Goal: Task Accomplishment & Management: Complete application form

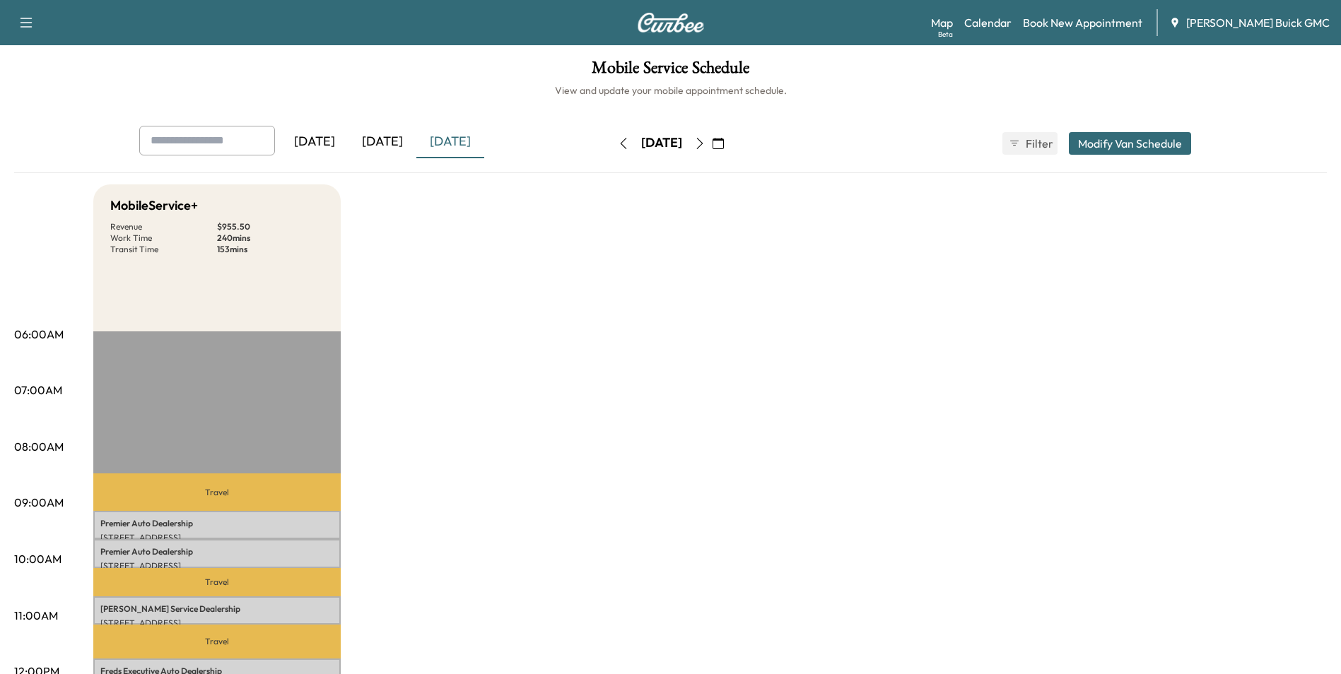
click at [1090, 19] on link "Book New Appointment" at bounding box center [1082, 22] width 119 height 17
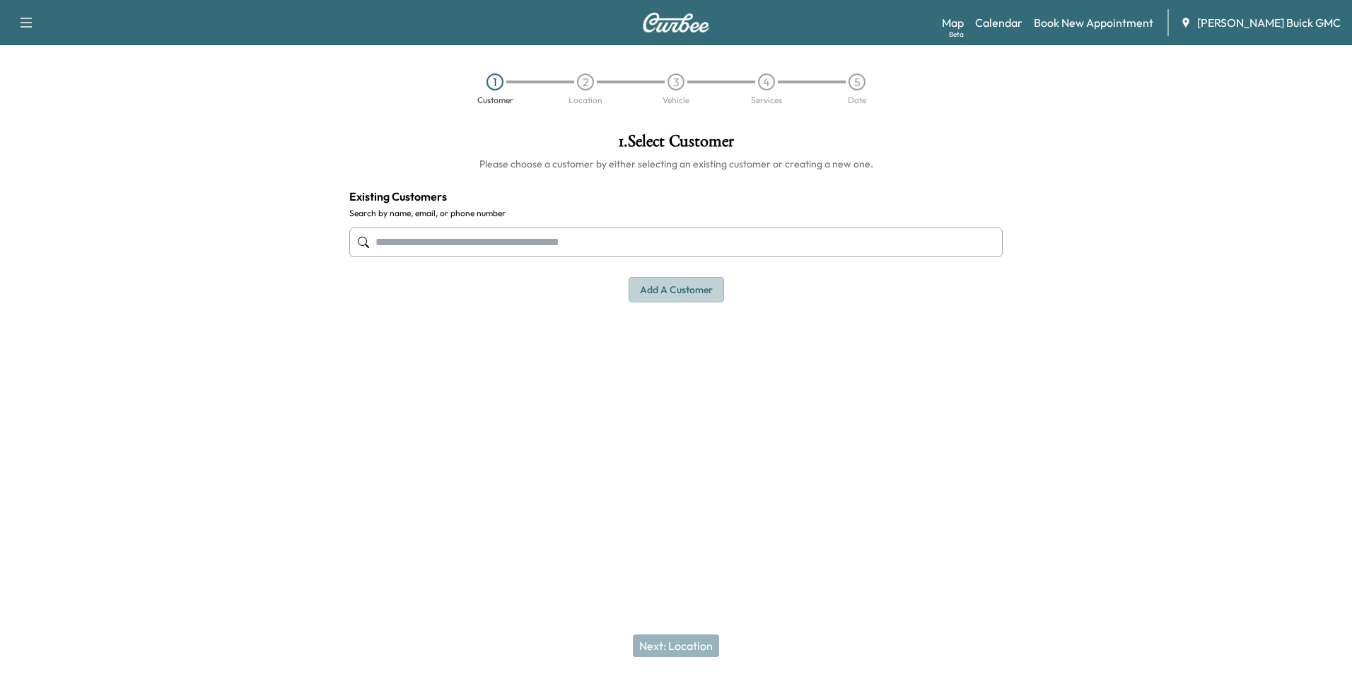
click at [686, 289] on button "Add a customer" at bounding box center [675, 290] width 95 height 26
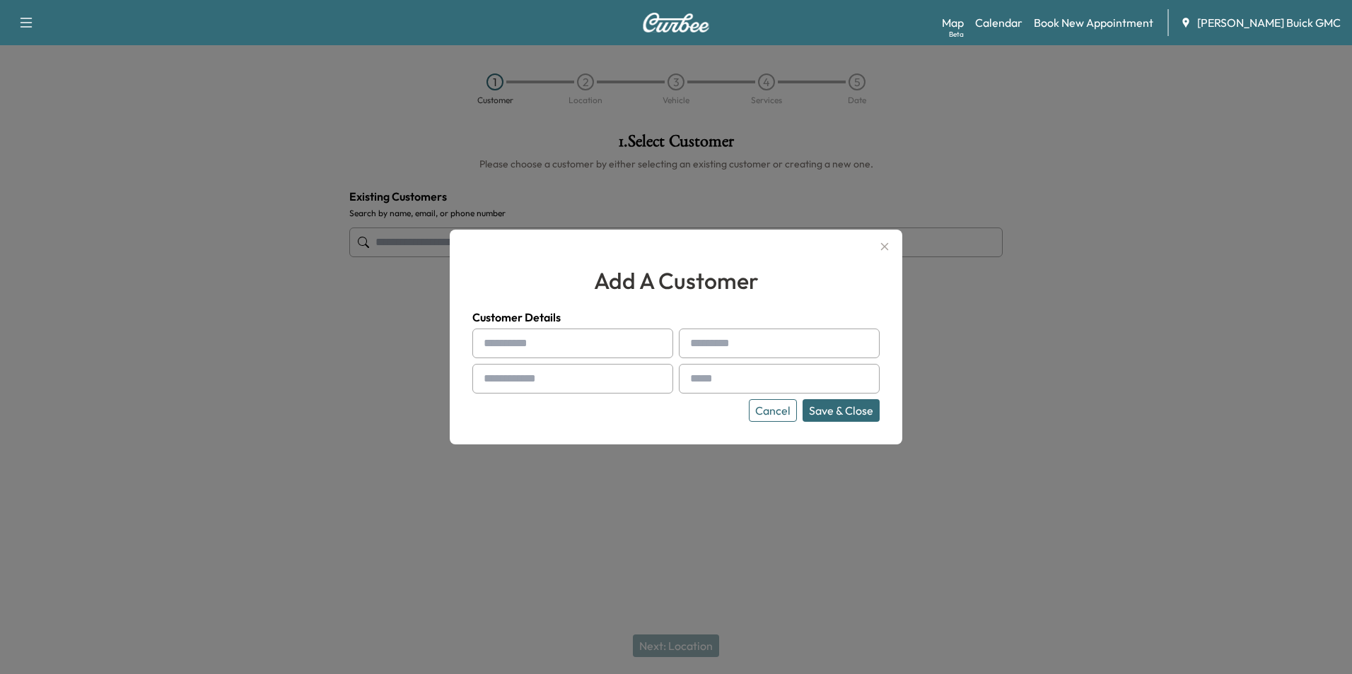
click at [592, 330] on input "text" at bounding box center [572, 344] width 201 height 30
type input "**********"
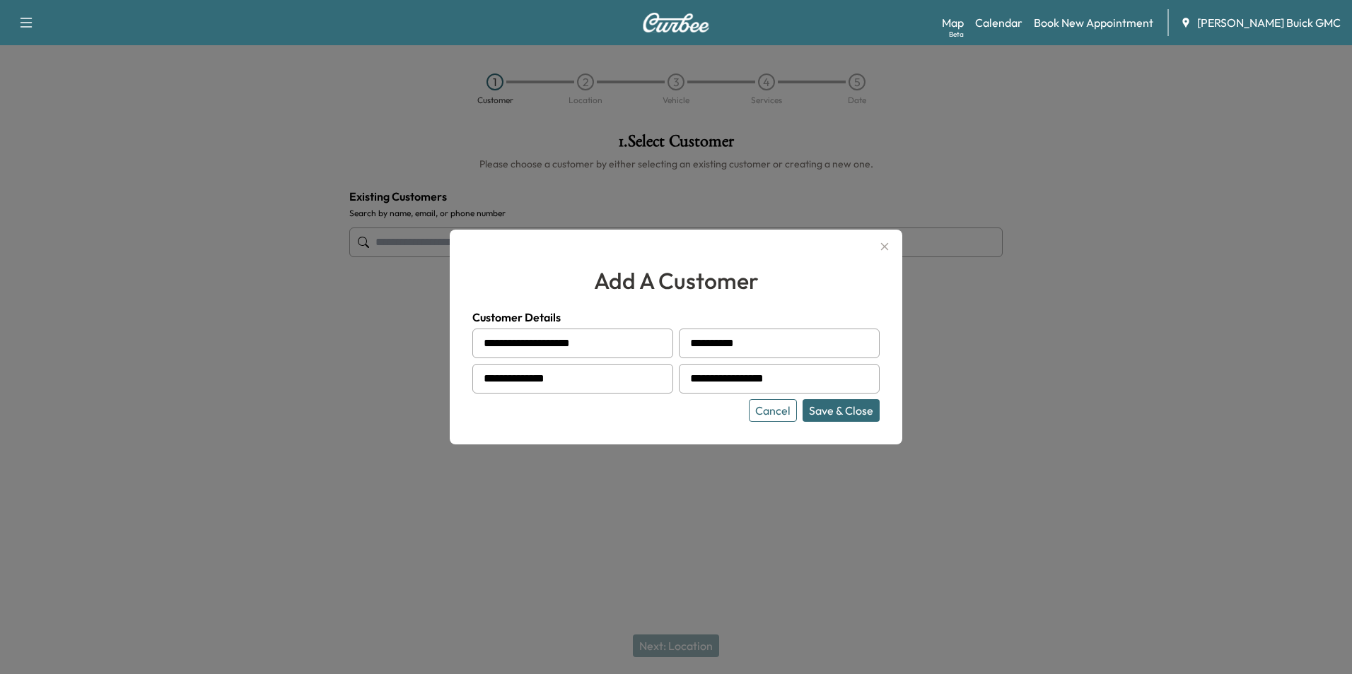
click at [851, 405] on button "Save & Close" at bounding box center [840, 410] width 77 height 23
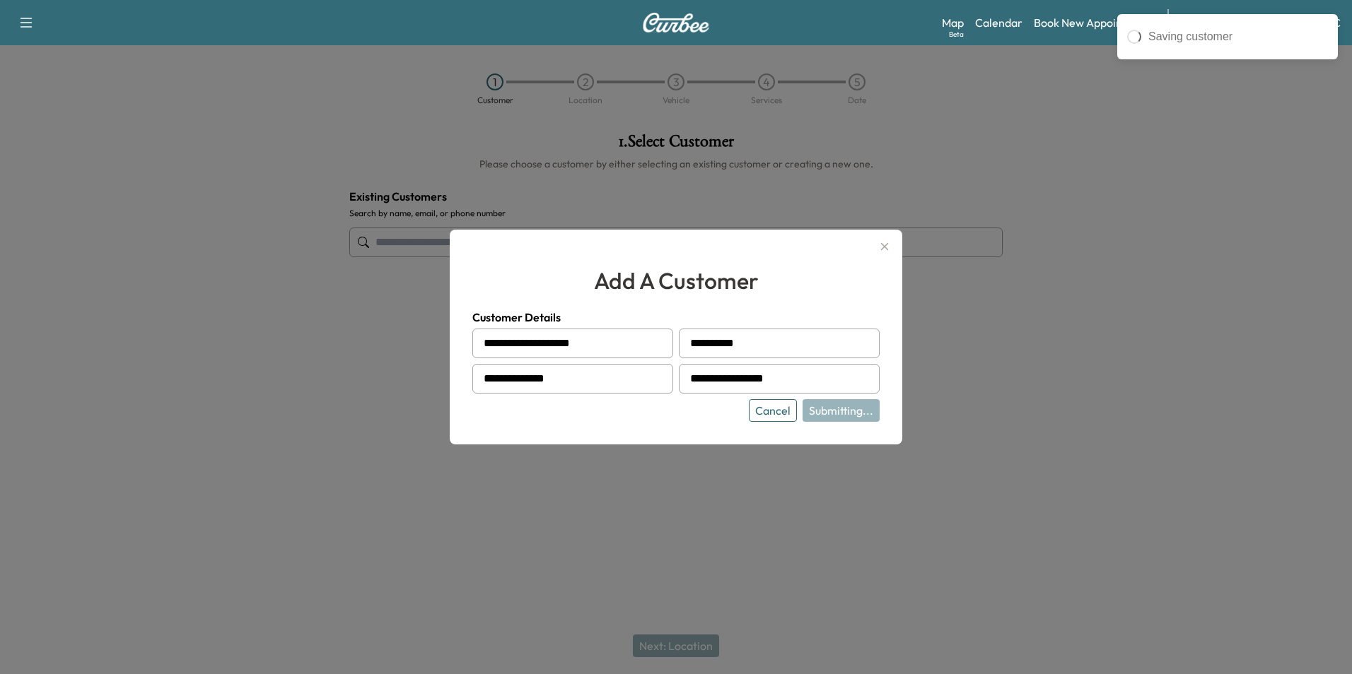
type input "**********"
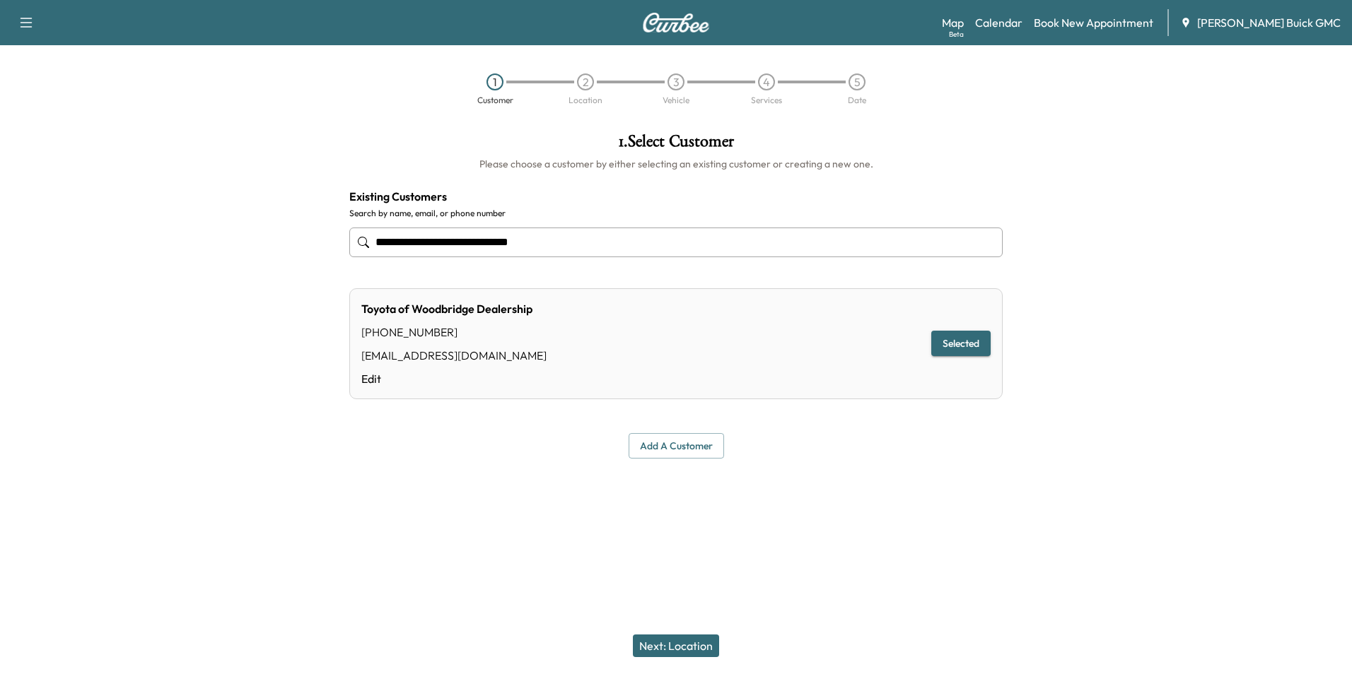
click at [684, 645] on button "Next: Location" at bounding box center [676, 646] width 86 height 23
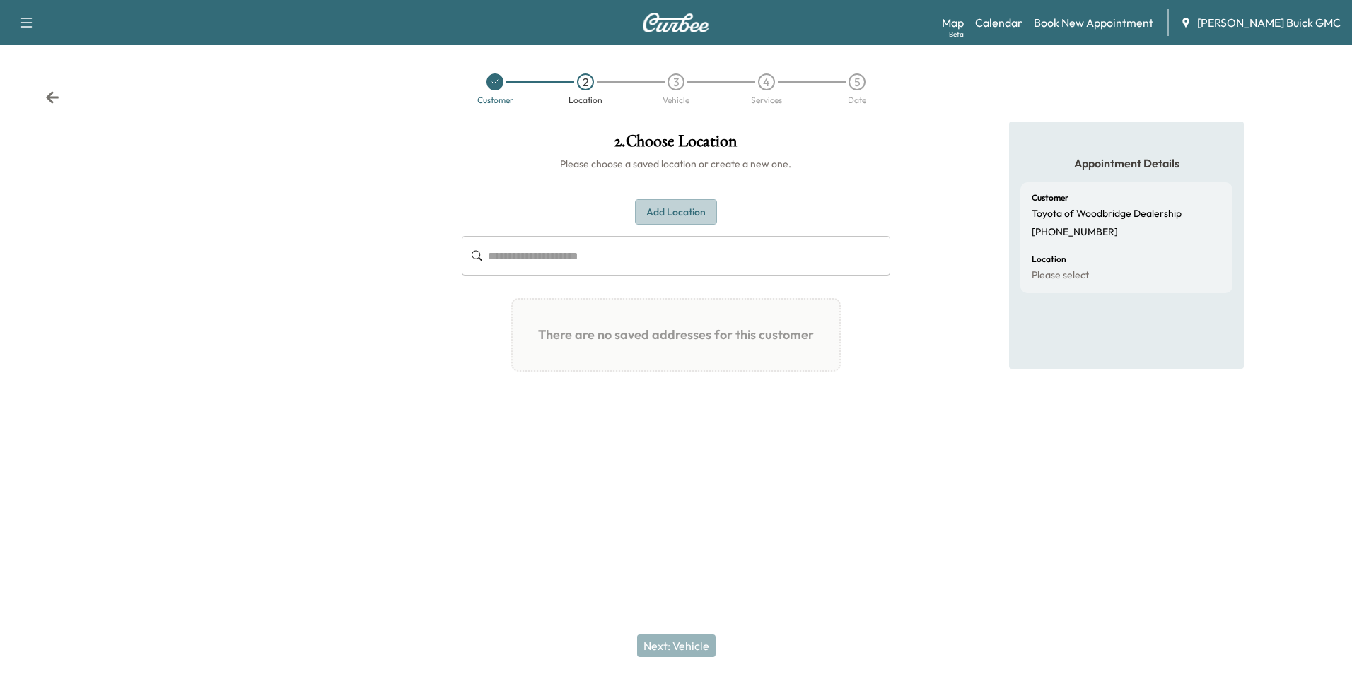
click at [672, 206] on button "Add Location" at bounding box center [676, 212] width 82 height 26
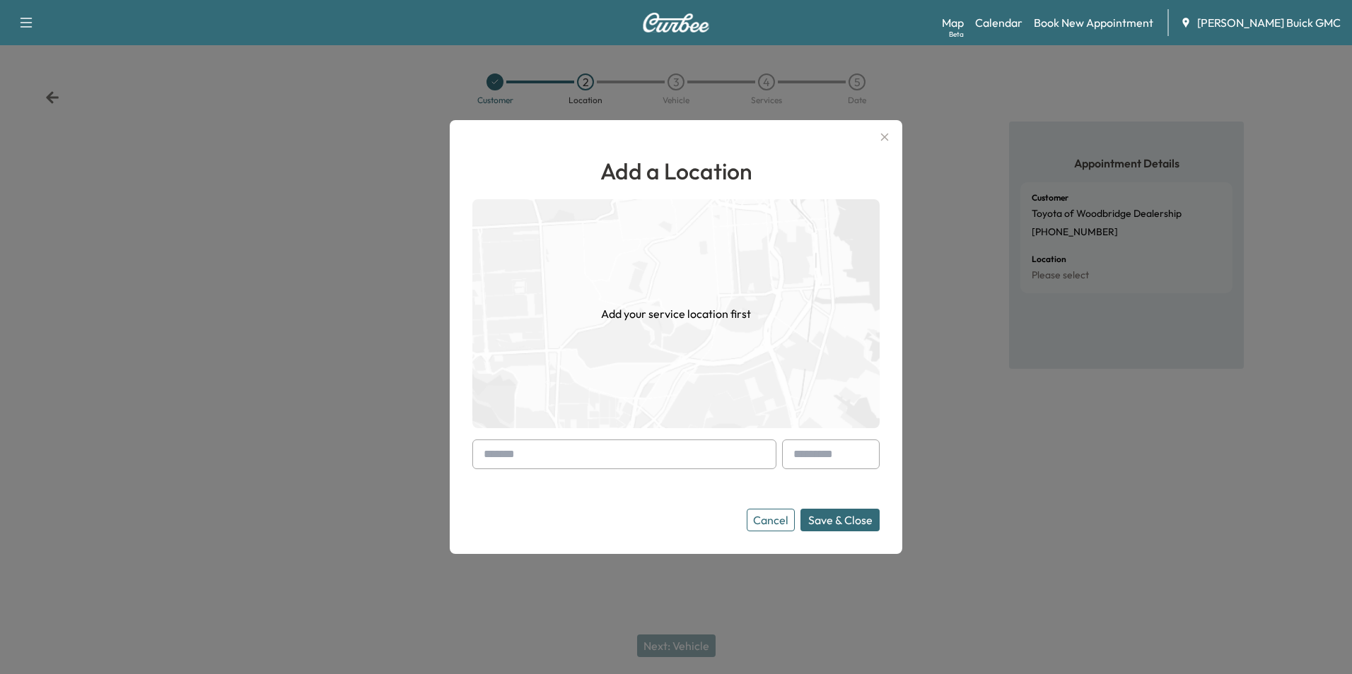
click at [639, 460] on input "text" at bounding box center [624, 455] width 304 height 30
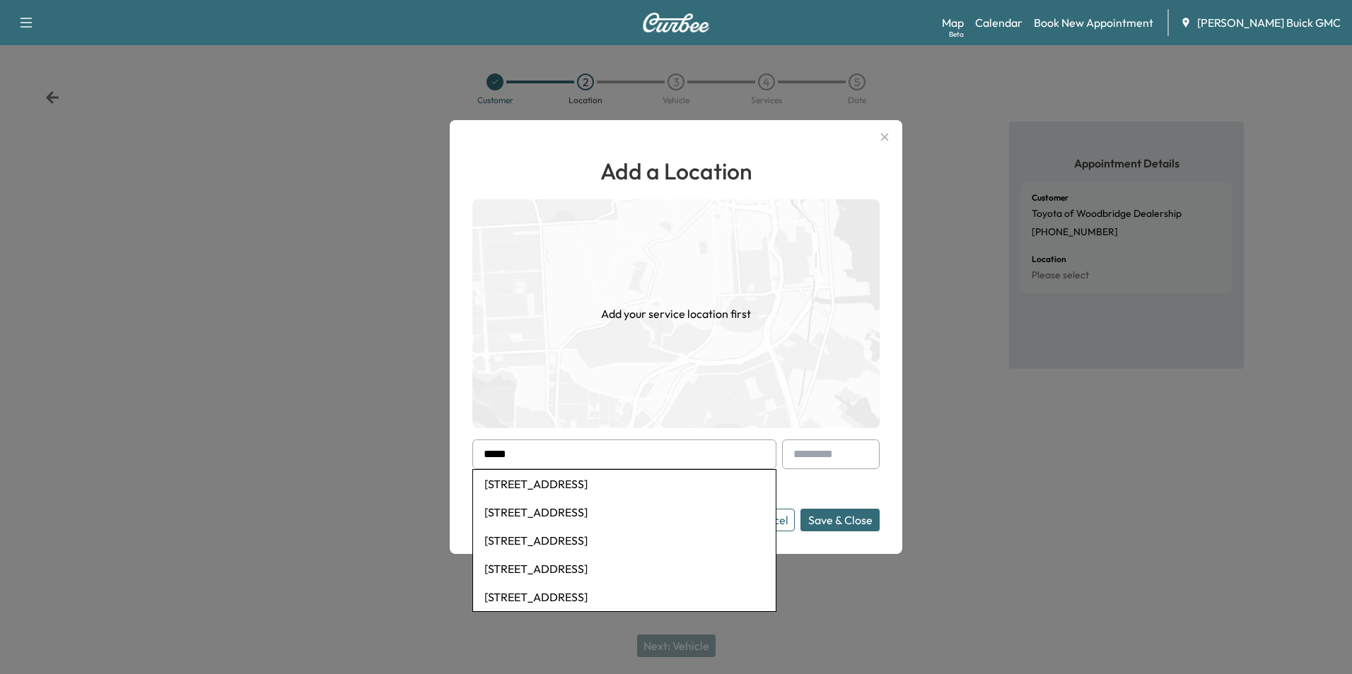
click at [636, 508] on li "[STREET_ADDRESS]" at bounding box center [624, 512] width 303 height 28
type input "**********"
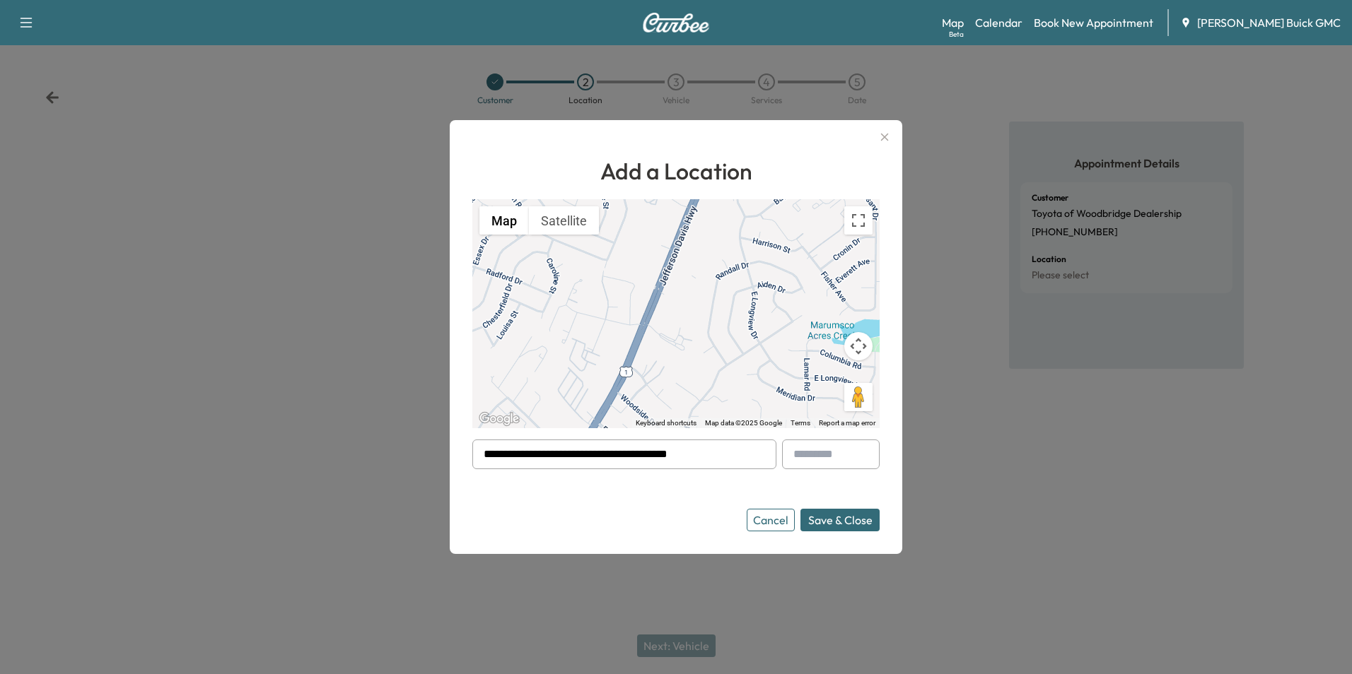
click at [834, 518] on button "Save & Close" at bounding box center [839, 520] width 79 height 23
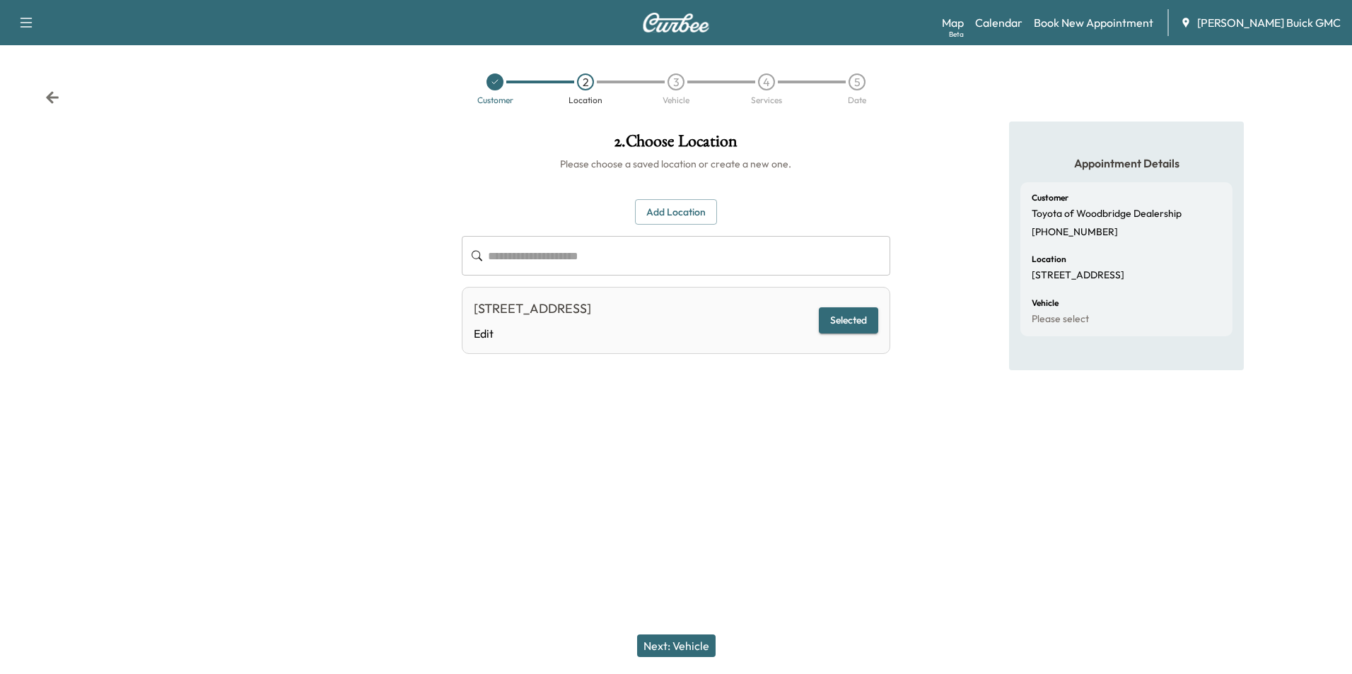
click at [689, 645] on button "Next: Vehicle" at bounding box center [676, 646] width 78 height 23
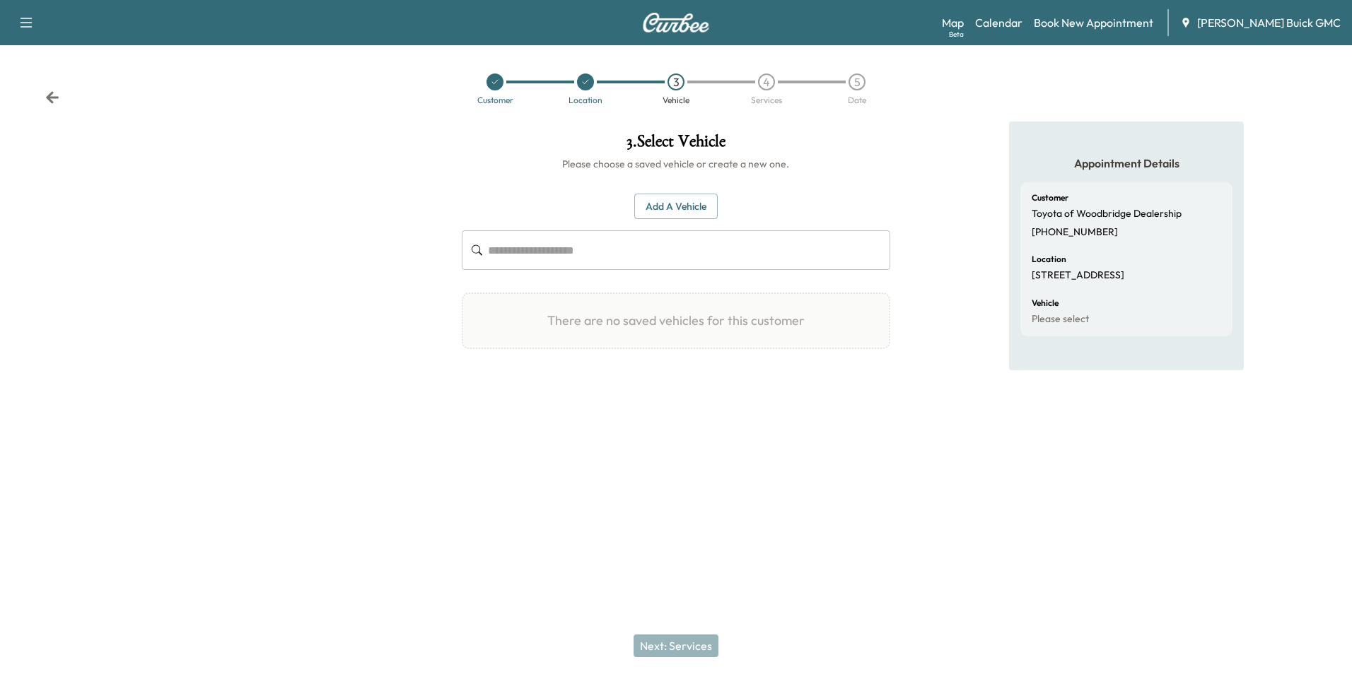
click at [682, 204] on button "Add a Vehicle" at bounding box center [675, 207] width 83 height 26
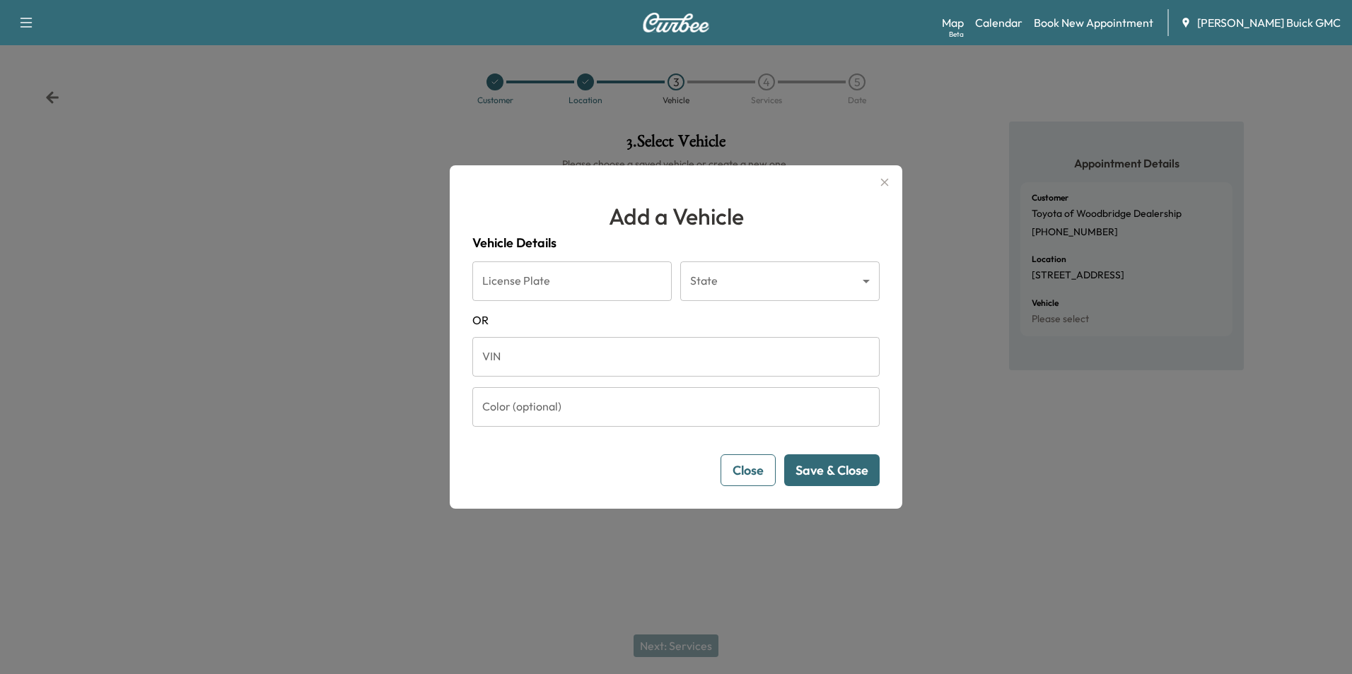
click at [578, 358] on input "VIN" at bounding box center [675, 357] width 407 height 40
type input "**********"
click at [836, 462] on button "Save & Close" at bounding box center [831, 471] width 95 height 32
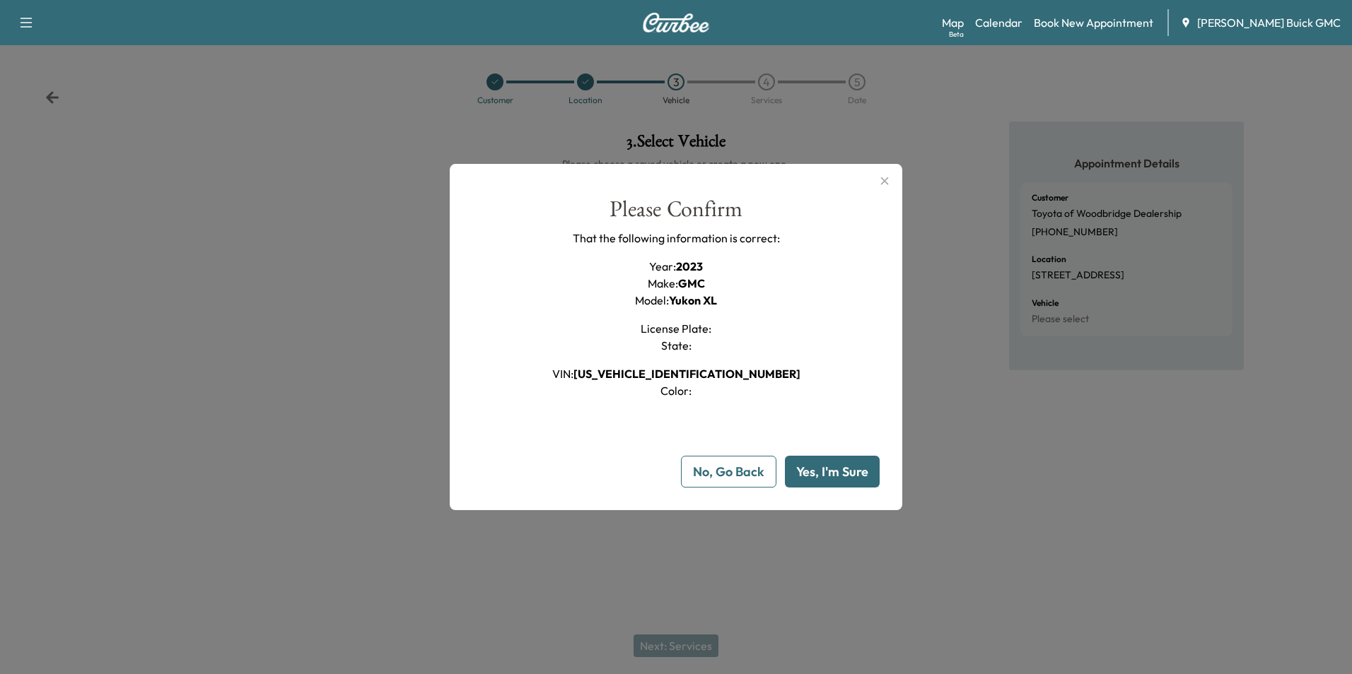
click at [846, 467] on button "Yes, I'm Sure" at bounding box center [832, 472] width 95 height 32
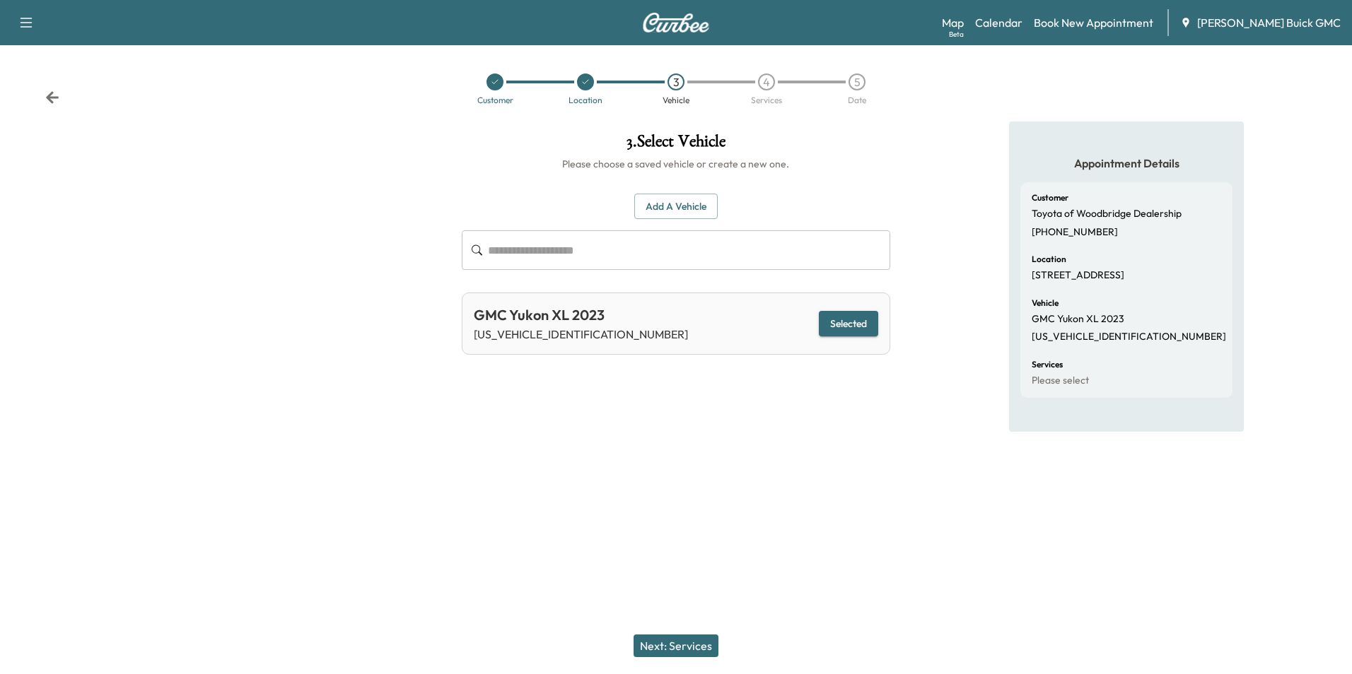
click at [689, 645] on button "Next: Services" at bounding box center [675, 646] width 85 height 23
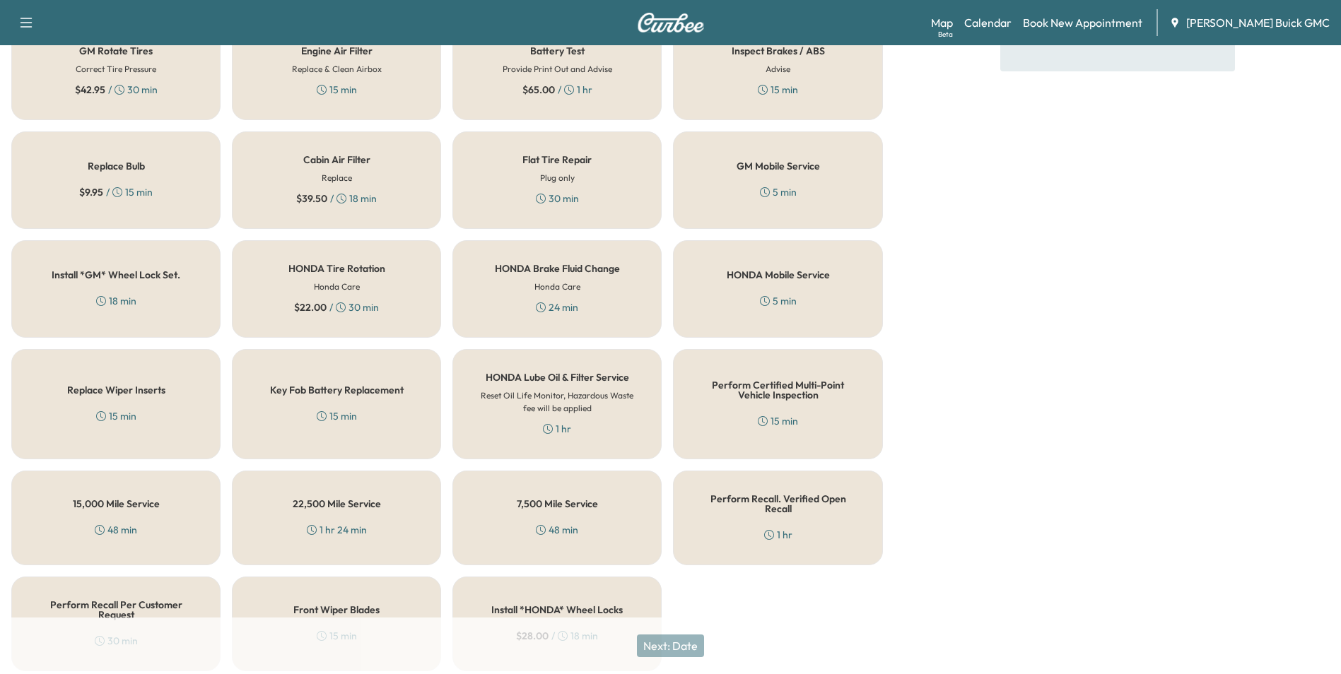
scroll to position [404, 0]
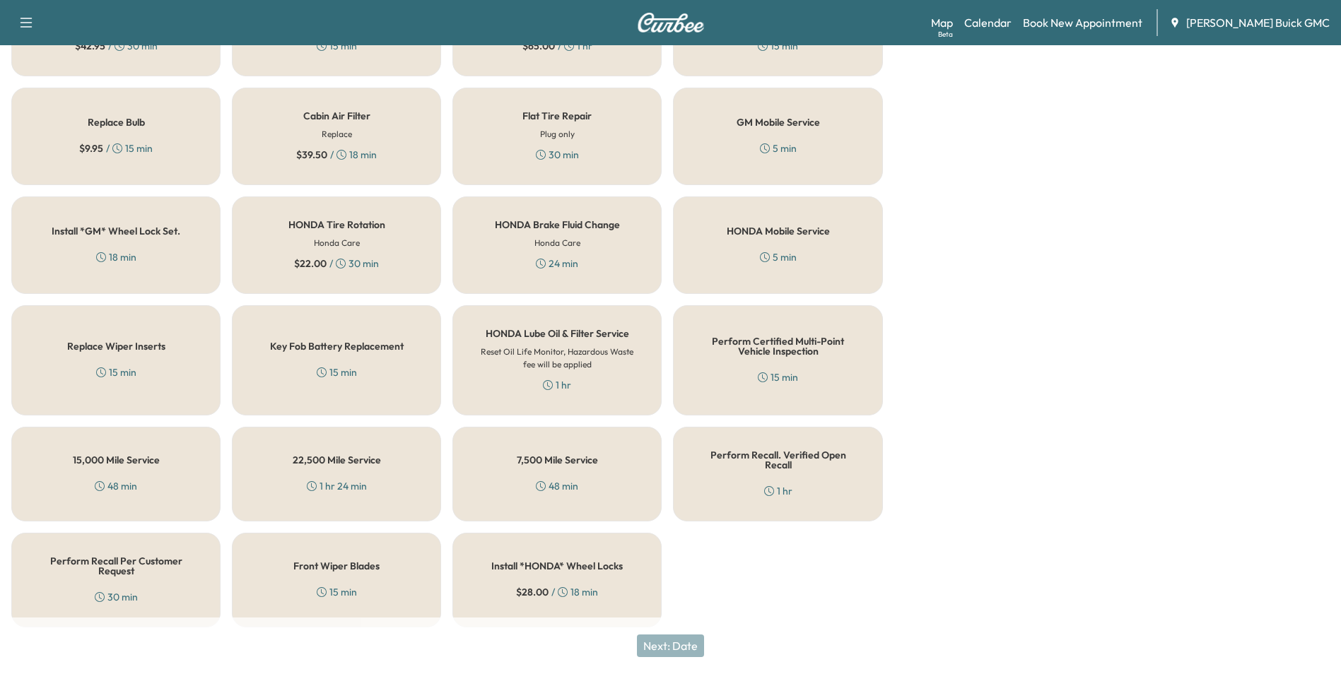
click at [98, 556] on h5 "Perform Recall Per Customer Request" at bounding box center [116, 566] width 163 height 20
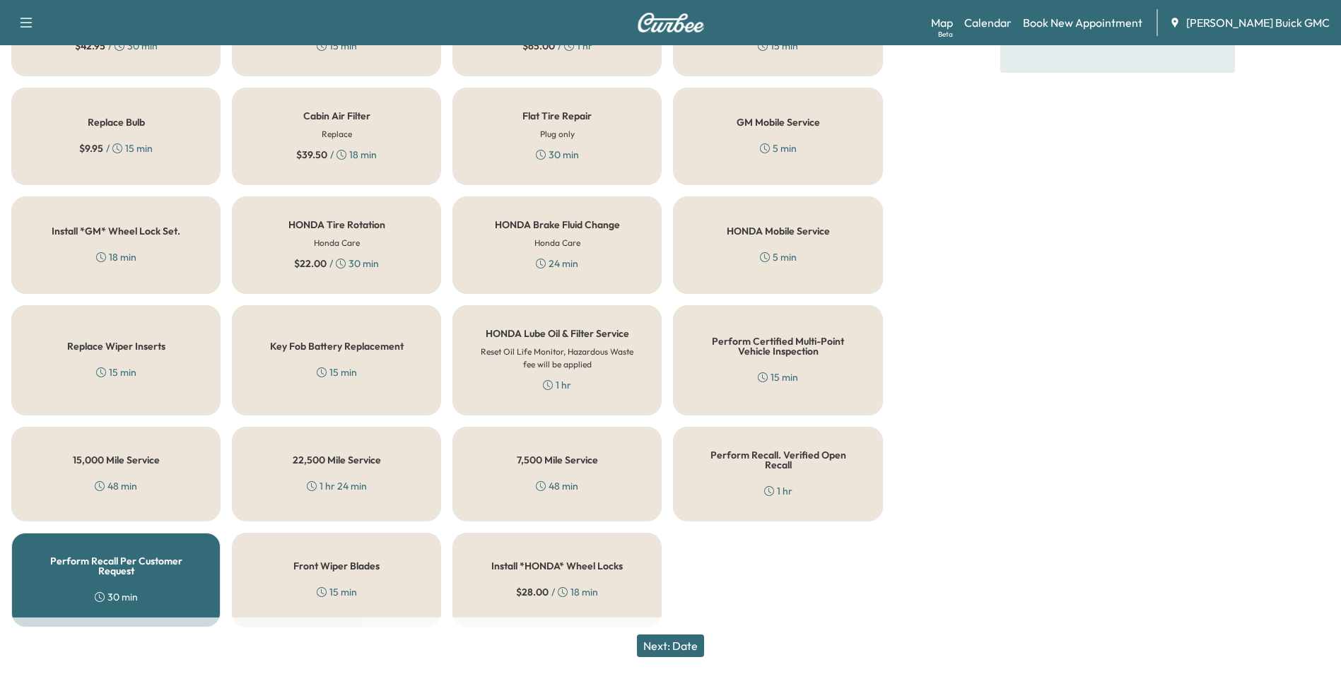
click at [684, 643] on button "Next: Date" at bounding box center [670, 646] width 67 height 23
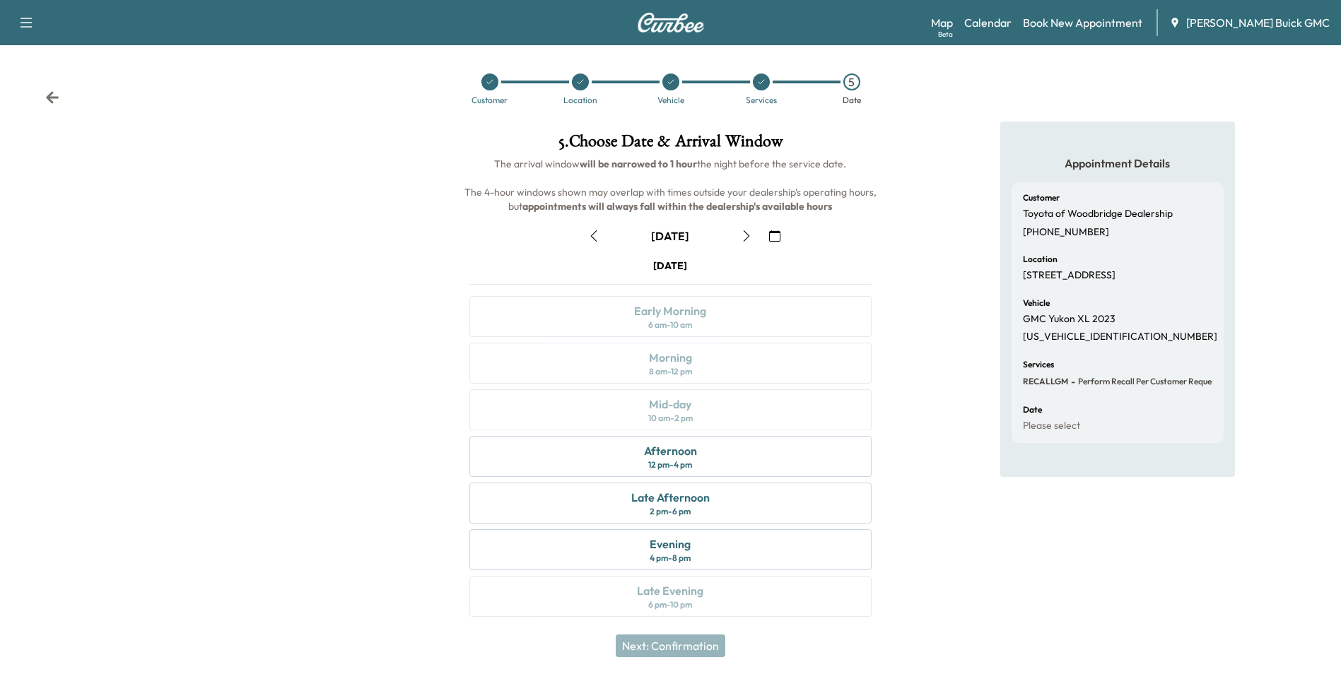
click at [748, 233] on icon "button" at bounding box center [746, 235] width 11 height 11
click at [732, 308] on div "Early Morning 6 am - 10 am" at bounding box center [670, 316] width 402 height 41
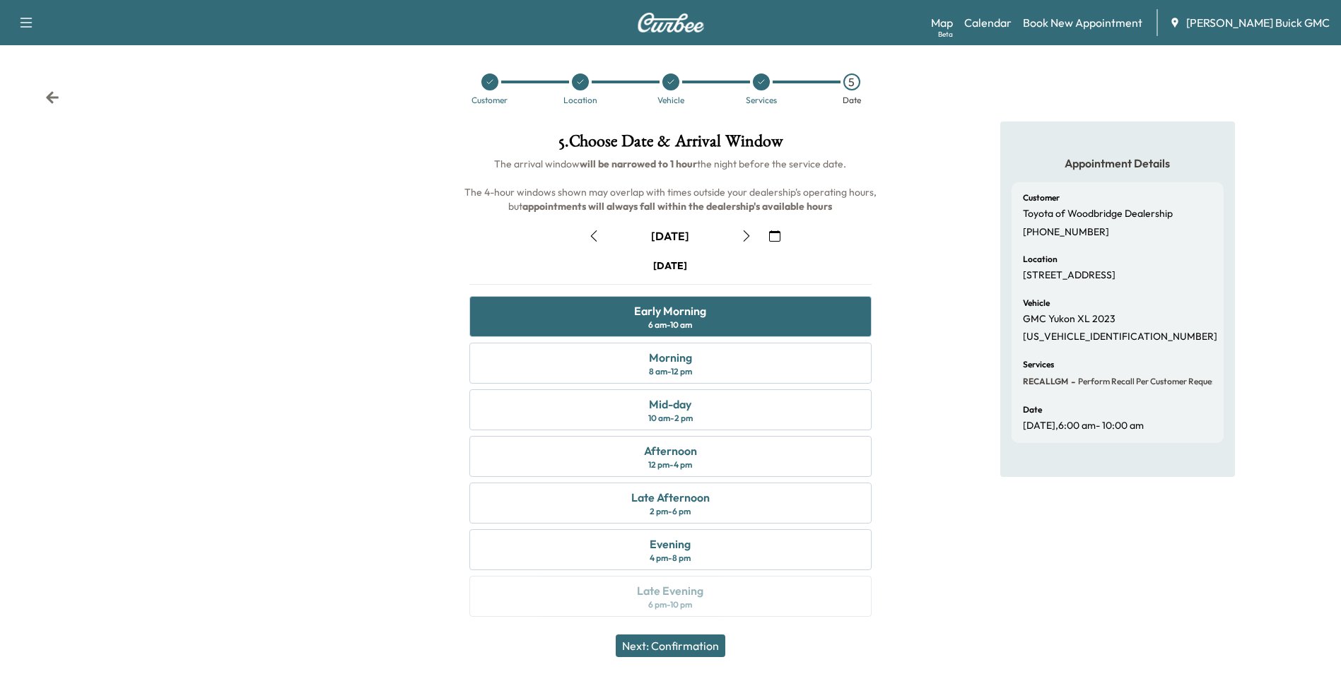
click at [703, 645] on button "Next: Confirmation" at bounding box center [671, 646] width 110 height 23
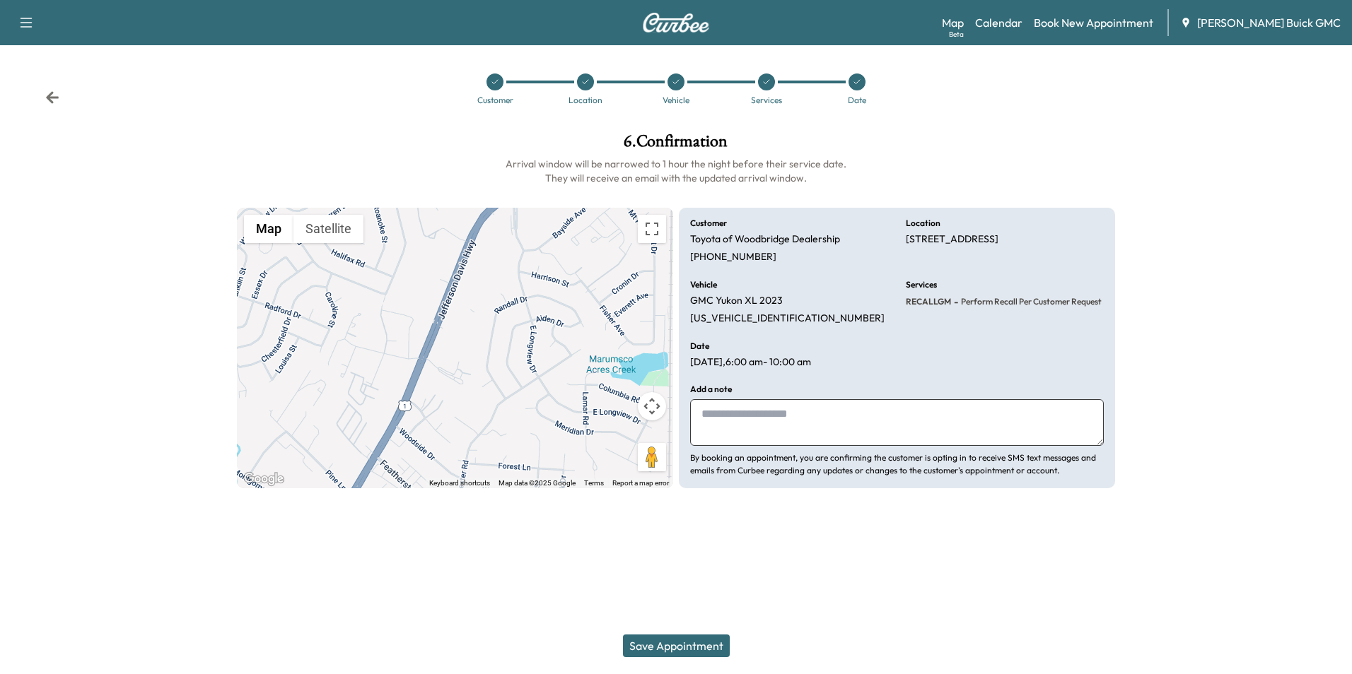
drag, startPoint x: 805, startPoint y: 417, endPoint x: 809, endPoint y: 431, distance: 14.8
click at [806, 417] on textarea at bounding box center [897, 422] width 414 height 47
type textarea "*"
type textarea "**********"
click at [680, 643] on button "Save Appointment" at bounding box center [676, 646] width 107 height 23
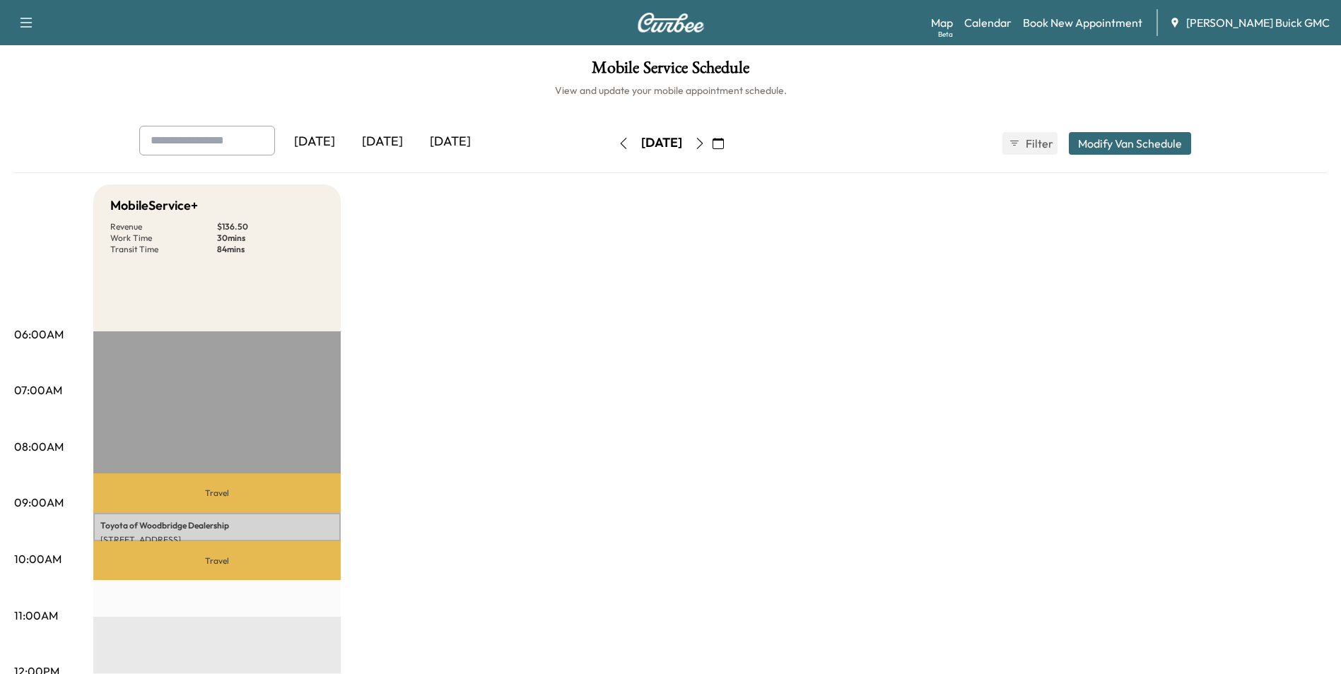
drag, startPoint x: 684, startPoint y: 313, endPoint x: 691, endPoint y: 317, distance: 7.9
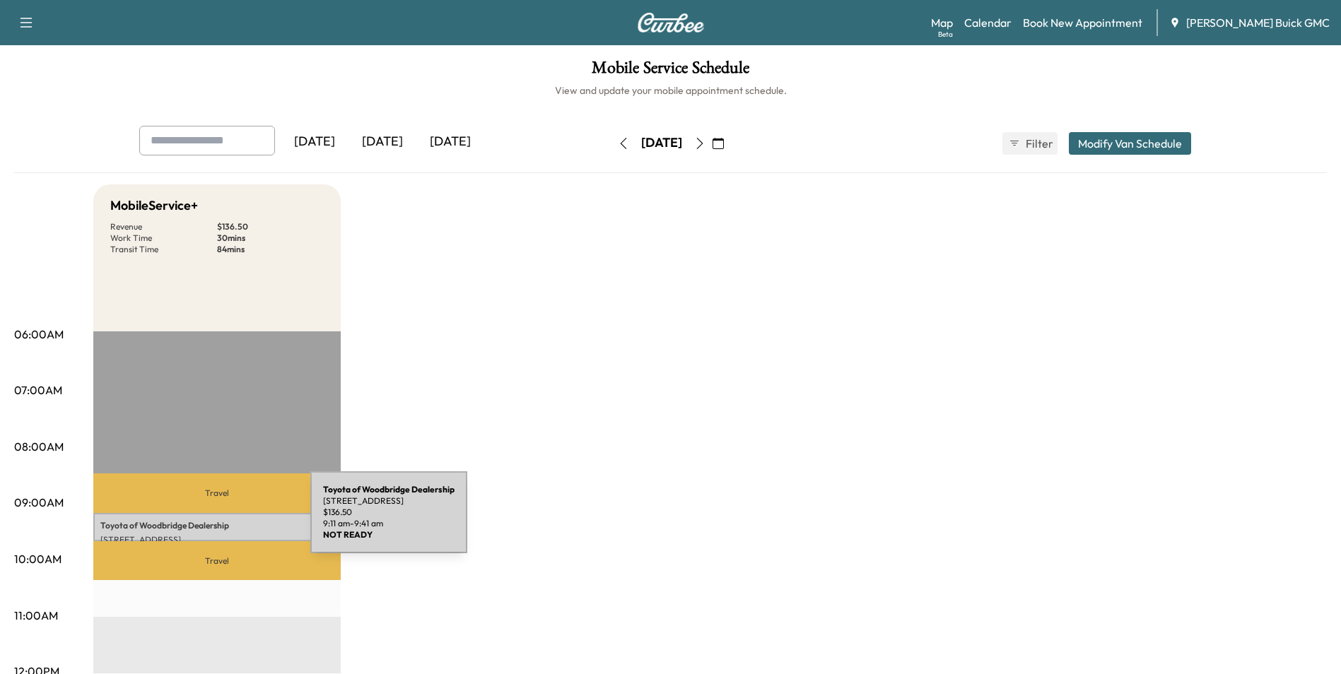
click at [204, 521] on p "Toyota of Woodbridge Dealership" at bounding box center [216, 525] width 233 height 11
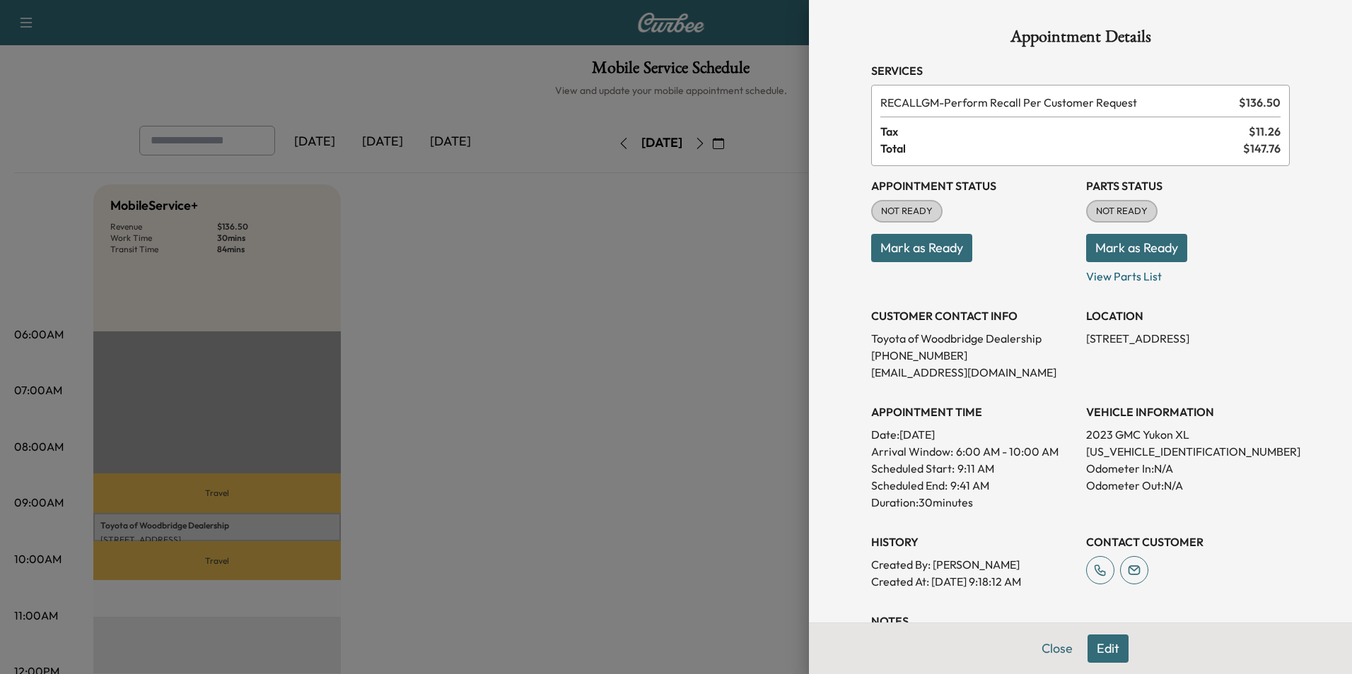
click at [671, 330] on div at bounding box center [676, 337] width 1352 height 674
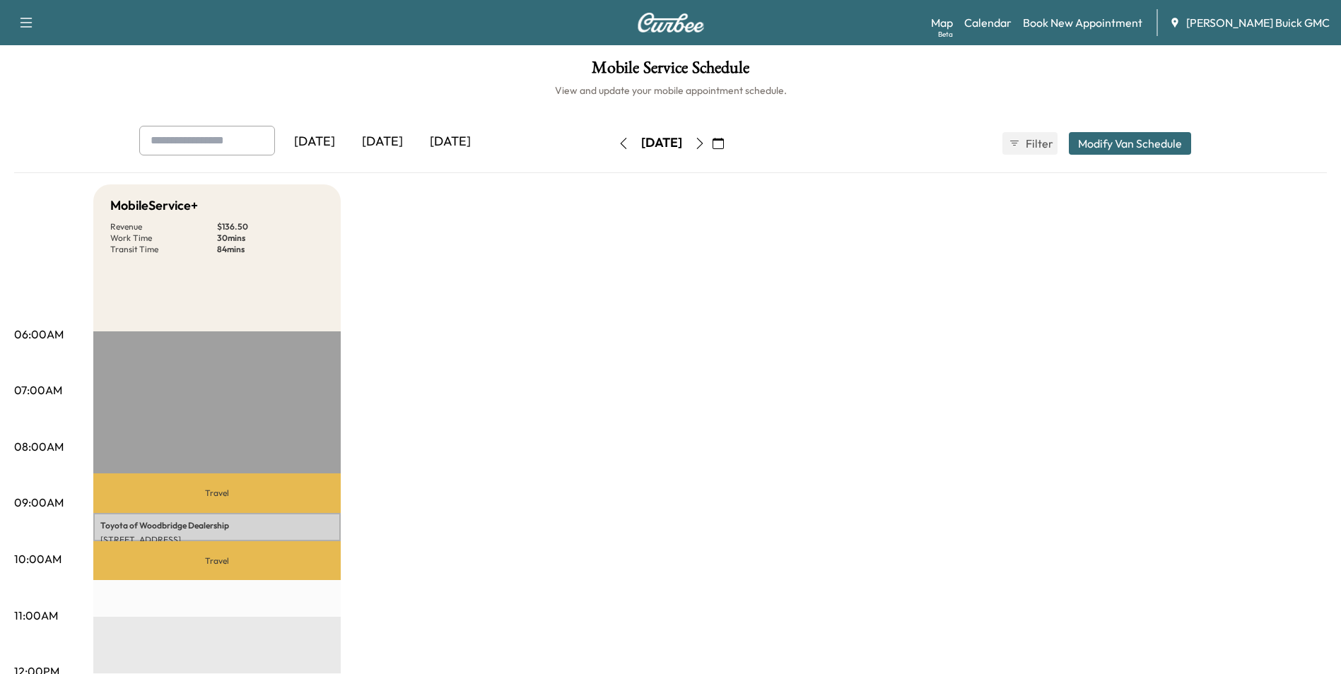
drag, startPoint x: 638, startPoint y: 350, endPoint x: 635, endPoint y: 341, distance: 9.6
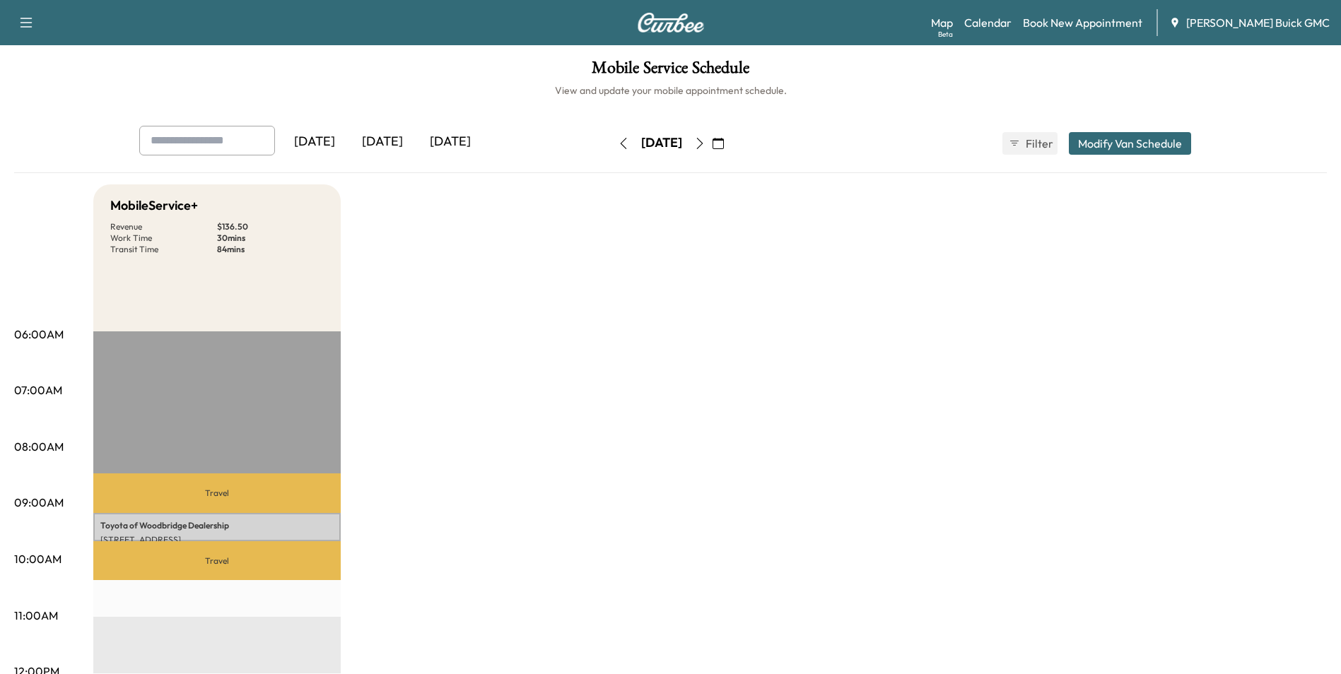
click at [1121, 21] on link "Book New Appointment" at bounding box center [1082, 22] width 119 height 17
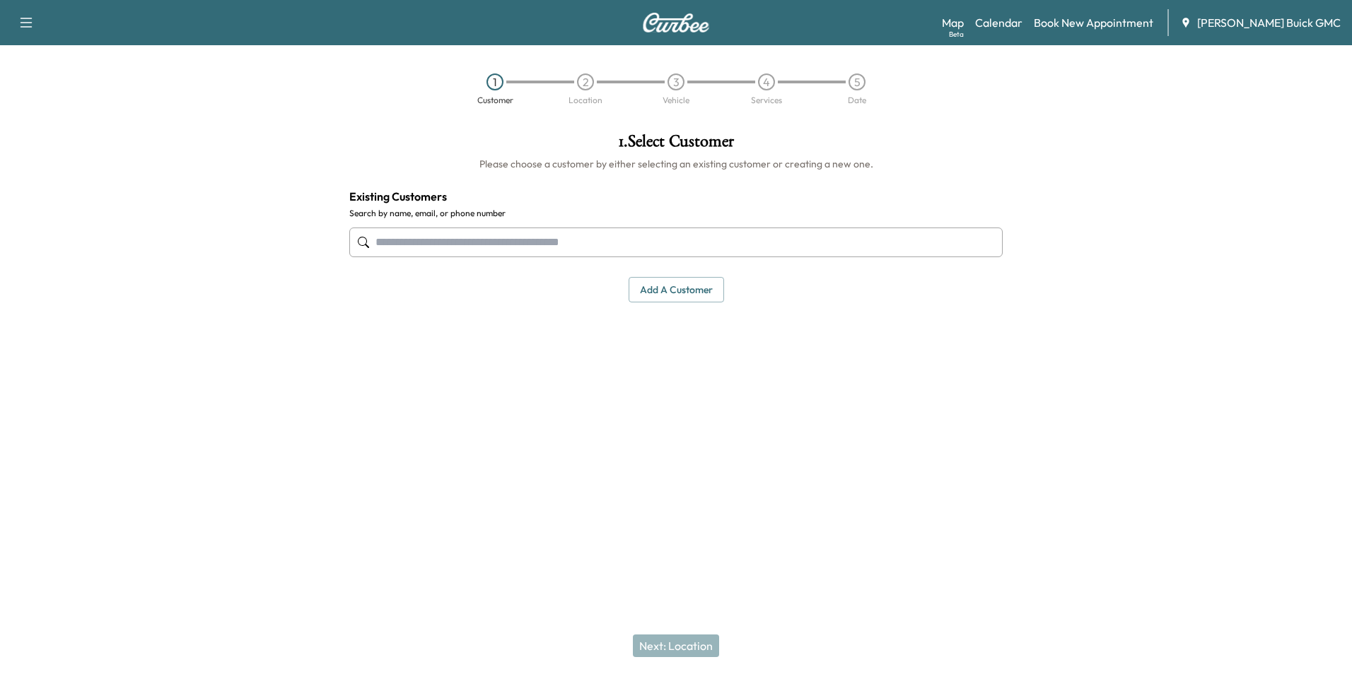
click at [606, 247] on input "text" at bounding box center [675, 243] width 653 height 30
click at [670, 296] on button "Add a customer" at bounding box center [675, 290] width 95 height 26
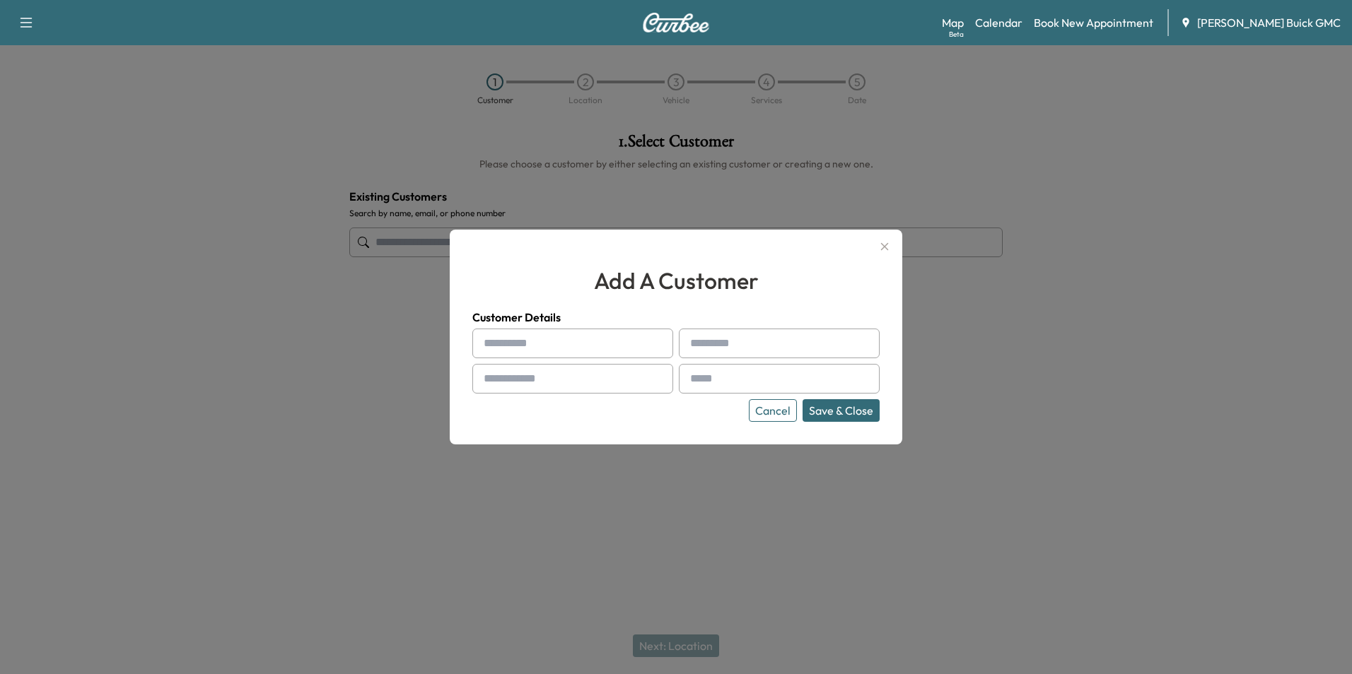
click at [568, 342] on input "text" at bounding box center [572, 344] width 201 height 30
type input "**********"
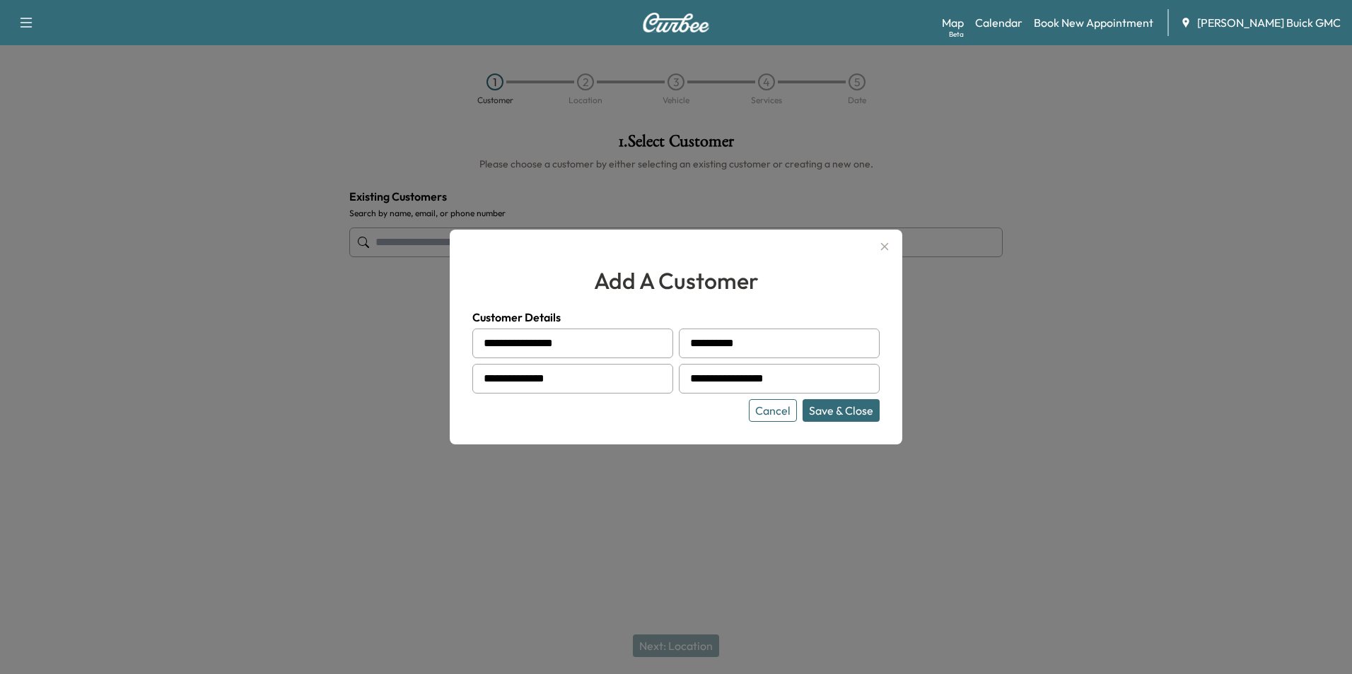
click at [850, 411] on button "Save & Close" at bounding box center [840, 410] width 77 height 23
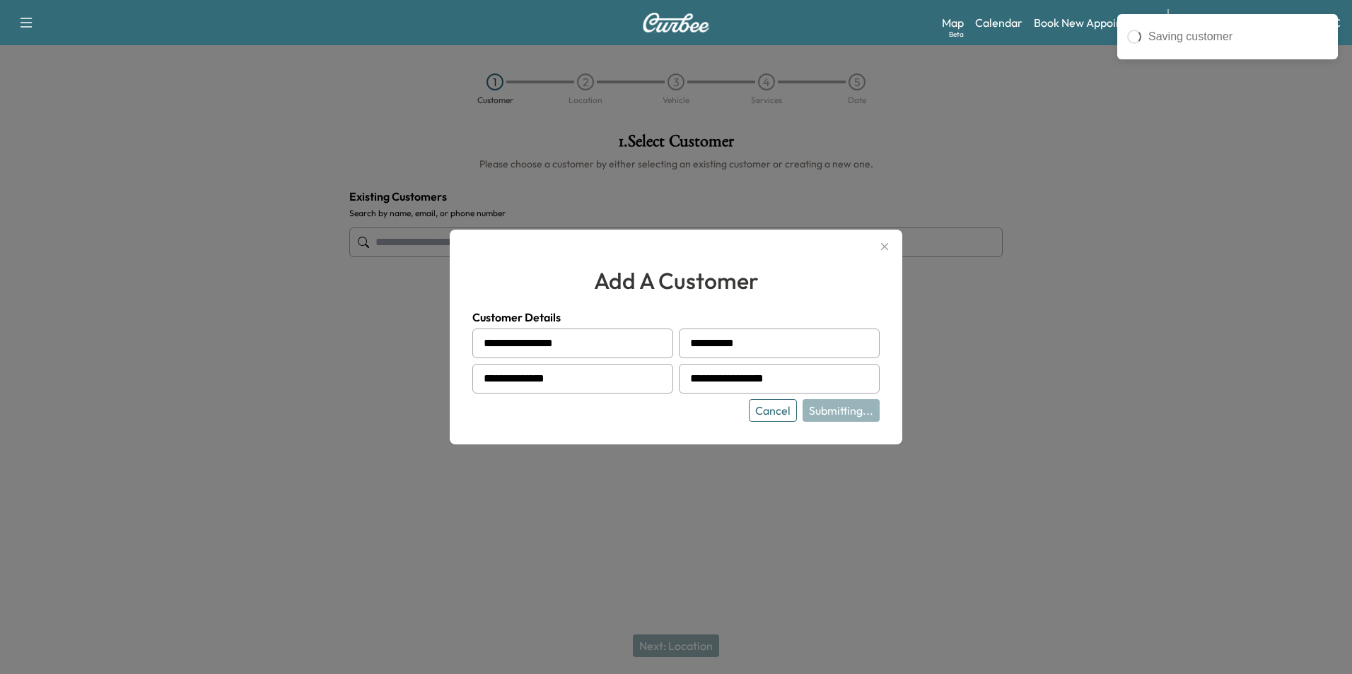
type input "**********"
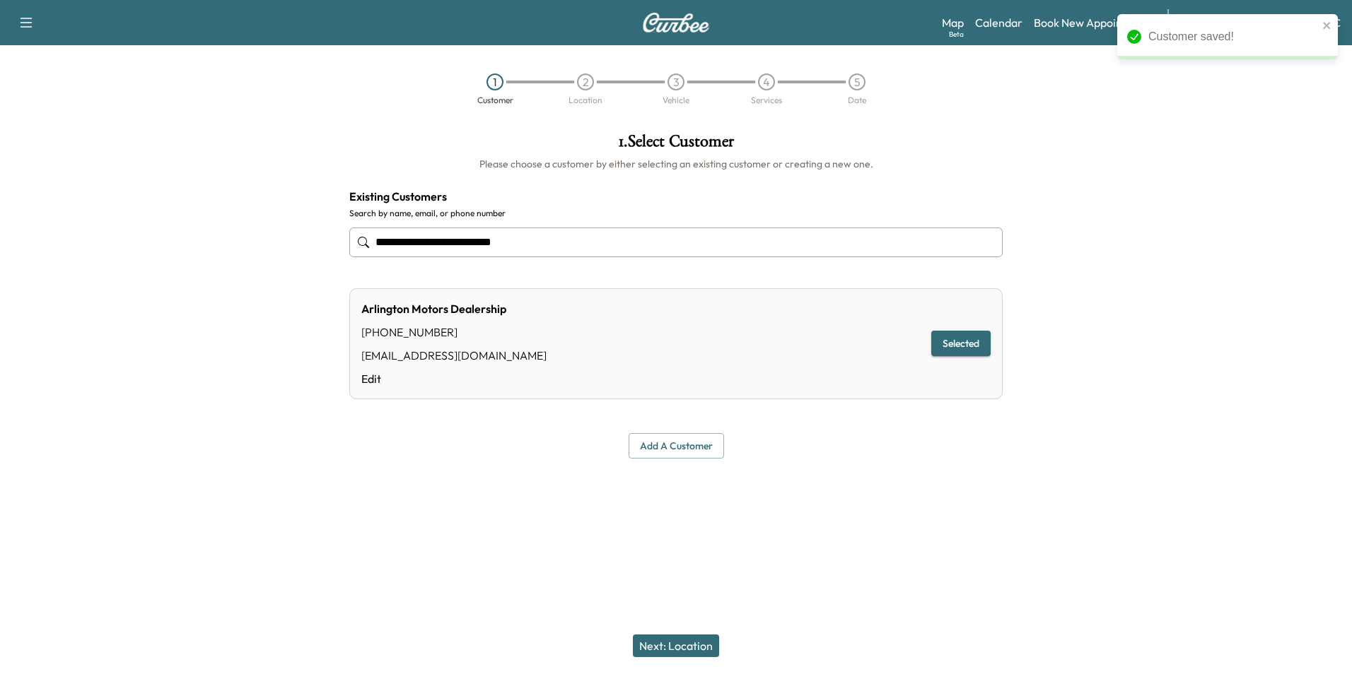
click at [691, 644] on button "Next: Location" at bounding box center [676, 646] width 86 height 23
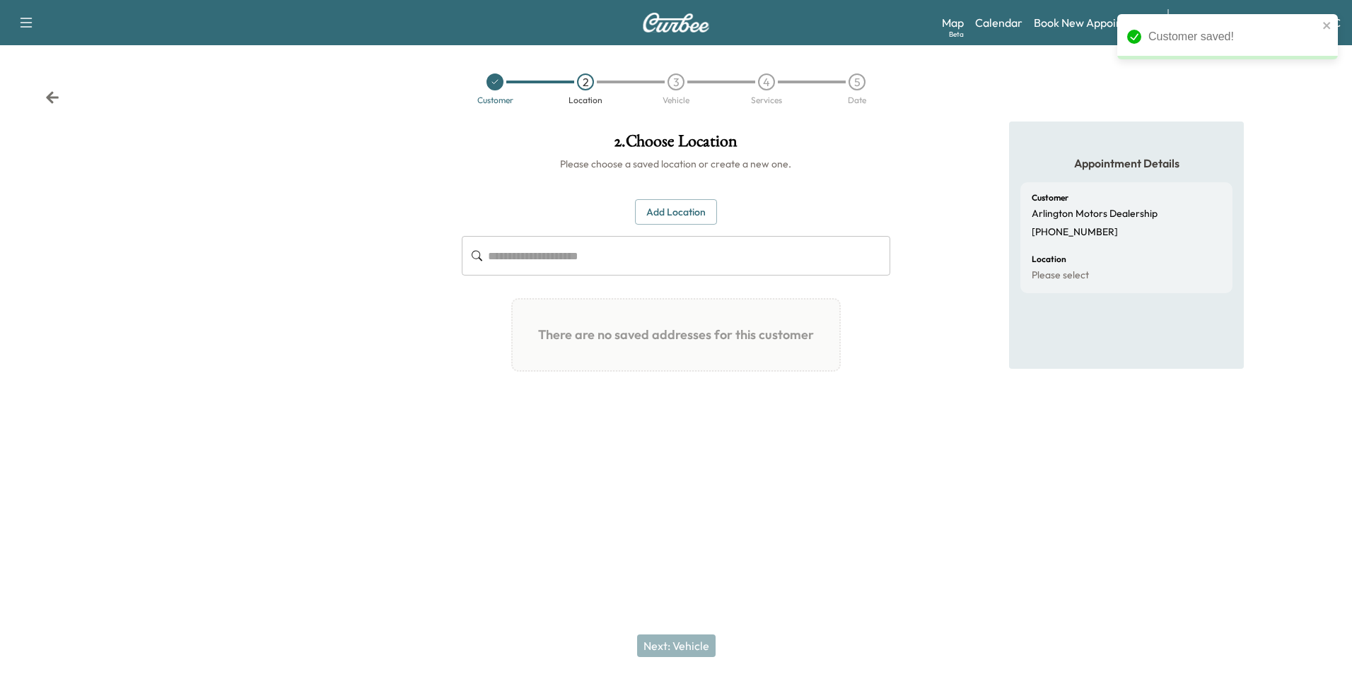
click at [665, 210] on button "Add Location" at bounding box center [676, 212] width 82 height 26
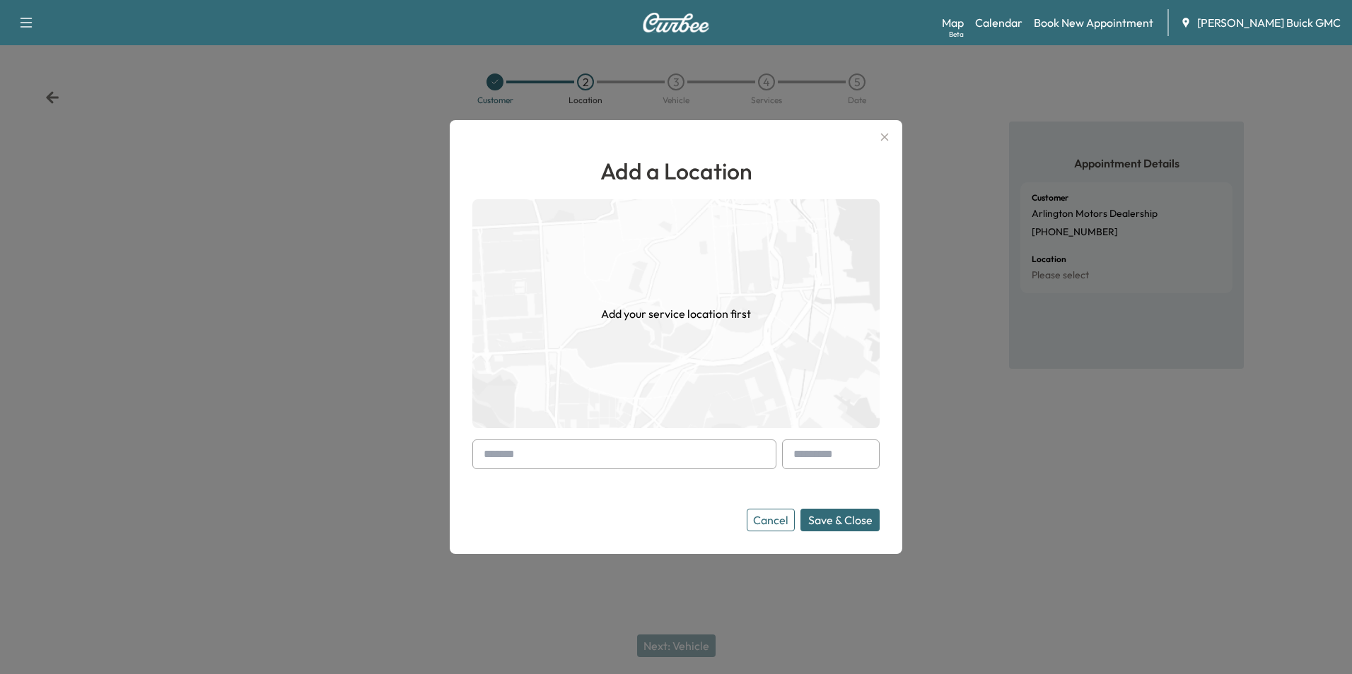
click at [615, 448] on input "text" at bounding box center [624, 455] width 304 height 30
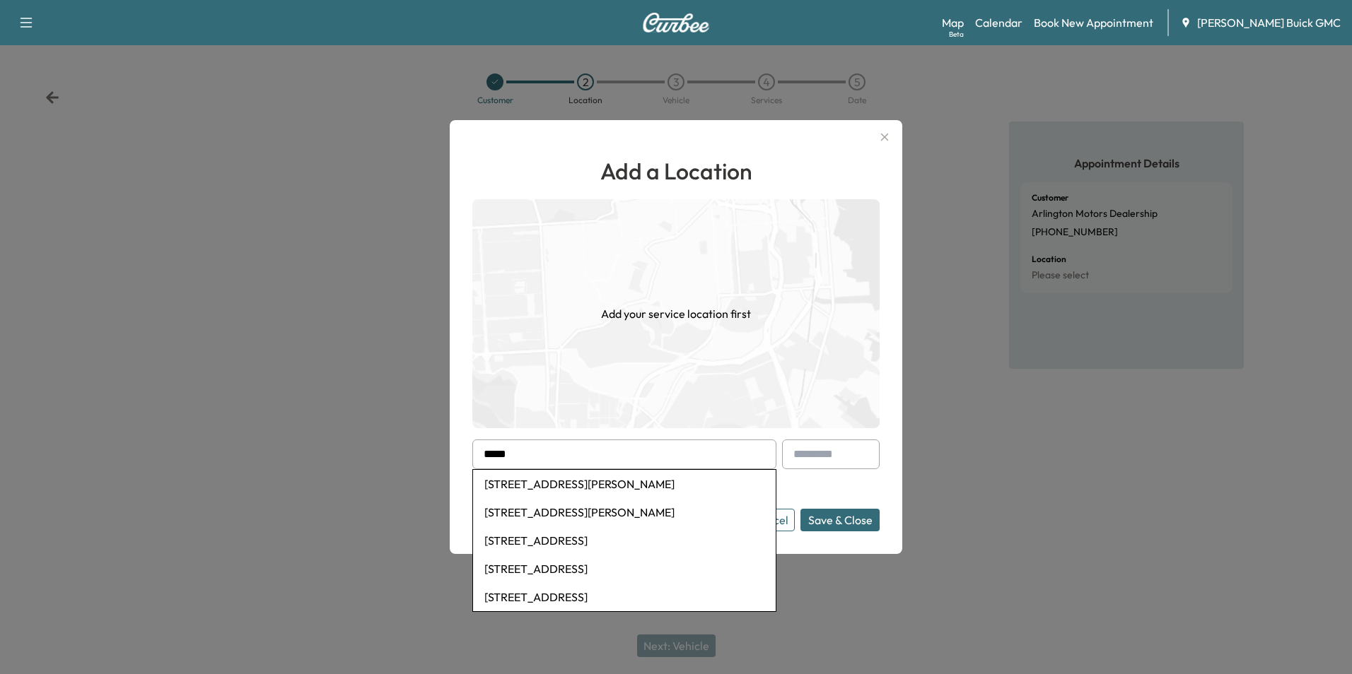
click at [600, 537] on li "[STREET_ADDRESS]" at bounding box center [624, 541] width 303 height 28
type input "**********"
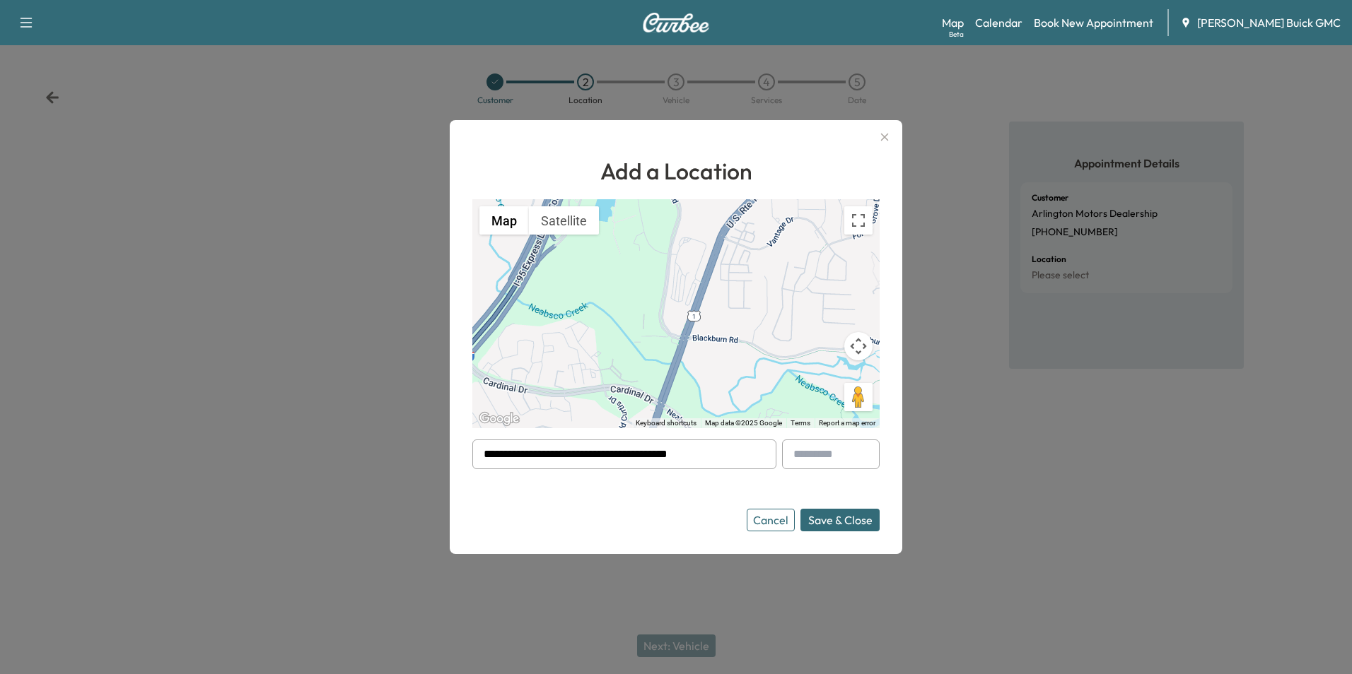
click at [833, 514] on button "Save & Close" at bounding box center [839, 520] width 79 height 23
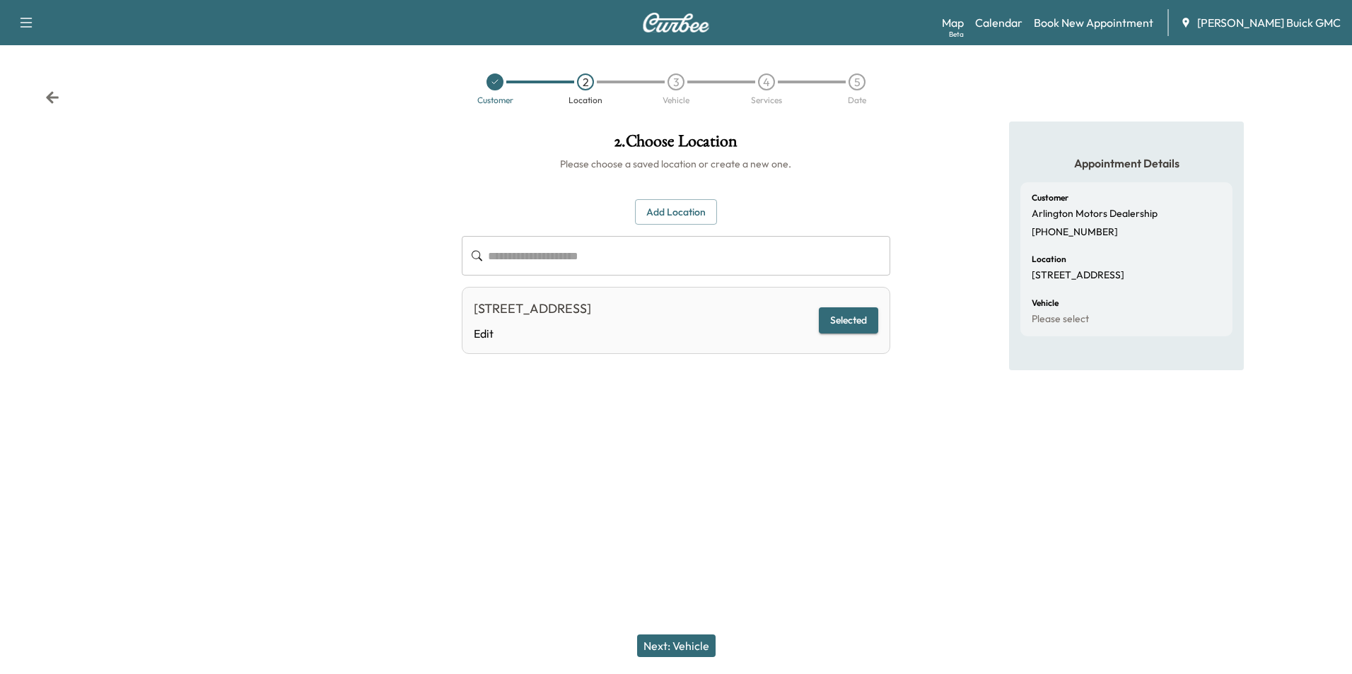
click at [689, 642] on button "Next: Vehicle" at bounding box center [676, 646] width 78 height 23
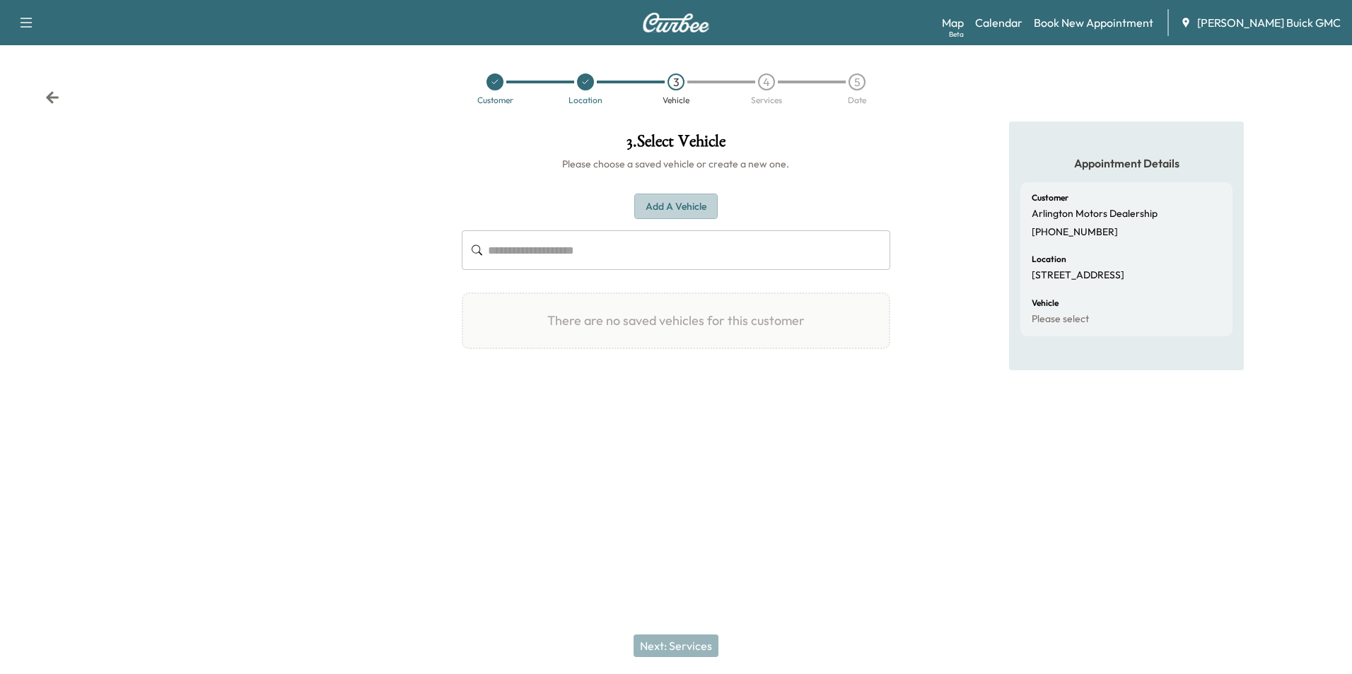
click at [674, 200] on button "Add a Vehicle" at bounding box center [675, 207] width 83 height 26
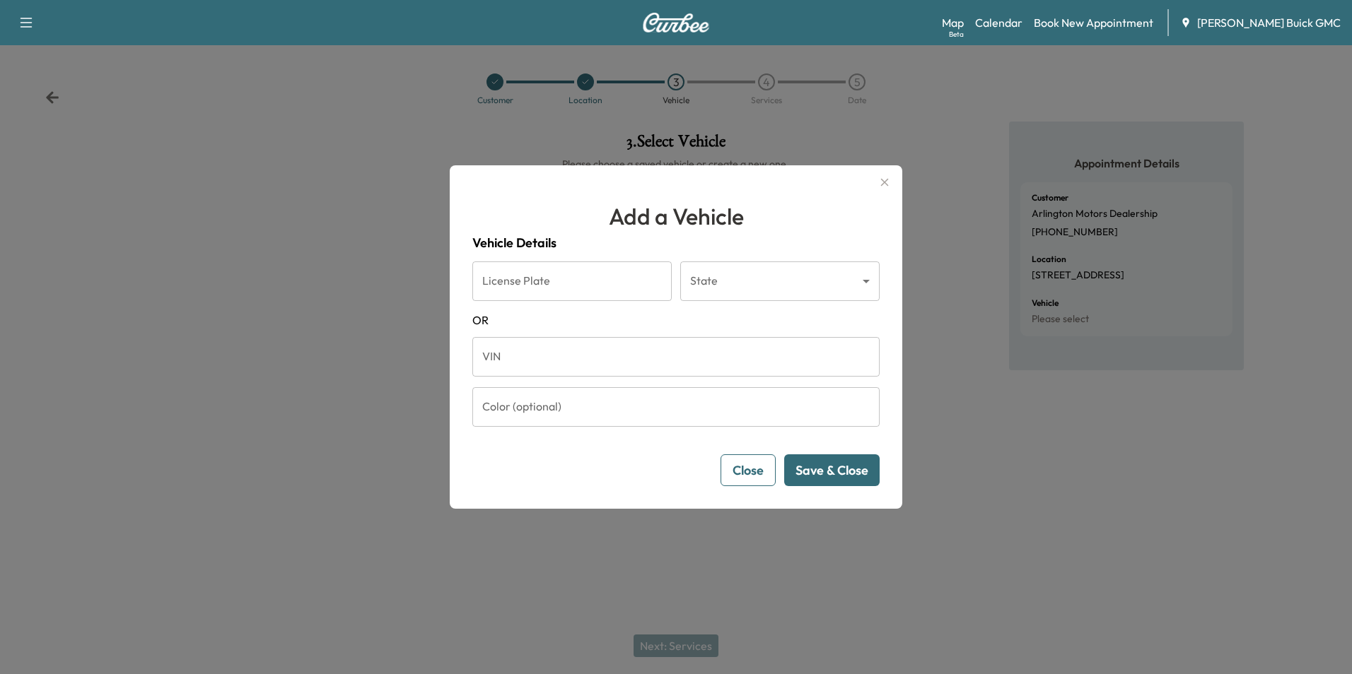
drag, startPoint x: 563, startPoint y: 363, endPoint x: 572, endPoint y: 358, distance: 10.4
click at [563, 363] on input "VIN" at bounding box center [675, 357] width 407 height 40
type input "**********"
click at [815, 463] on button "Save & Close" at bounding box center [831, 471] width 95 height 32
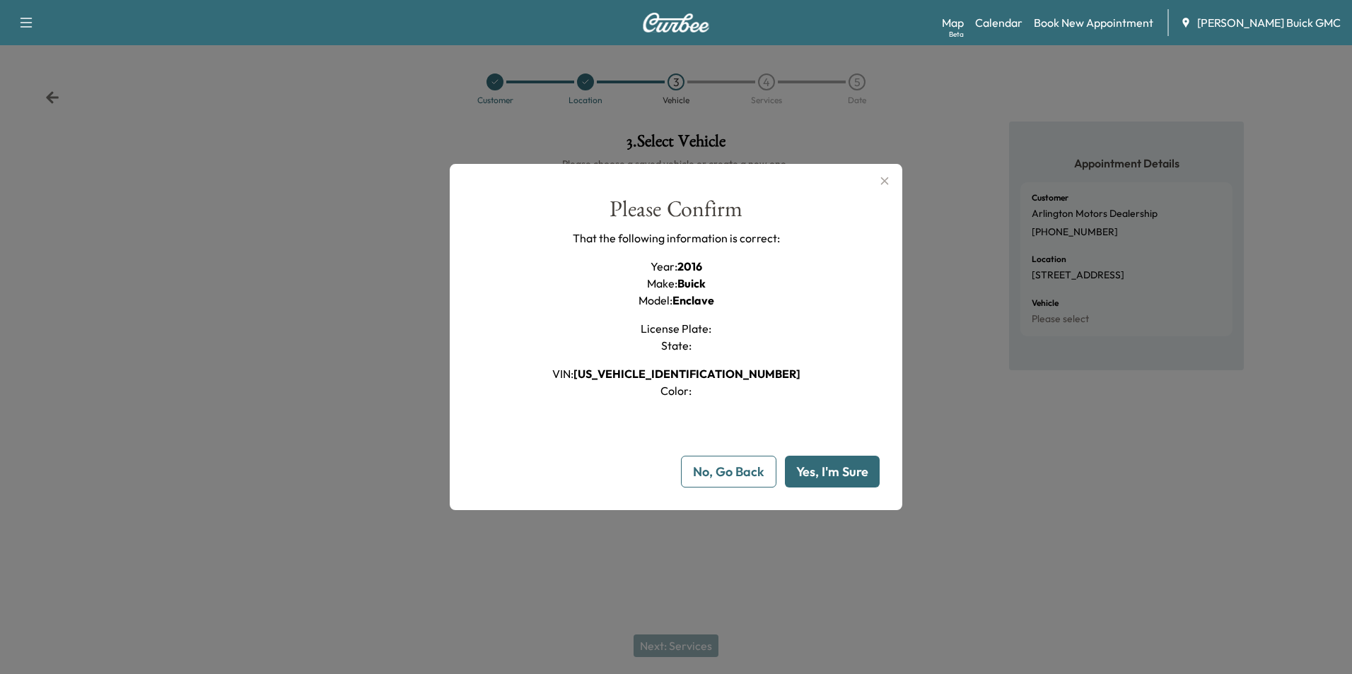
click at [831, 468] on button "Yes, I'm Sure" at bounding box center [832, 472] width 95 height 32
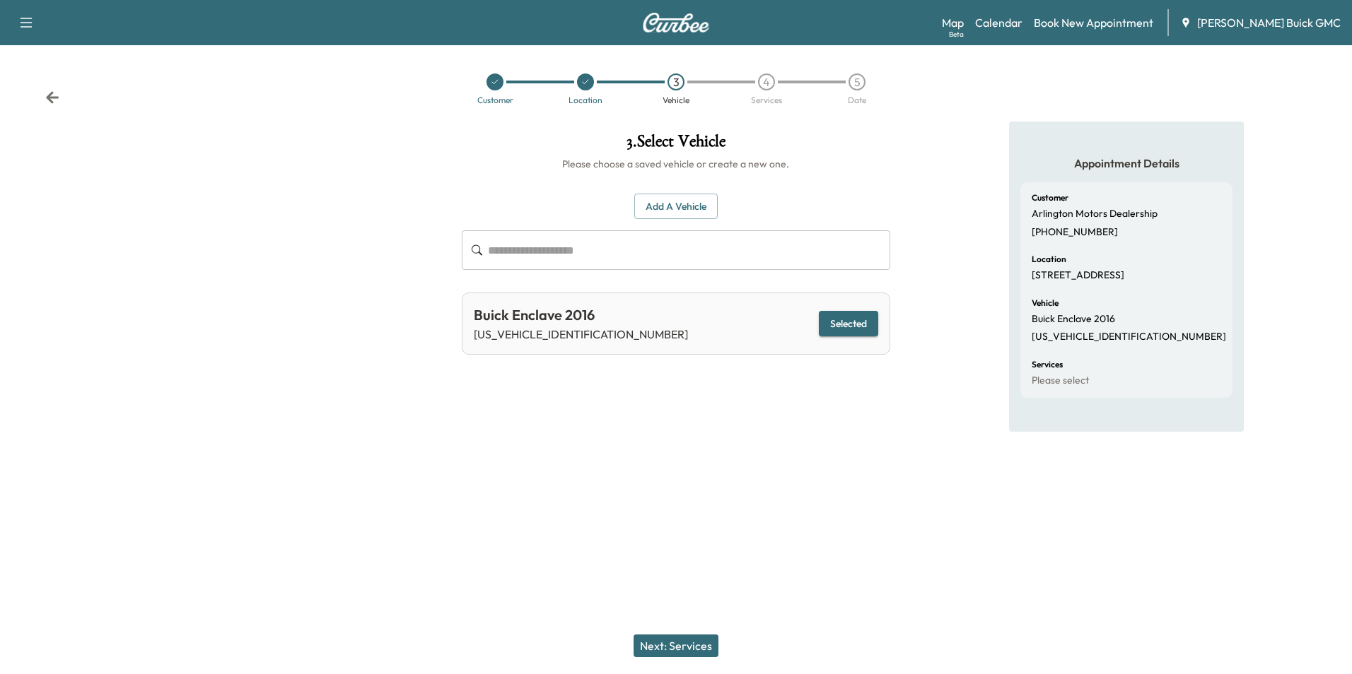
click at [697, 642] on button "Next: Services" at bounding box center [675, 646] width 85 height 23
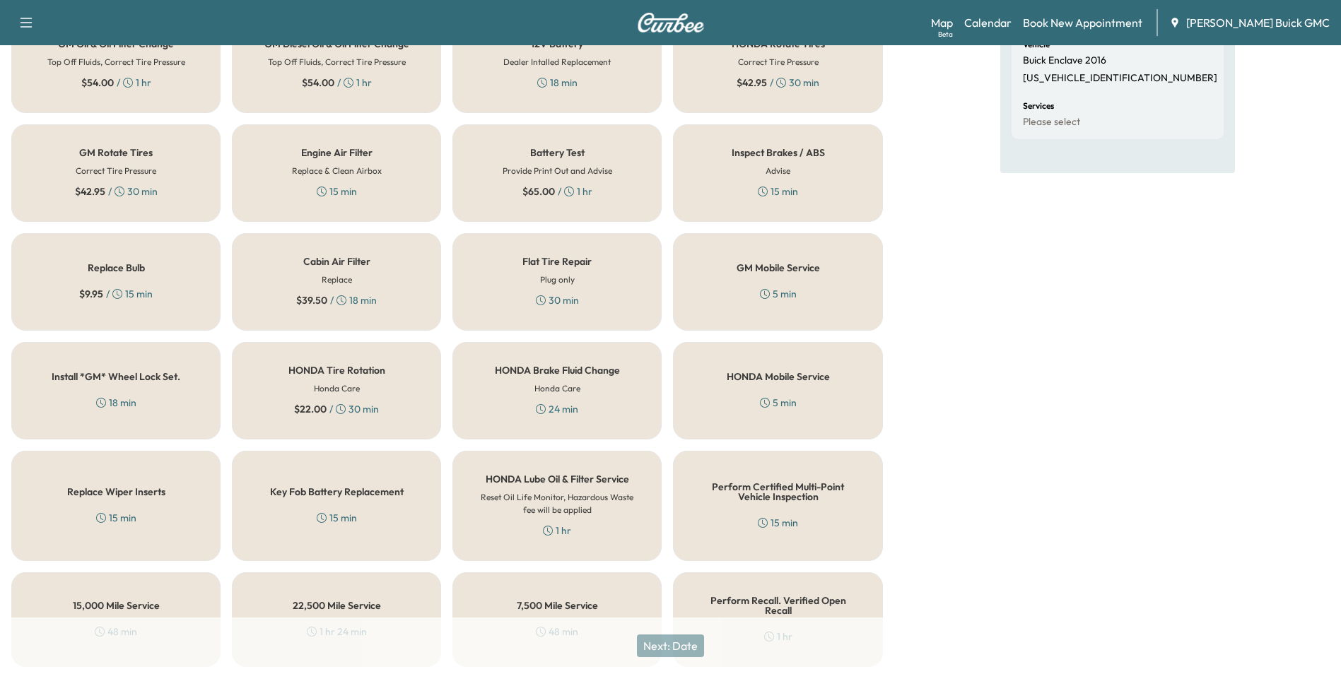
scroll to position [404, 0]
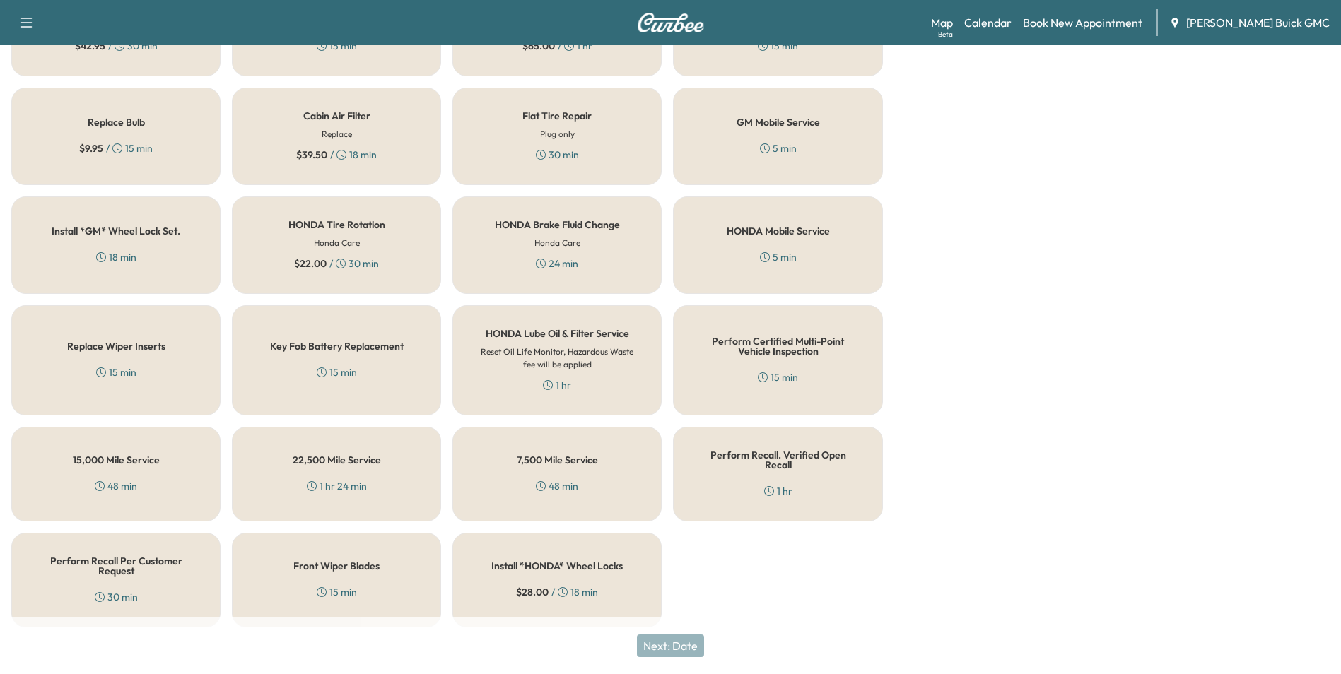
click at [140, 563] on h5 "Perform Recall Per Customer Request" at bounding box center [116, 566] width 163 height 20
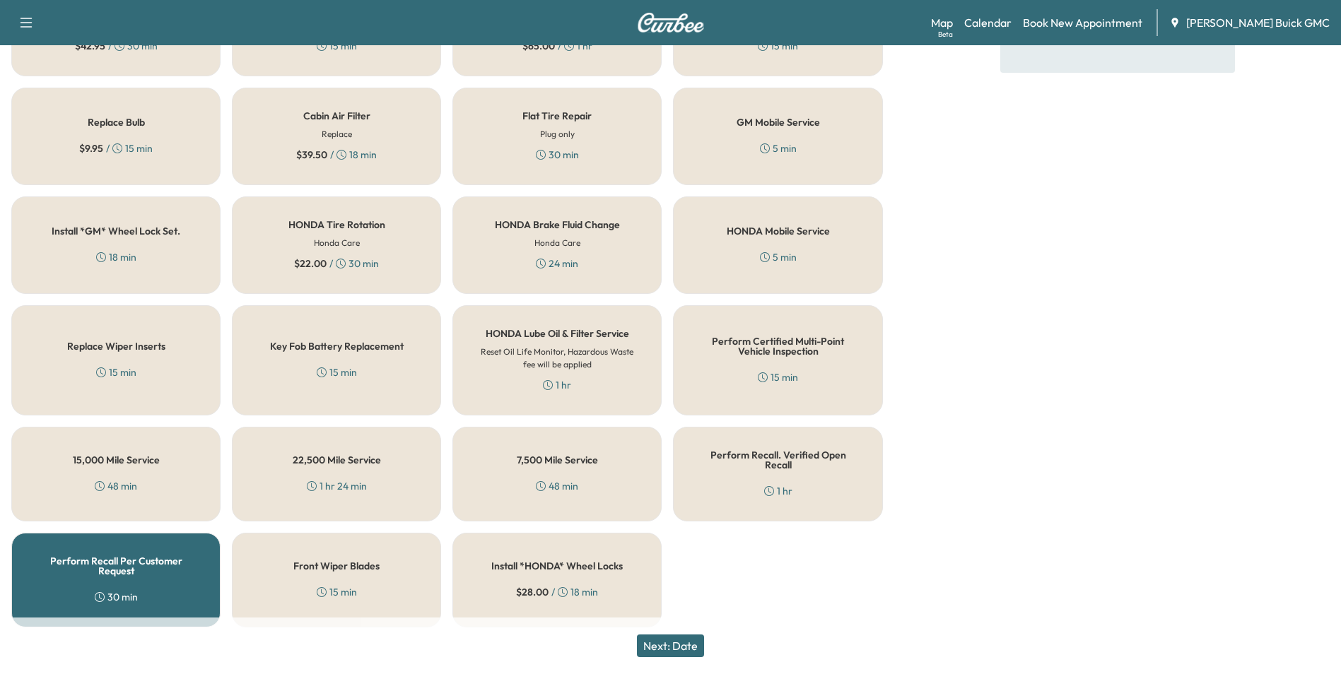
click at [684, 643] on button "Next: Date" at bounding box center [670, 646] width 67 height 23
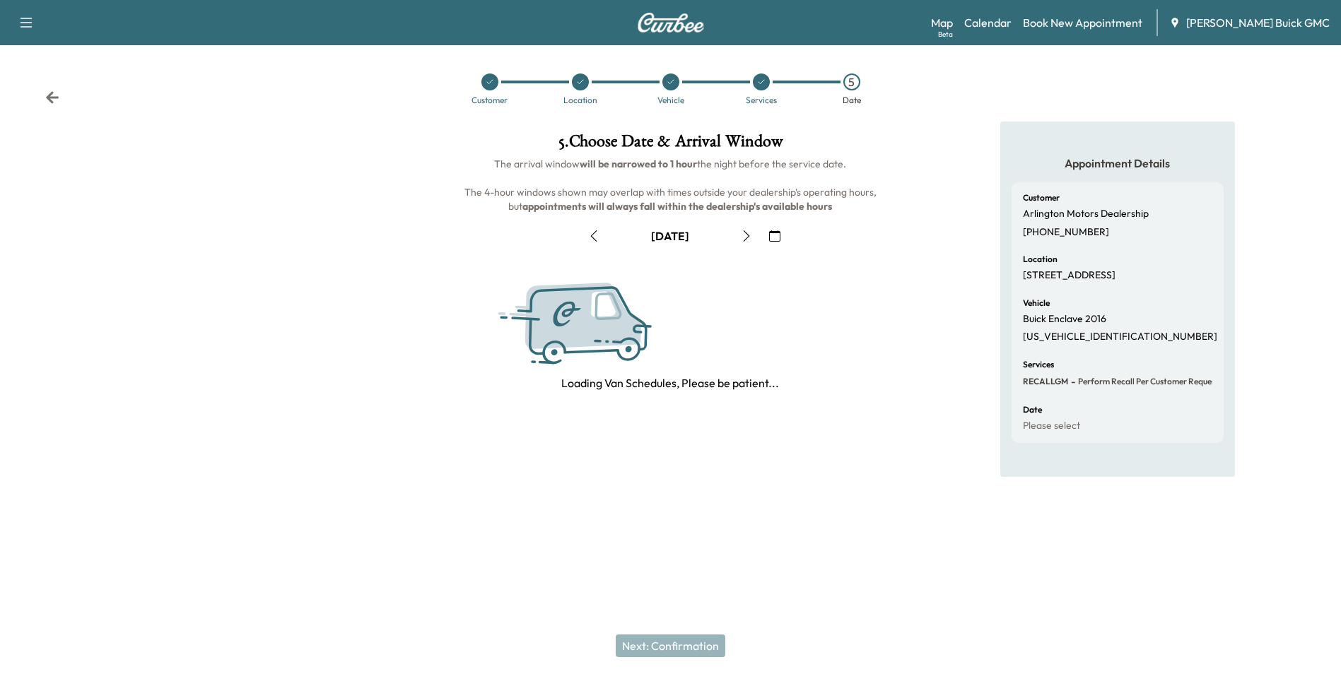
scroll to position [0, 0]
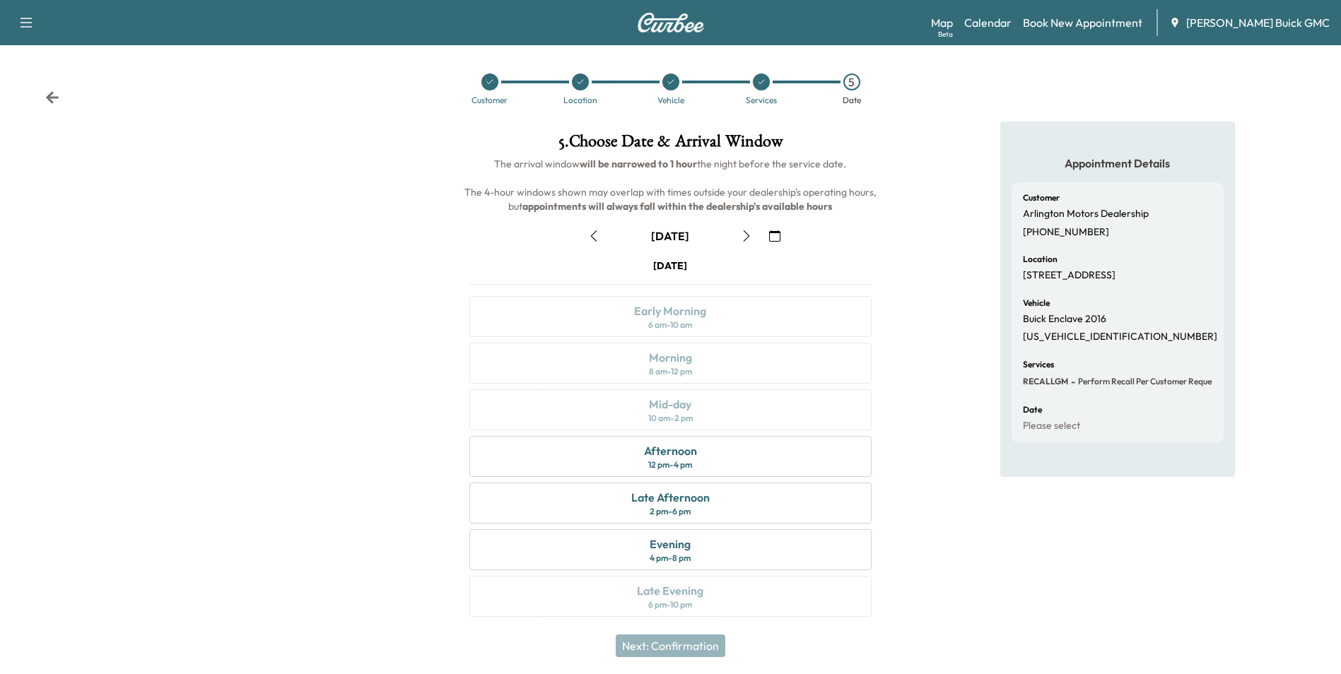
click at [773, 235] on icon "button" at bounding box center [774, 235] width 11 height 11
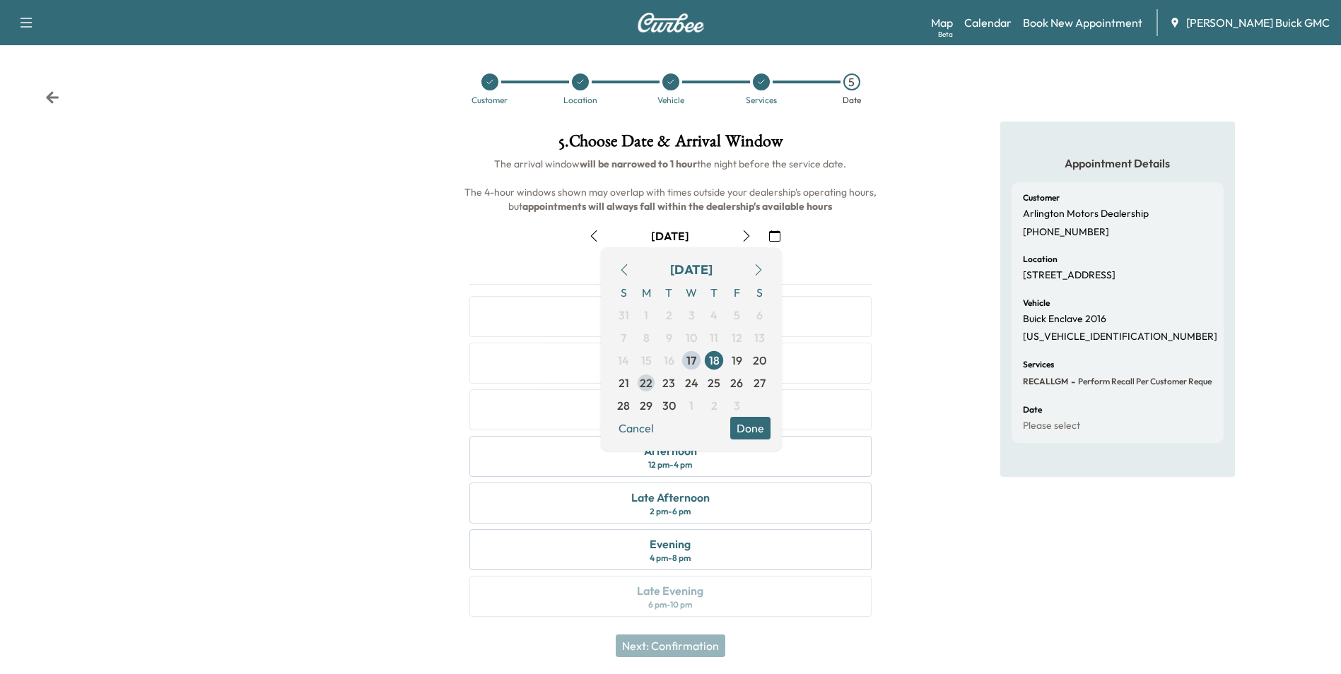
click at [641, 382] on span "22" at bounding box center [646, 383] width 13 height 17
click at [742, 427] on button "Done" at bounding box center [750, 428] width 40 height 23
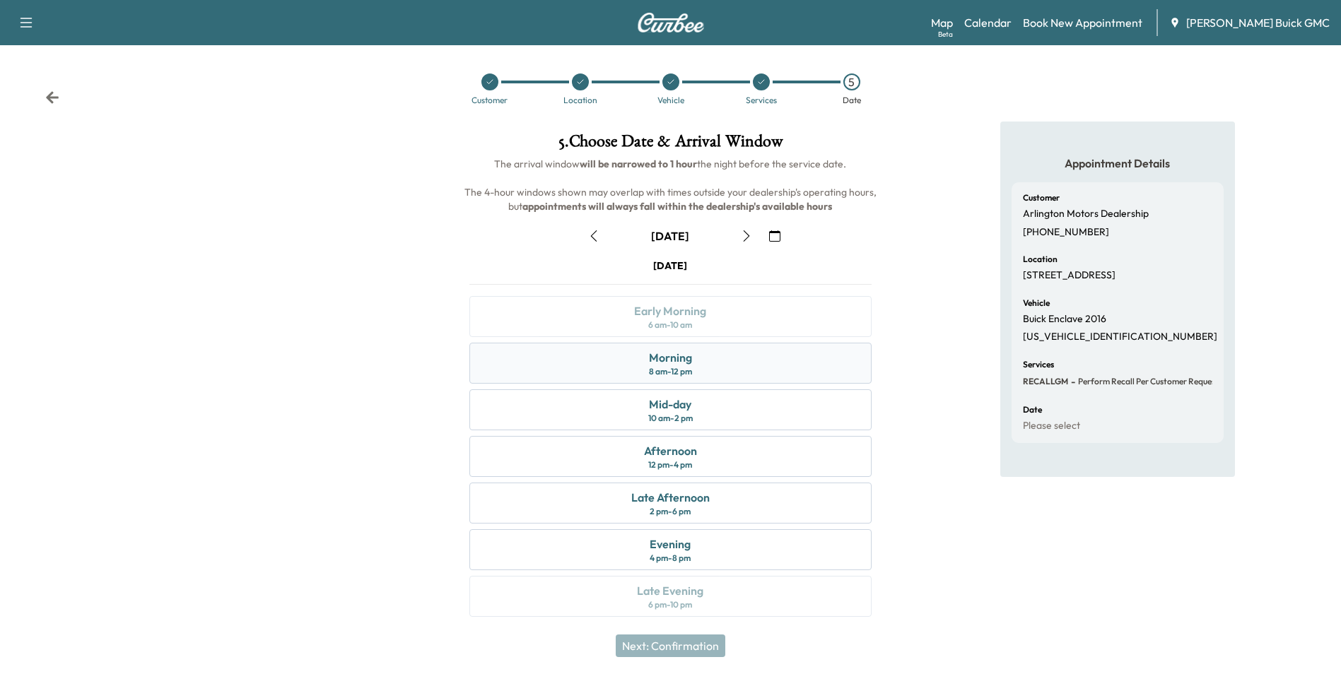
click at [695, 352] on div "Morning 8 am - 12 pm" at bounding box center [670, 363] width 402 height 41
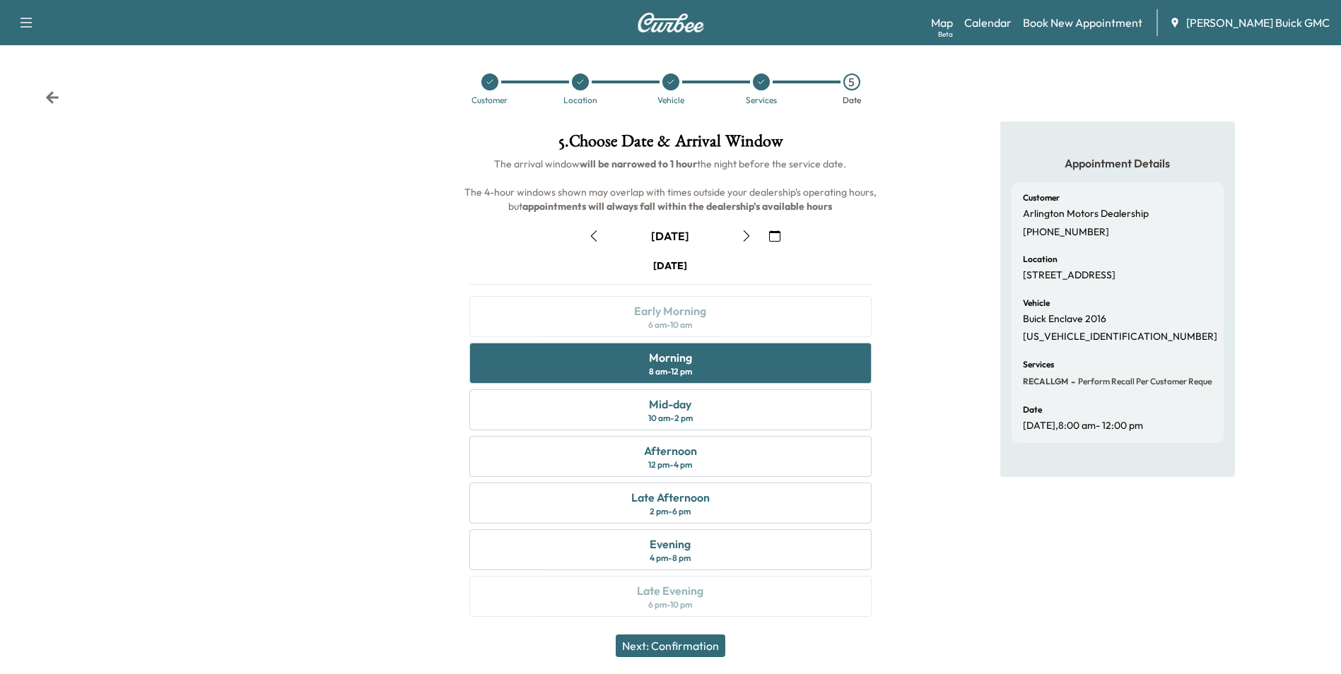
click at [713, 645] on button "Next: Confirmation" at bounding box center [671, 646] width 110 height 23
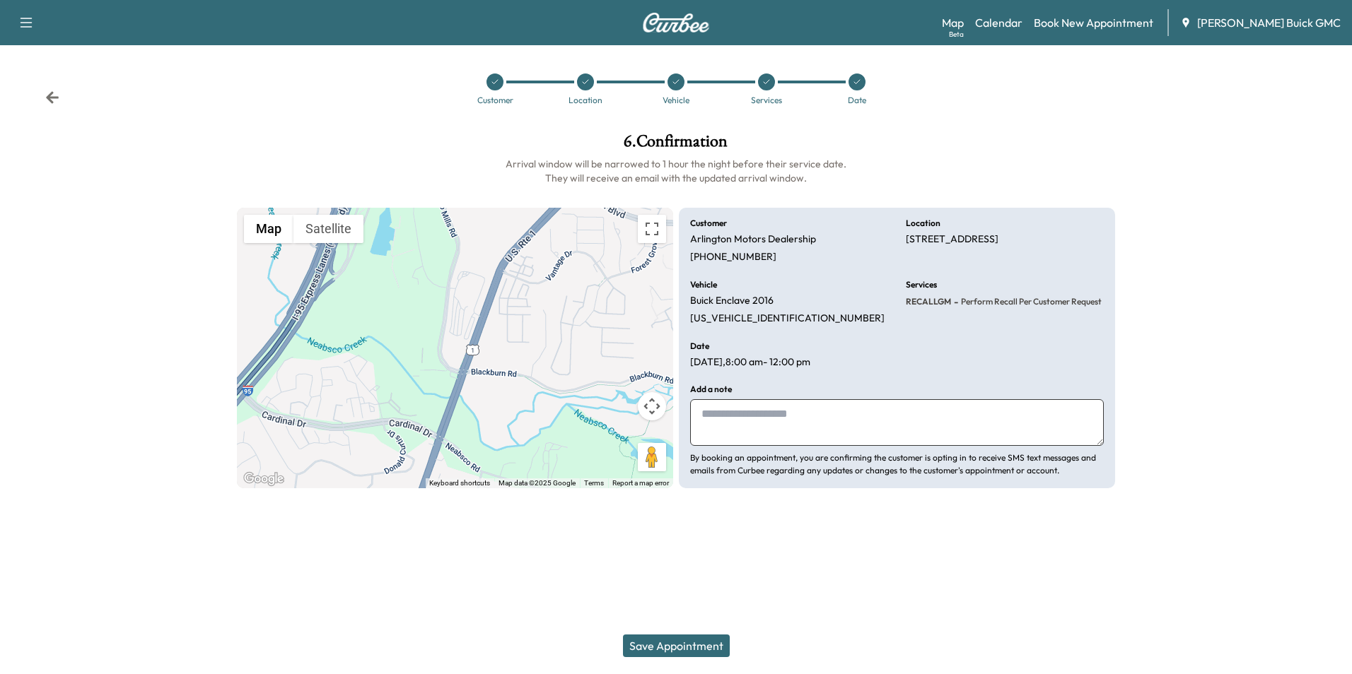
click at [764, 408] on textarea at bounding box center [897, 422] width 414 height 47
type textarea "**********"
click at [686, 644] on button "Save Appointment" at bounding box center [676, 646] width 107 height 23
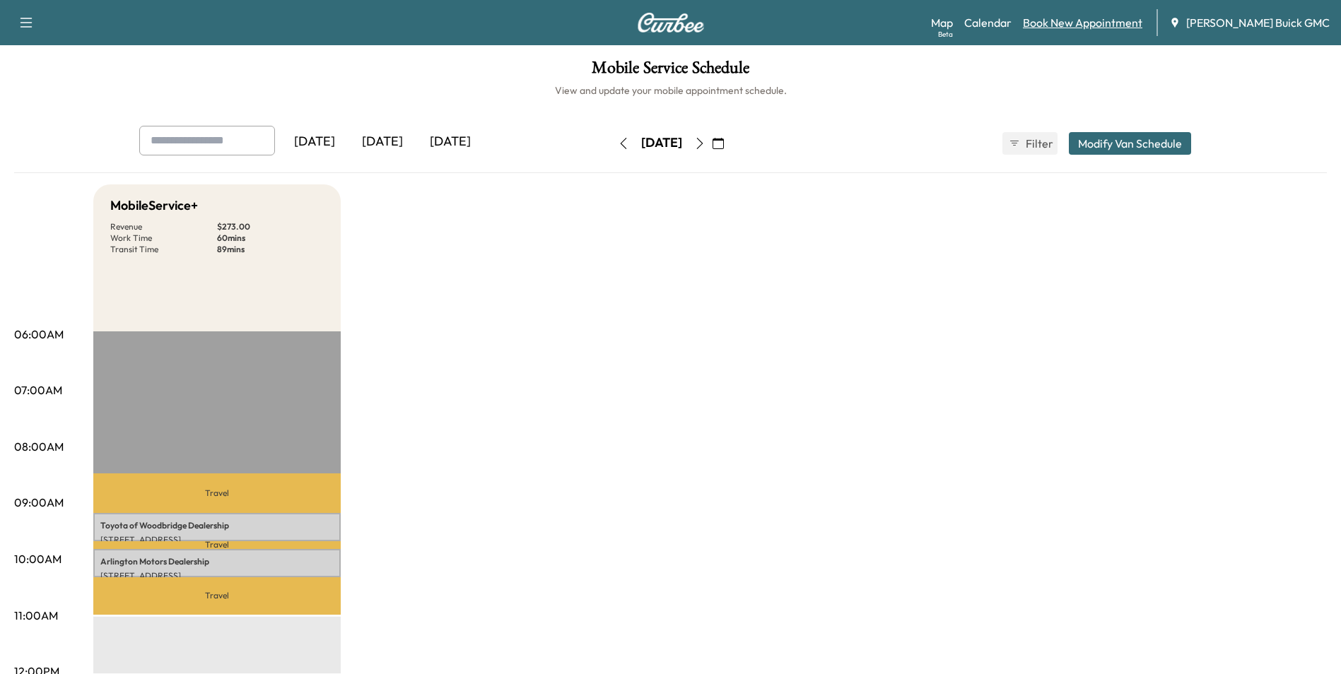
click at [1114, 19] on link "Book New Appointment" at bounding box center [1082, 22] width 119 height 17
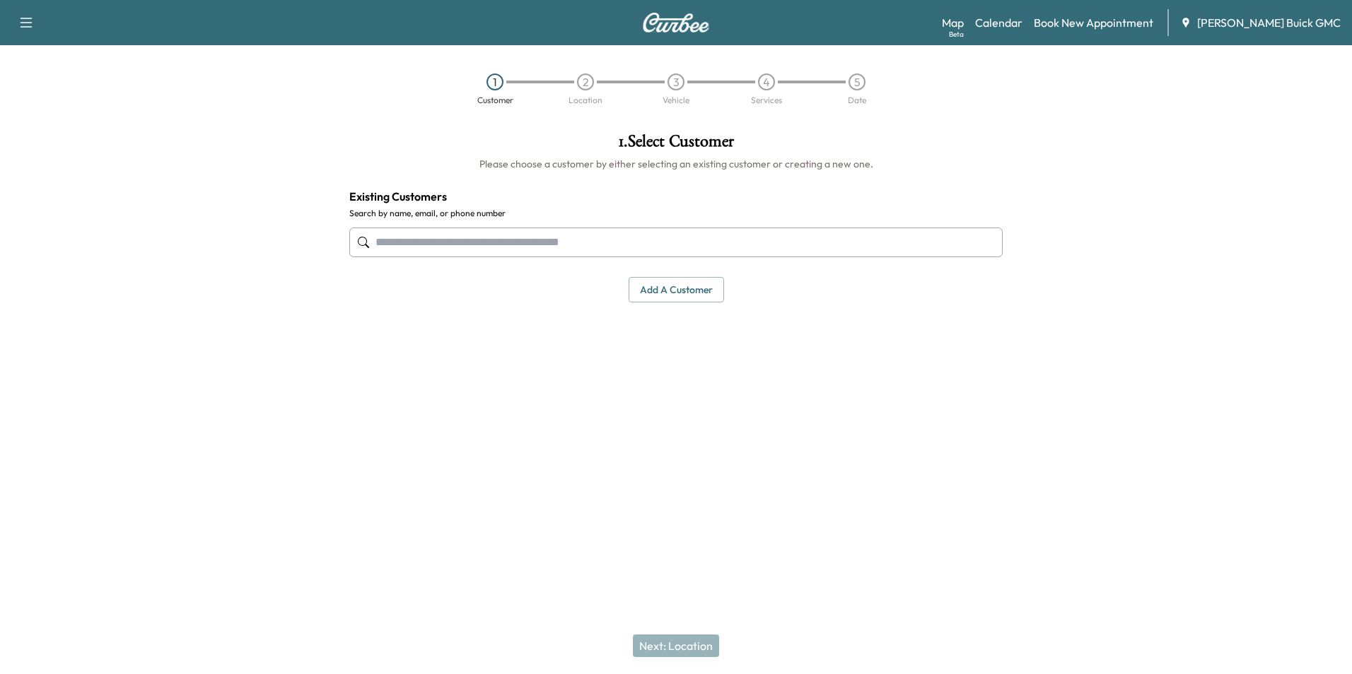
click at [605, 247] on input "text" at bounding box center [675, 243] width 653 height 30
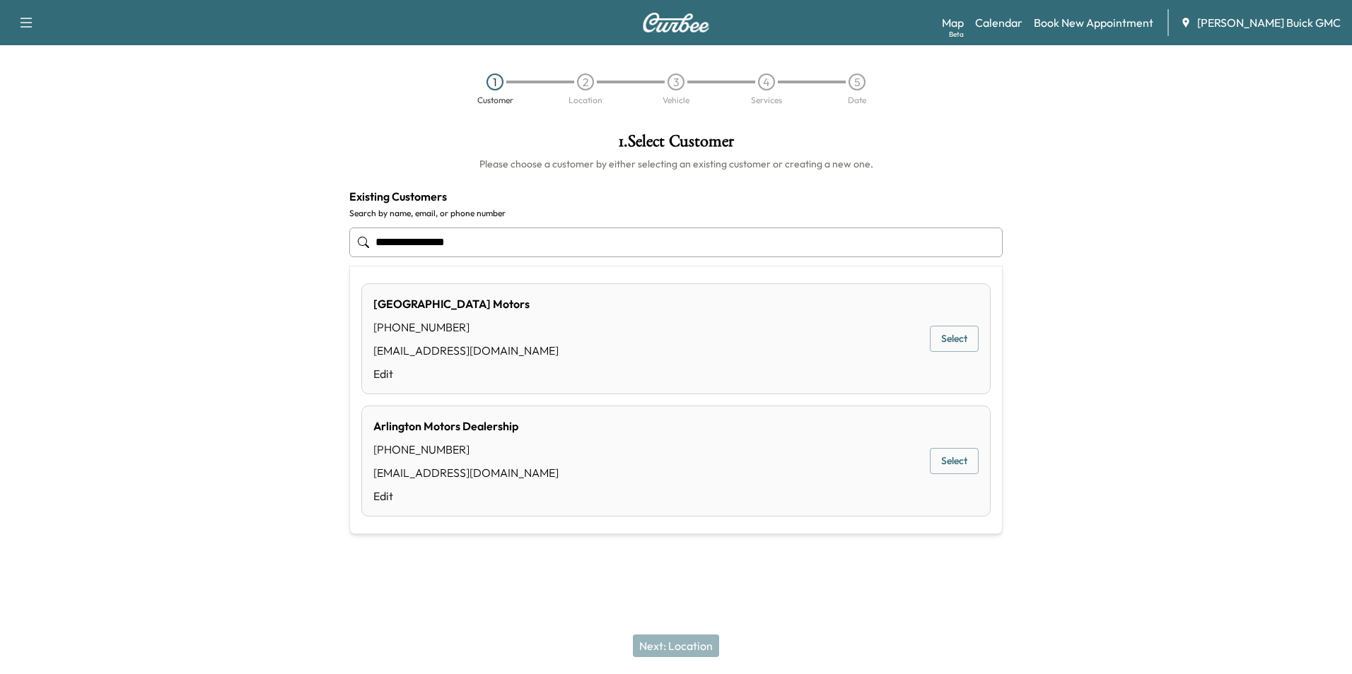
click at [941, 453] on button "Select" at bounding box center [954, 461] width 49 height 26
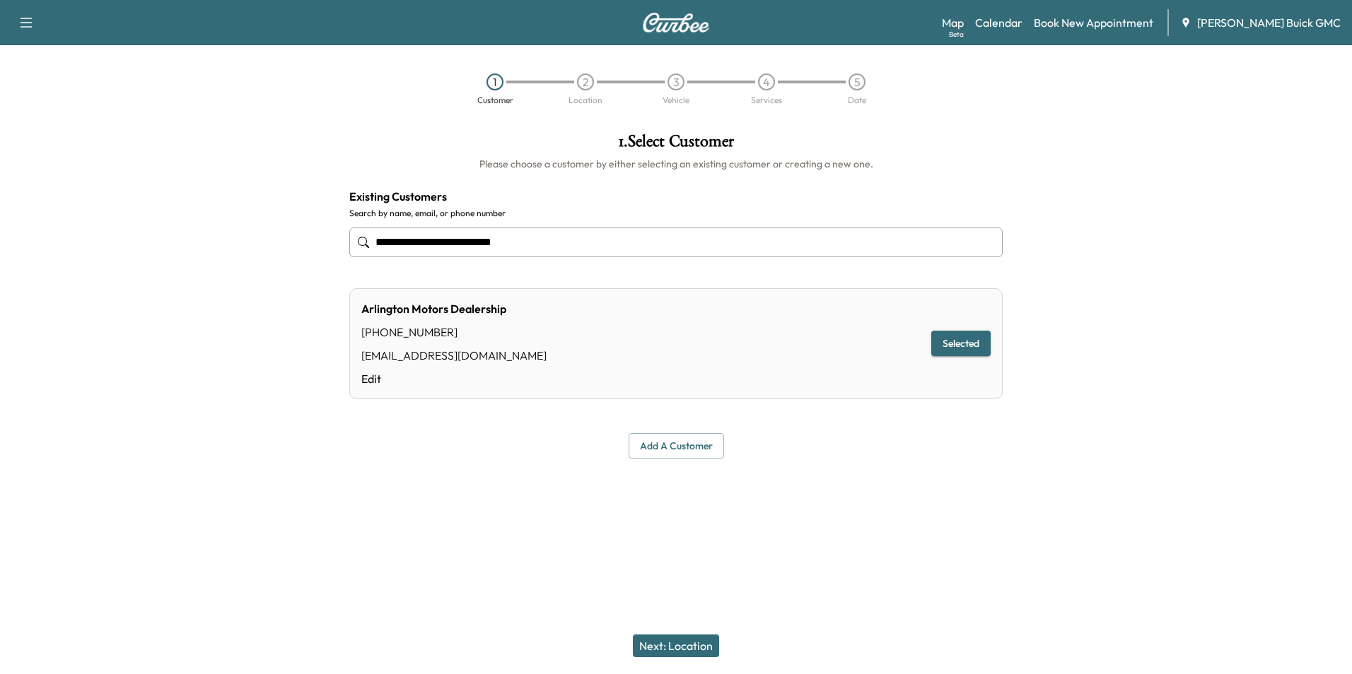
type input "**********"
click at [698, 648] on button "Next: Location" at bounding box center [676, 646] width 86 height 23
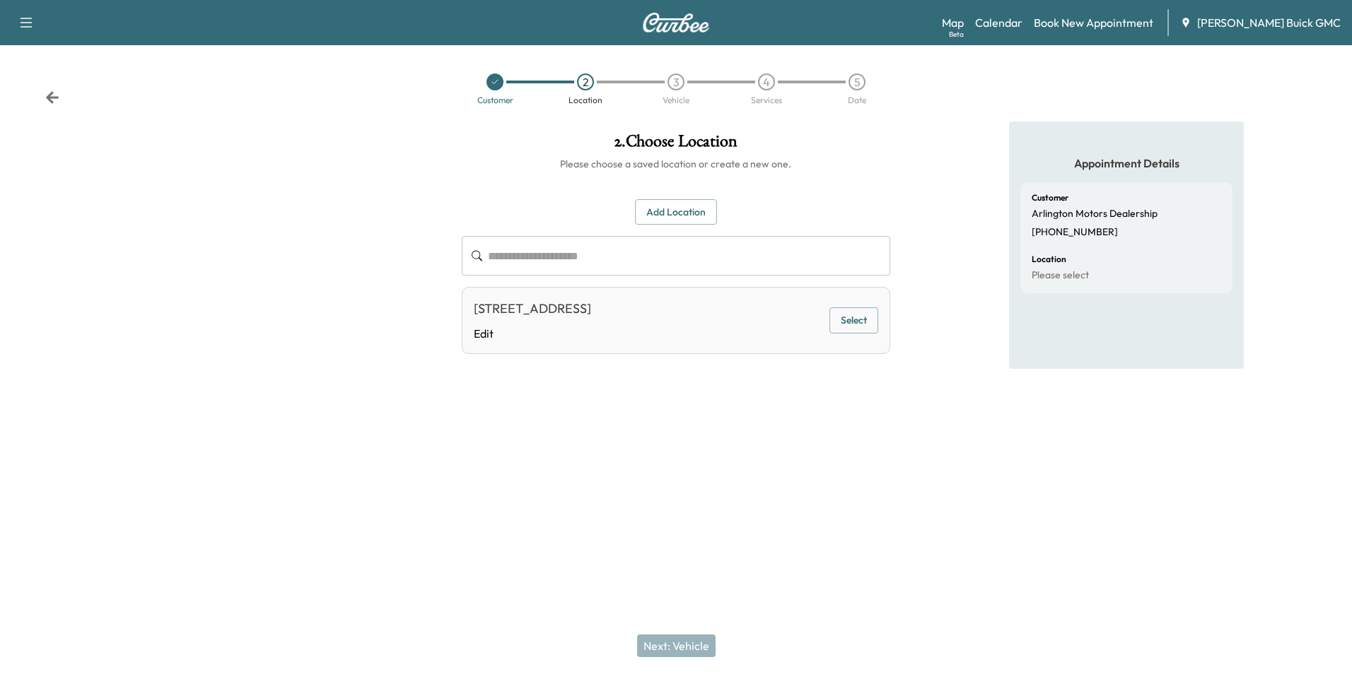
click at [850, 317] on button "Select" at bounding box center [853, 321] width 49 height 26
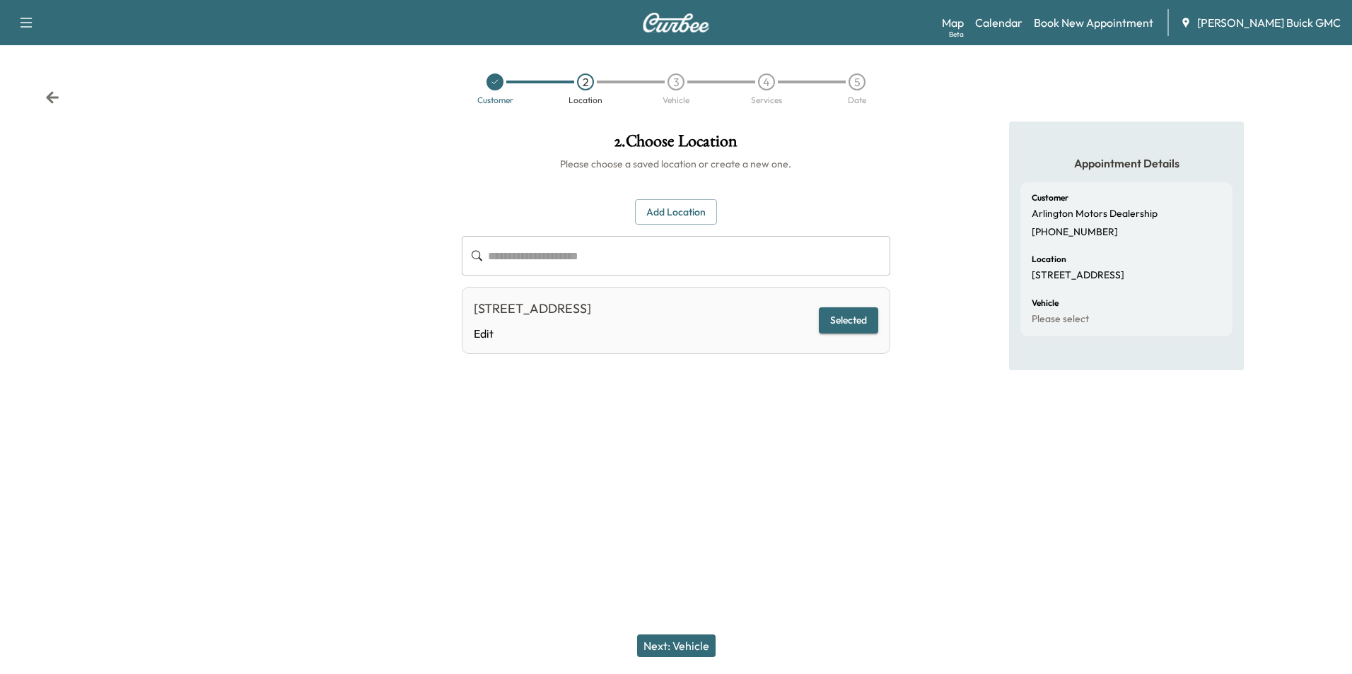
click at [672, 641] on button "Next: Vehicle" at bounding box center [676, 646] width 78 height 23
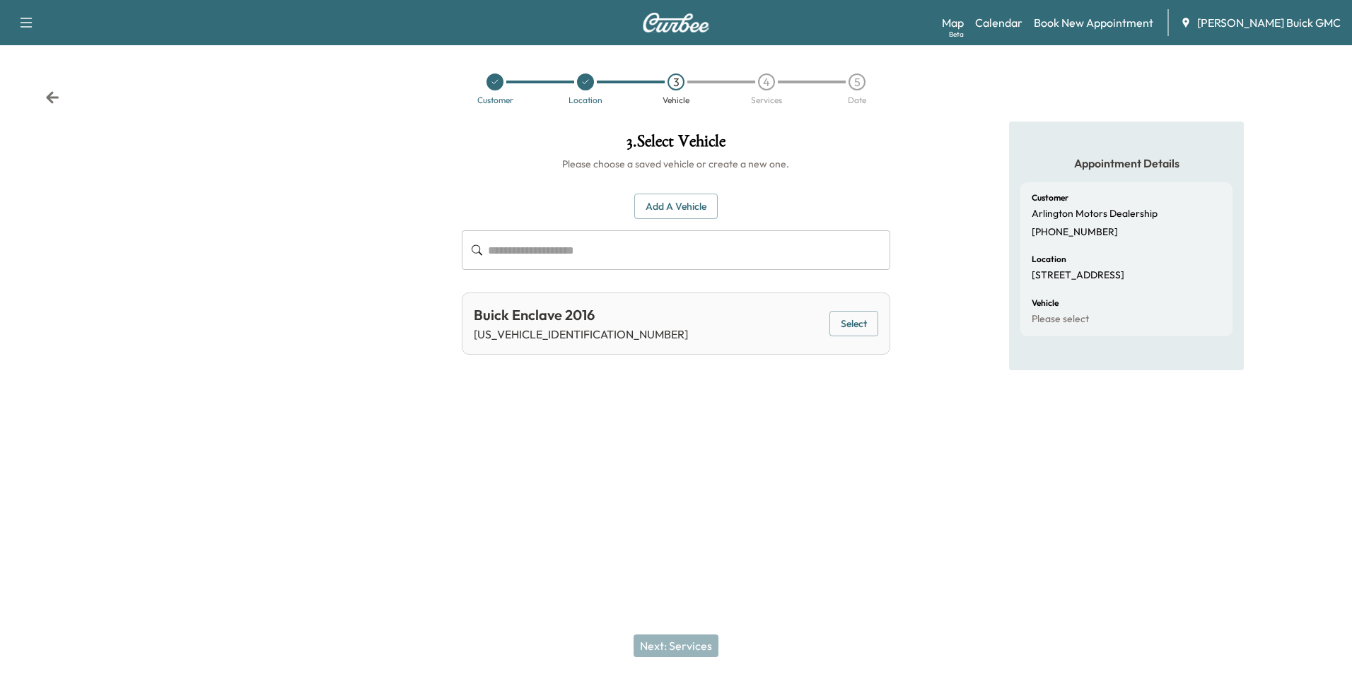
click at [675, 203] on button "Add a Vehicle" at bounding box center [675, 207] width 83 height 26
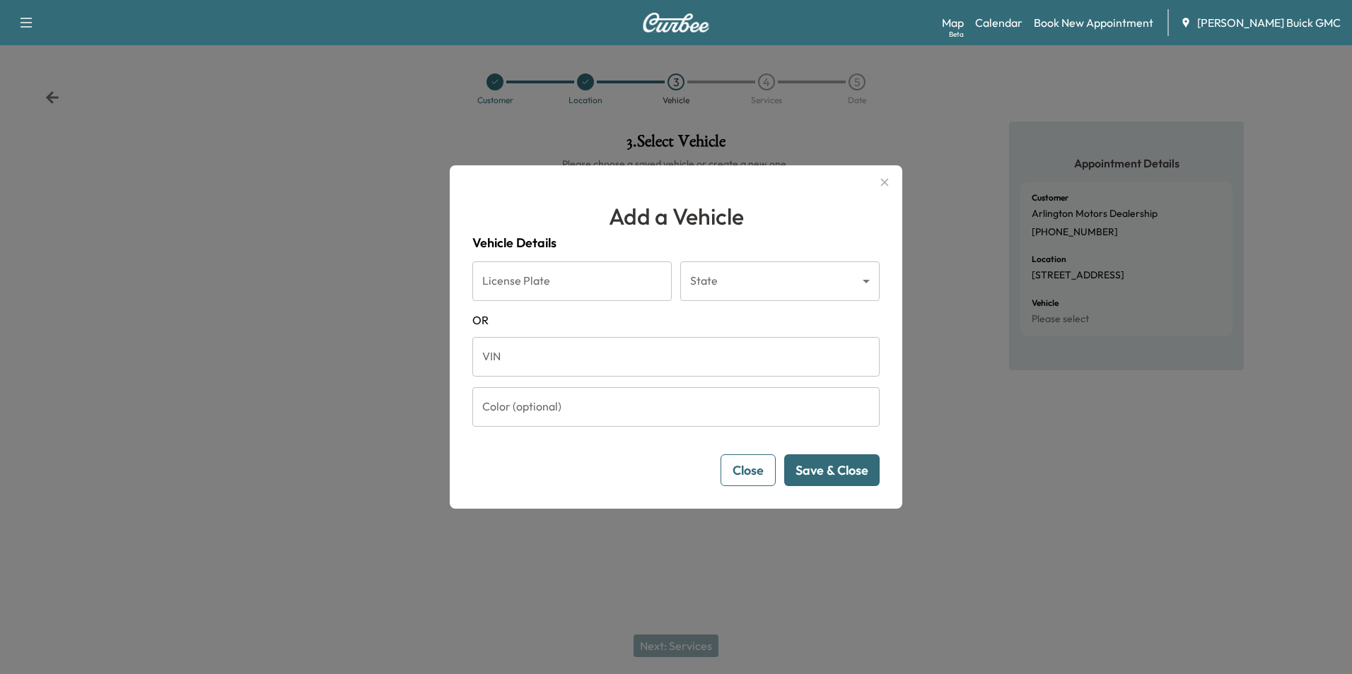
drag, startPoint x: 591, startPoint y: 360, endPoint x: 602, endPoint y: 353, distance: 12.7
click at [591, 360] on input "VIN" at bounding box center [675, 357] width 407 height 40
type input "**********"
click at [852, 464] on button "Save & Close" at bounding box center [831, 471] width 95 height 32
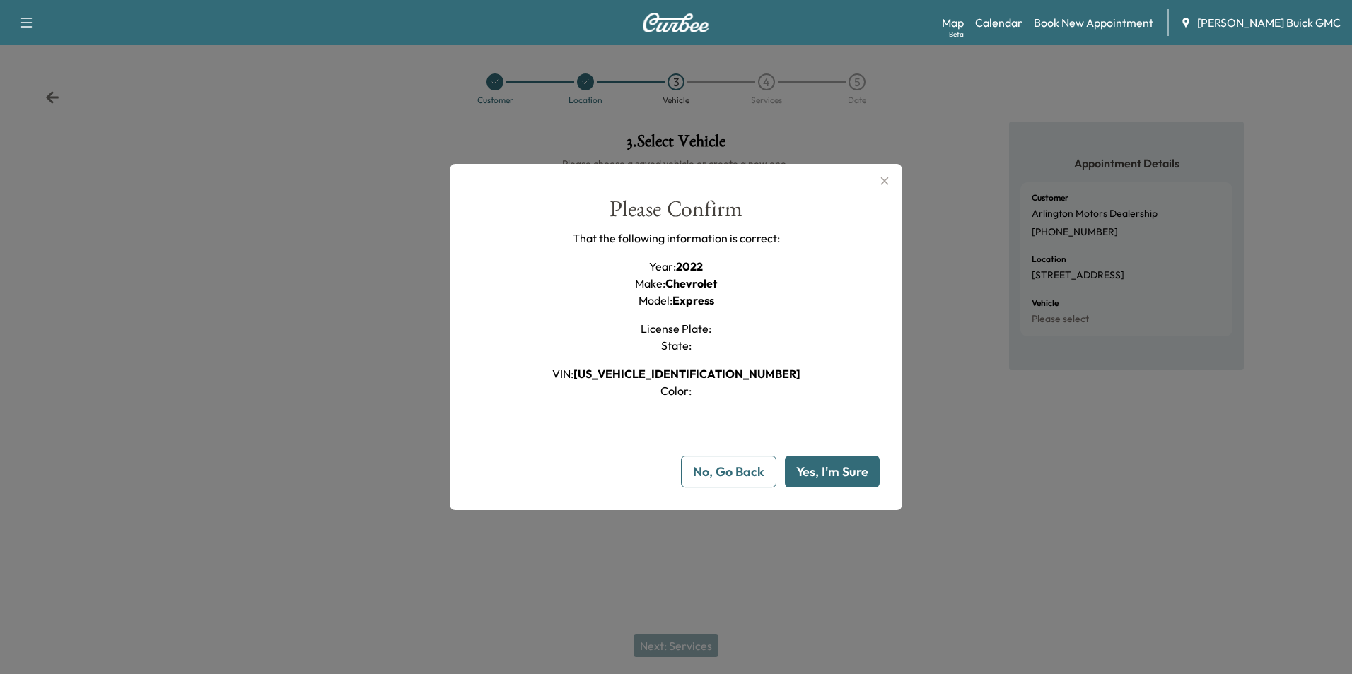
click at [842, 467] on button "Yes, I'm Sure" at bounding box center [832, 472] width 95 height 32
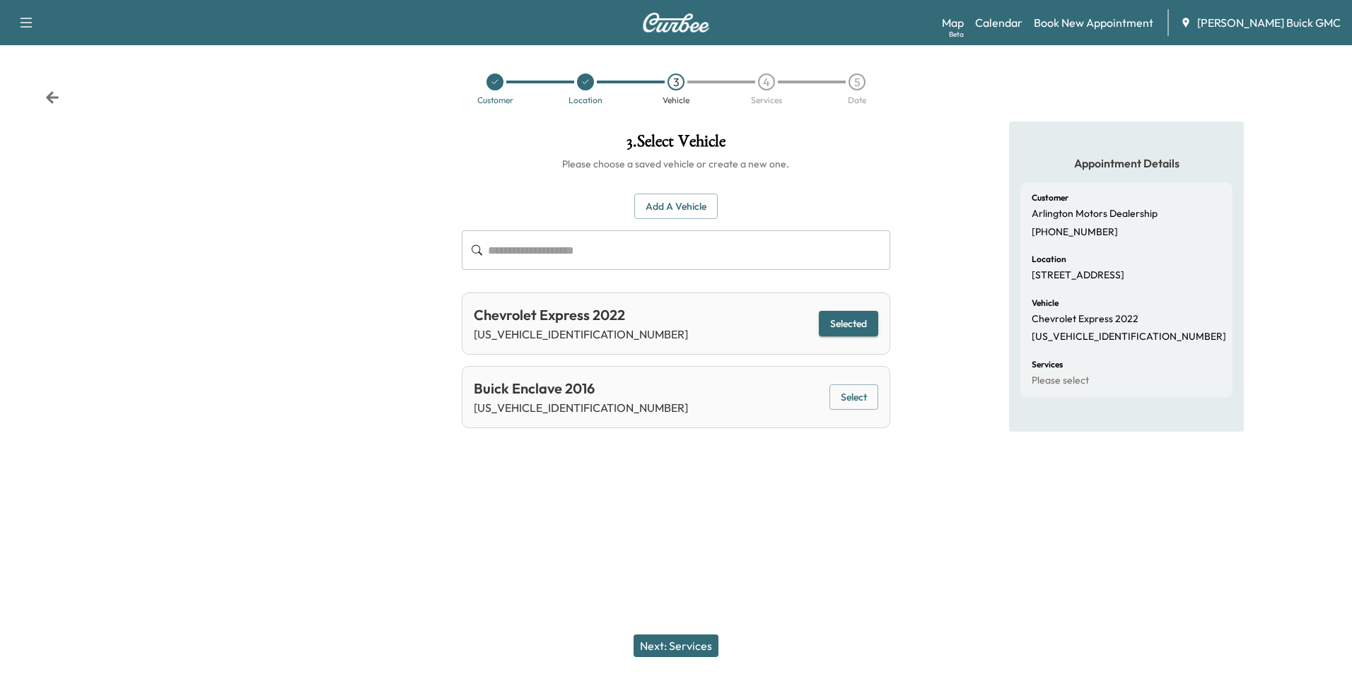
click at [689, 643] on button "Next: Services" at bounding box center [675, 646] width 85 height 23
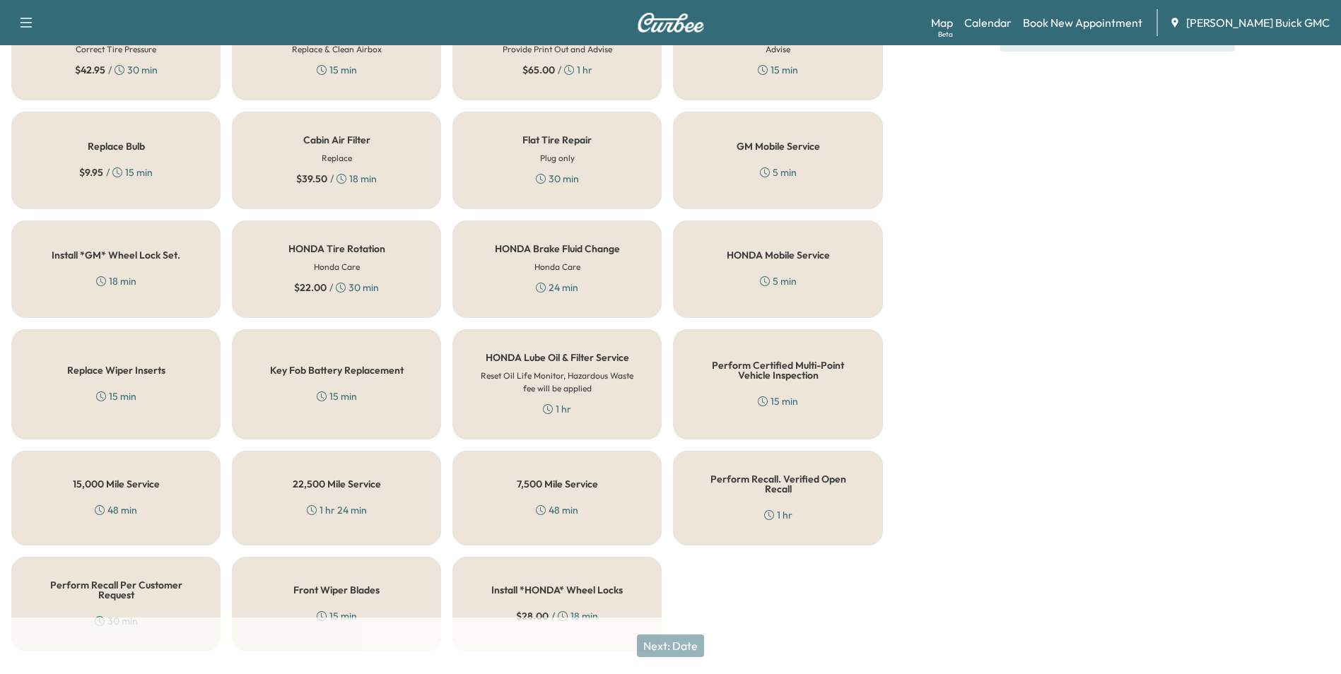
scroll to position [404, 0]
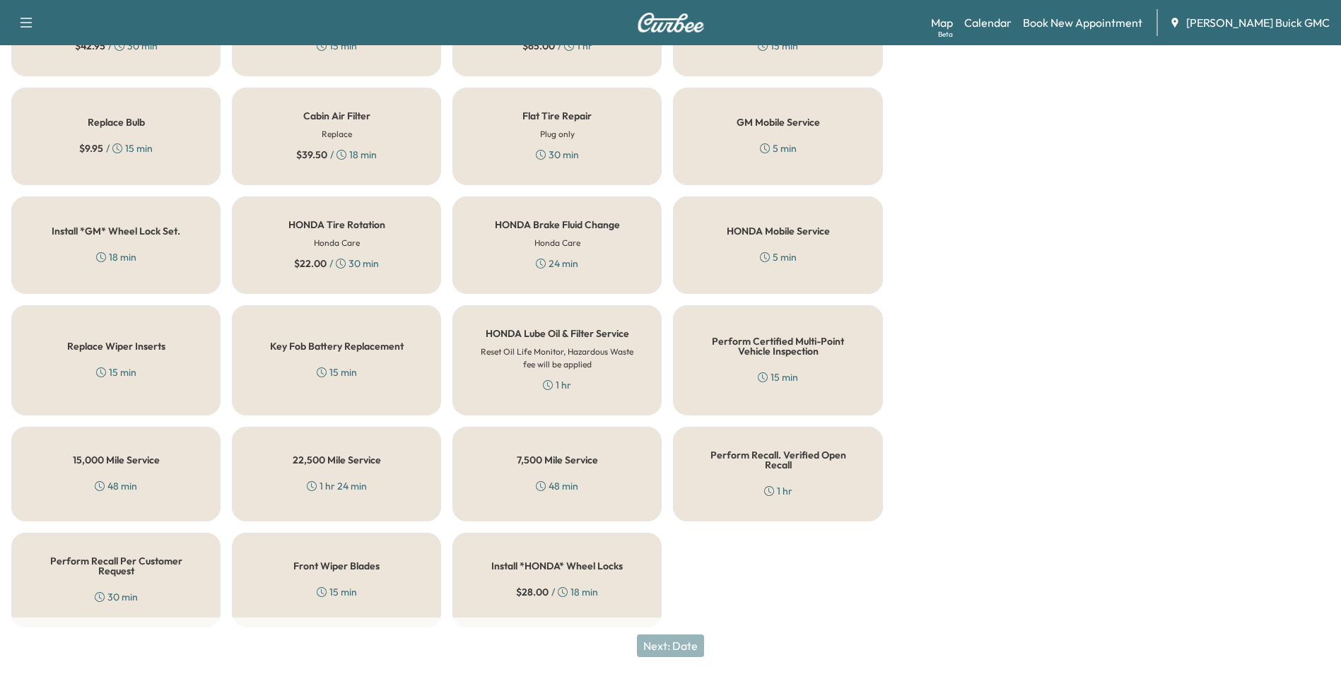
click at [140, 556] on h5 "Perform Recall Per Customer Request" at bounding box center [116, 566] width 163 height 20
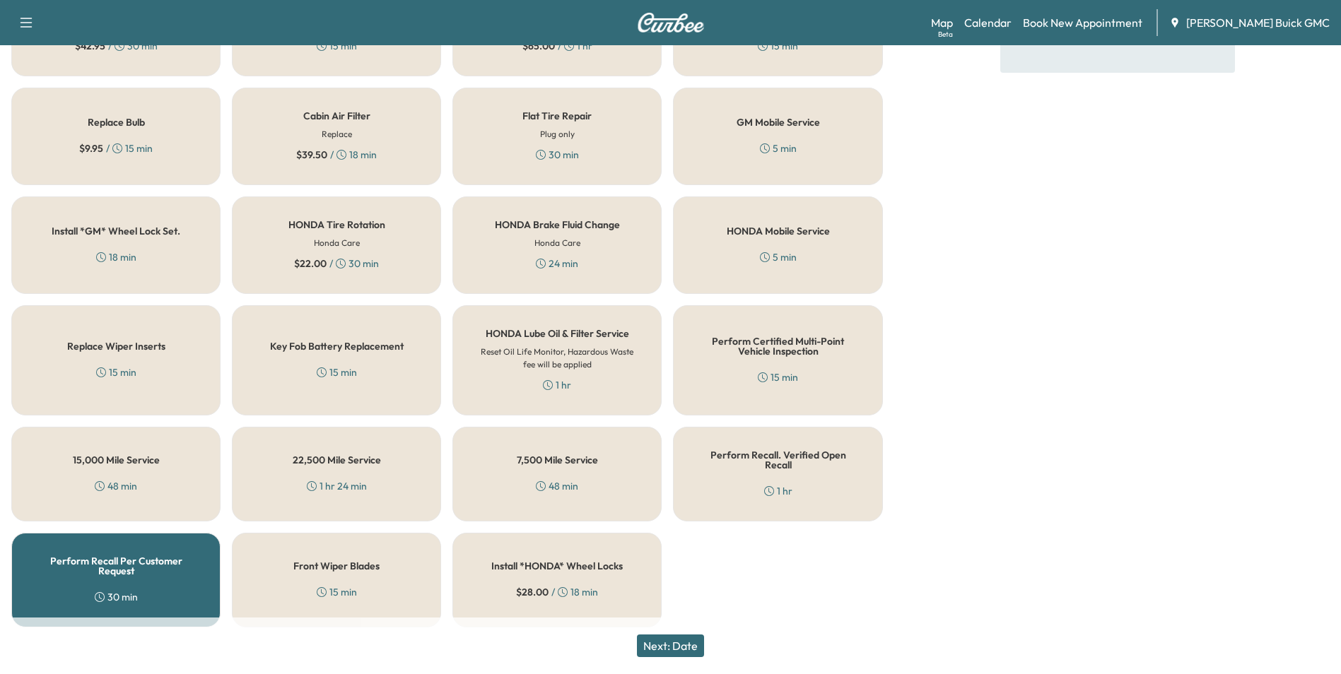
click at [690, 644] on button "Next: Date" at bounding box center [670, 646] width 67 height 23
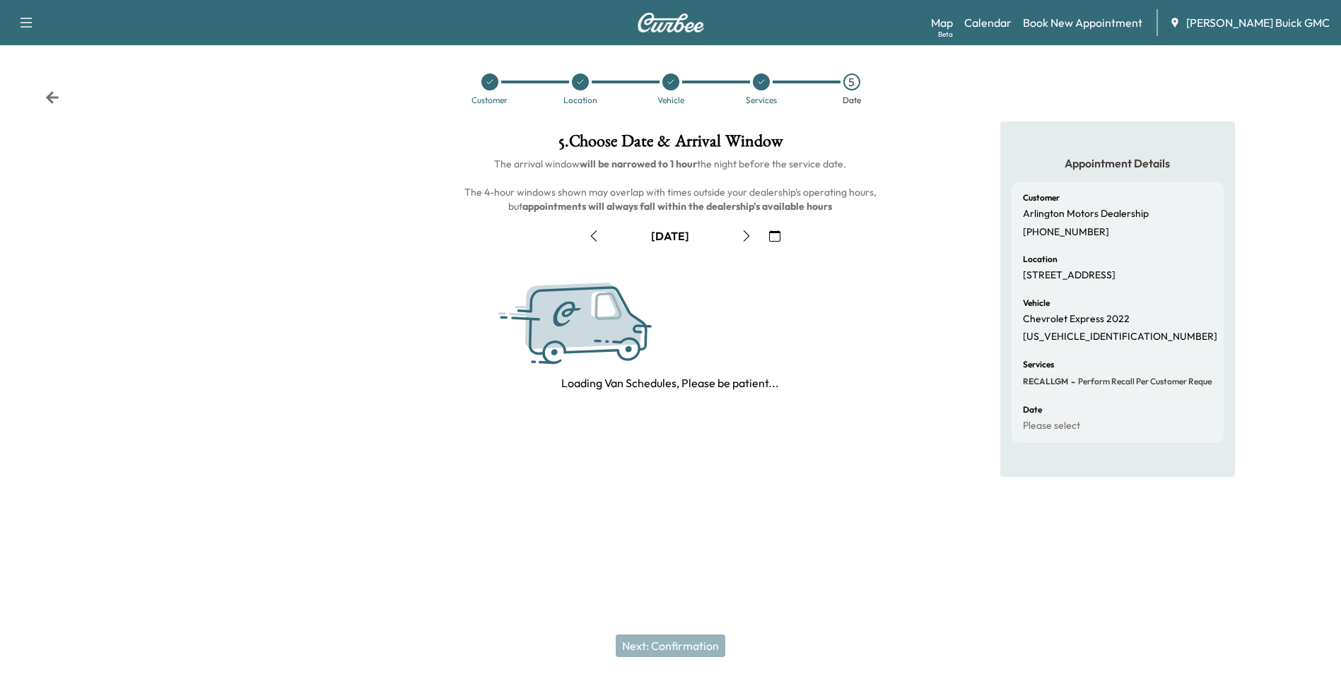
scroll to position [0, 0]
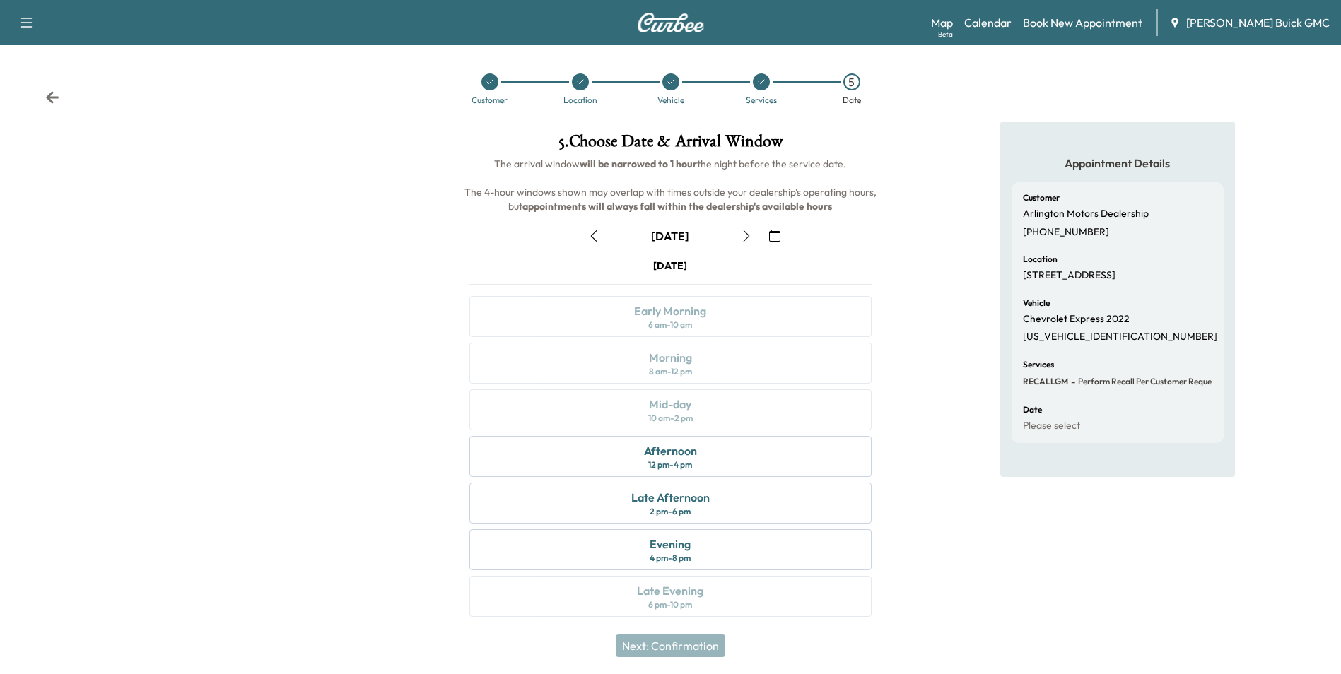
click at [775, 234] on icon "button" at bounding box center [774, 235] width 11 height 11
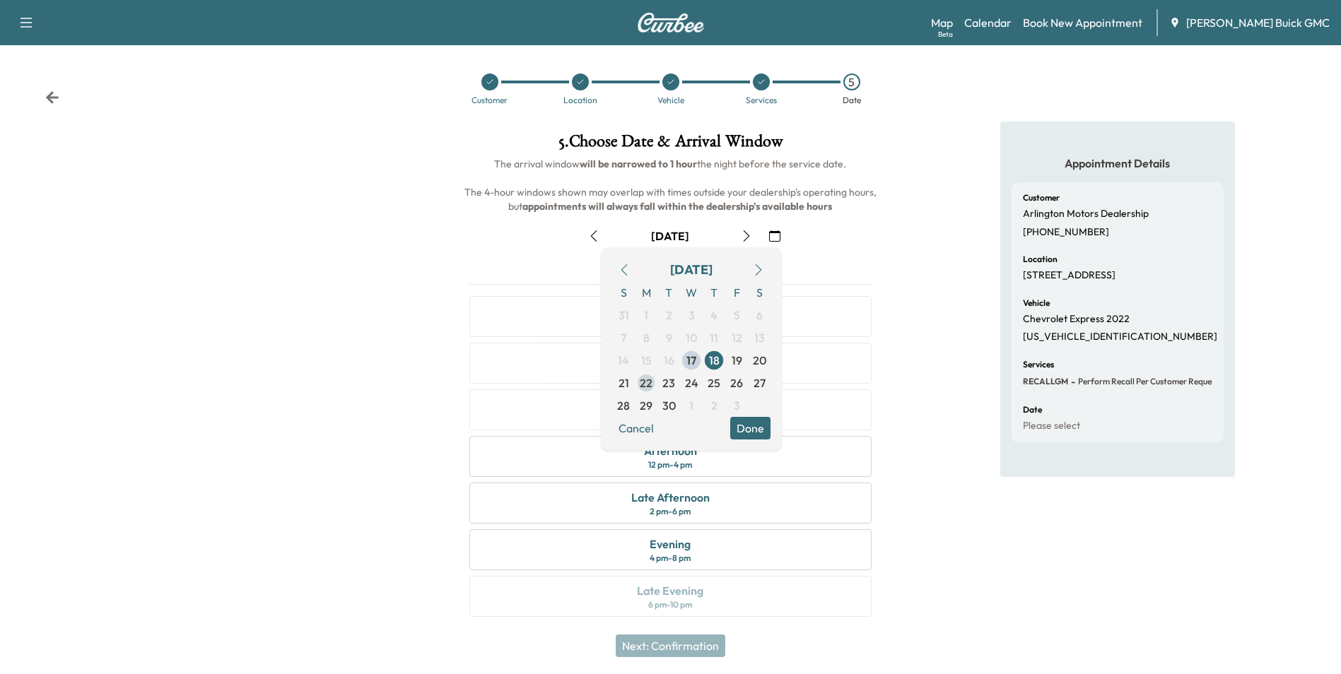
click at [647, 380] on span "22" at bounding box center [646, 383] width 13 height 17
click at [746, 423] on button "Done" at bounding box center [750, 428] width 40 height 23
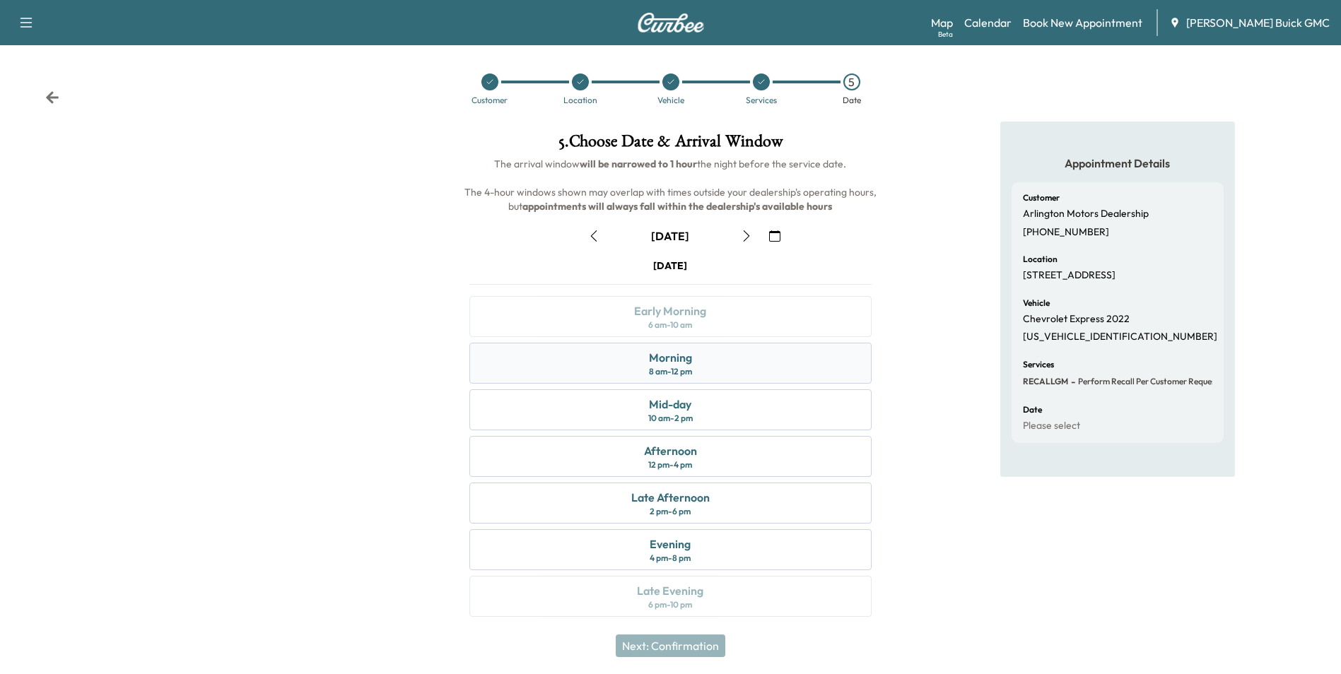
click at [676, 366] on div "8 am - 12 pm" at bounding box center [670, 371] width 43 height 11
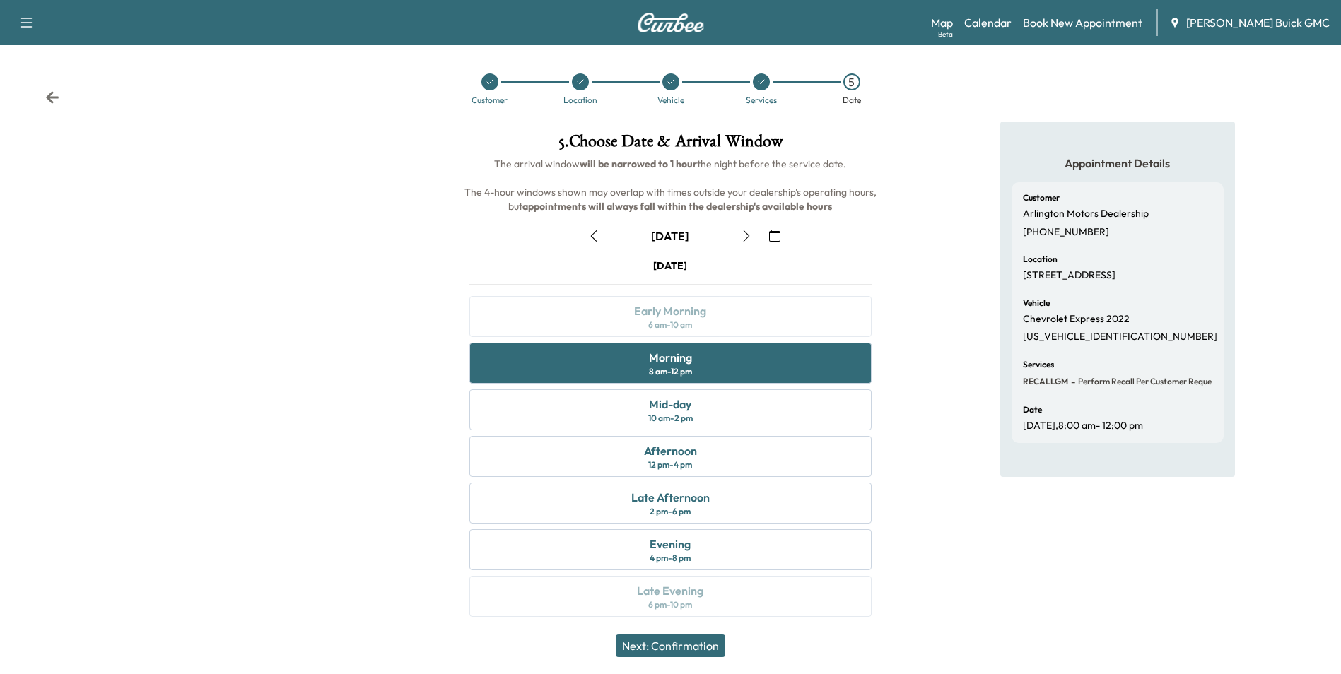
click at [697, 646] on button "Next: Confirmation" at bounding box center [671, 646] width 110 height 23
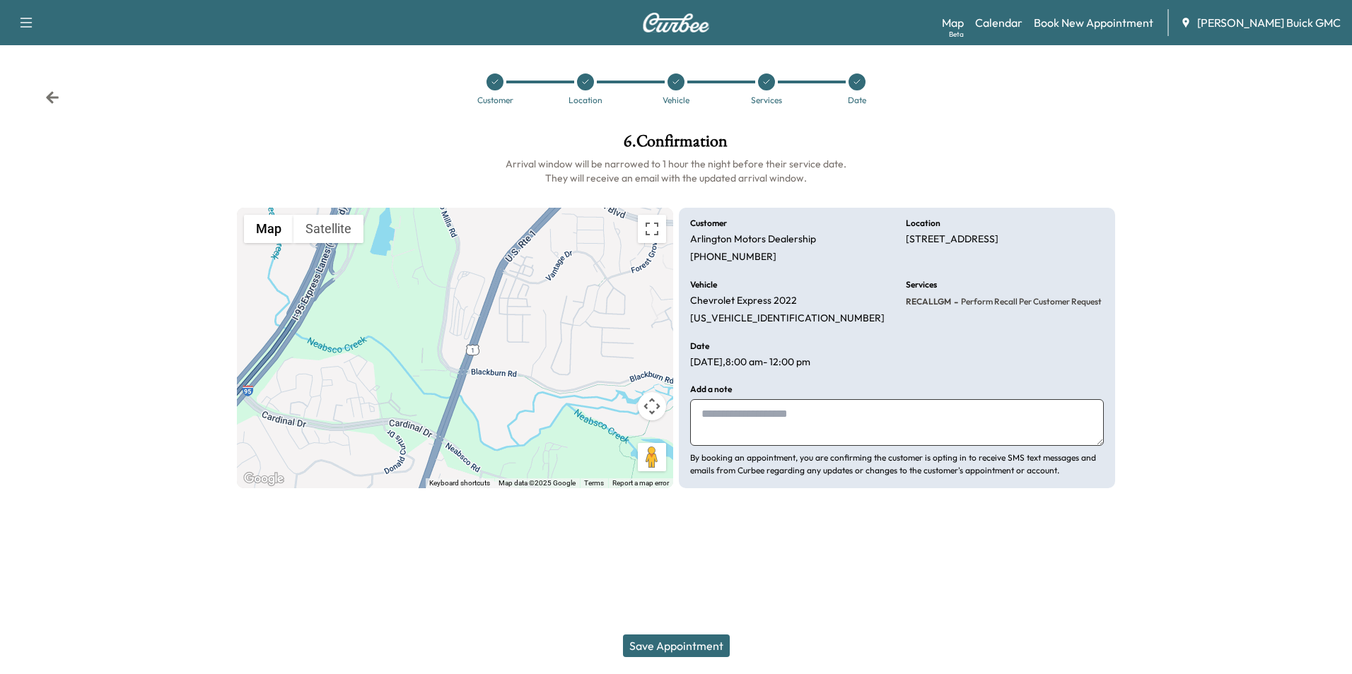
click at [789, 422] on textarea at bounding box center [897, 422] width 414 height 47
type textarea "**********"
click at [706, 646] on button "Save Appointment" at bounding box center [676, 646] width 107 height 23
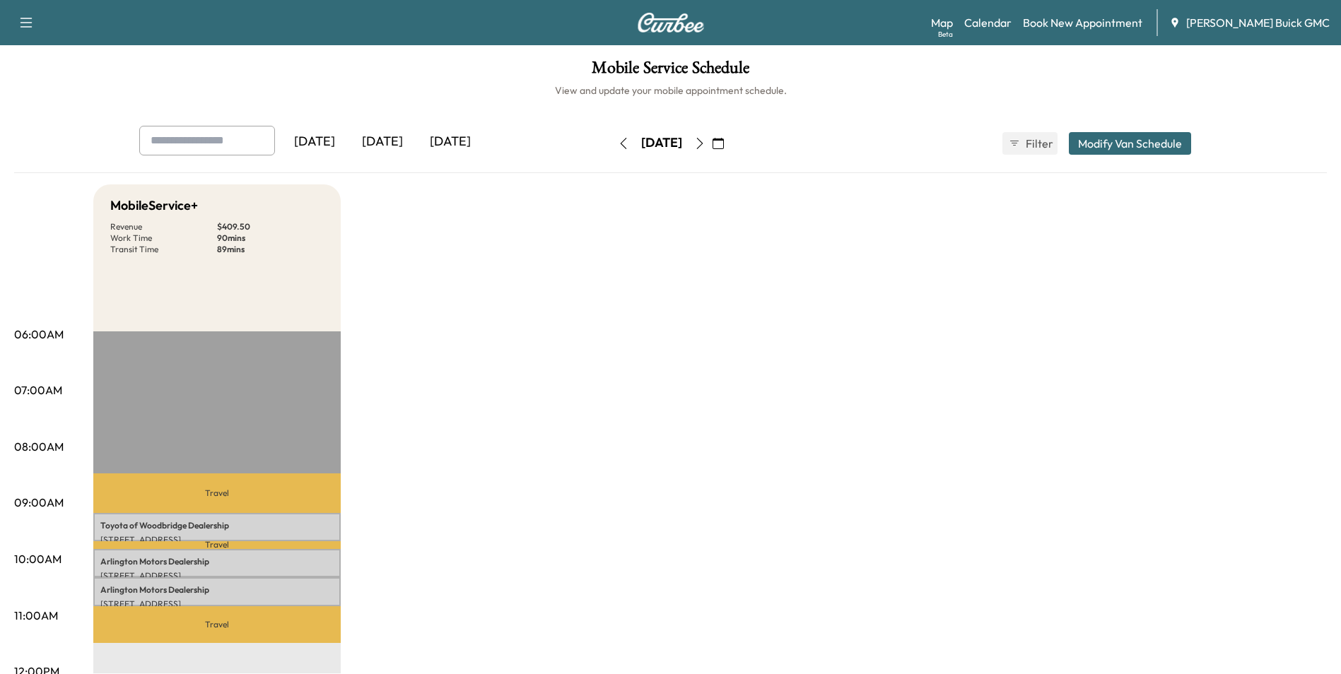
drag, startPoint x: 940, startPoint y: 289, endPoint x: 941, endPoint y: 282, distance: 7.1
click at [1133, 20] on link "Book New Appointment" at bounding box center [1082, 22] width 119 height 17
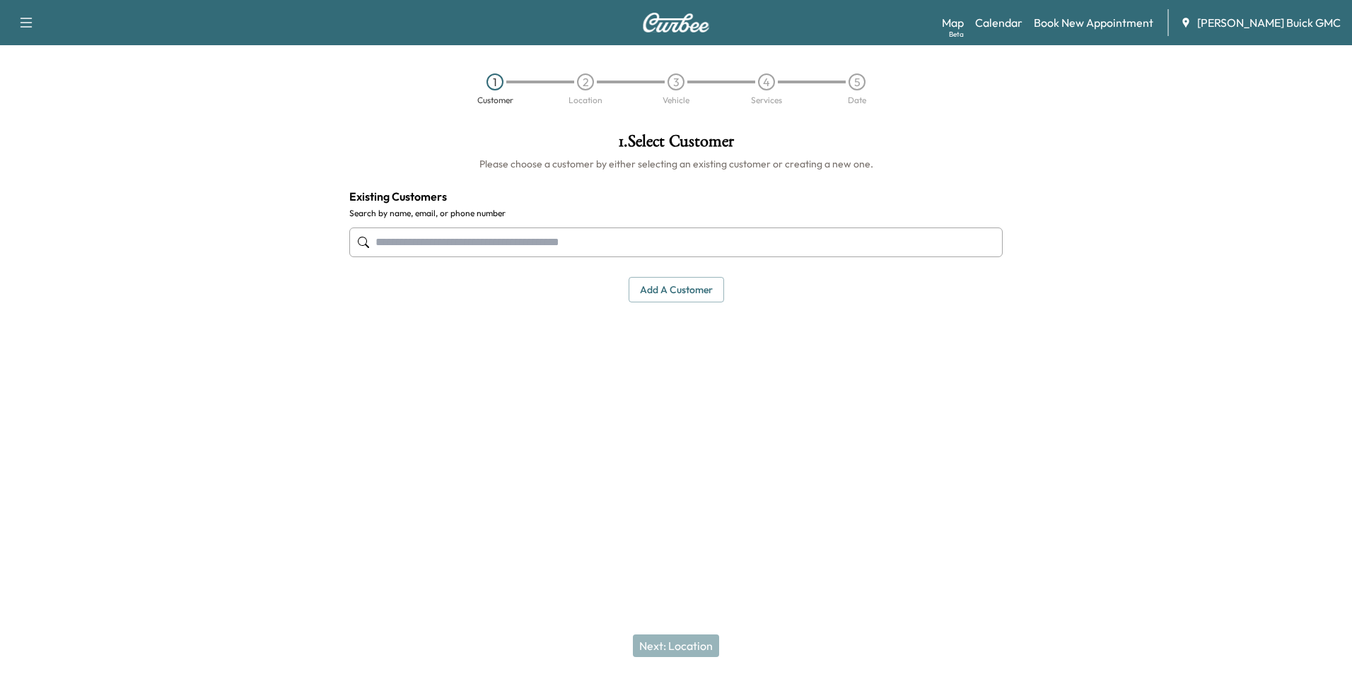
click at [506, 240] on input "text" at bounding box center [675, 243] width 653 height 30
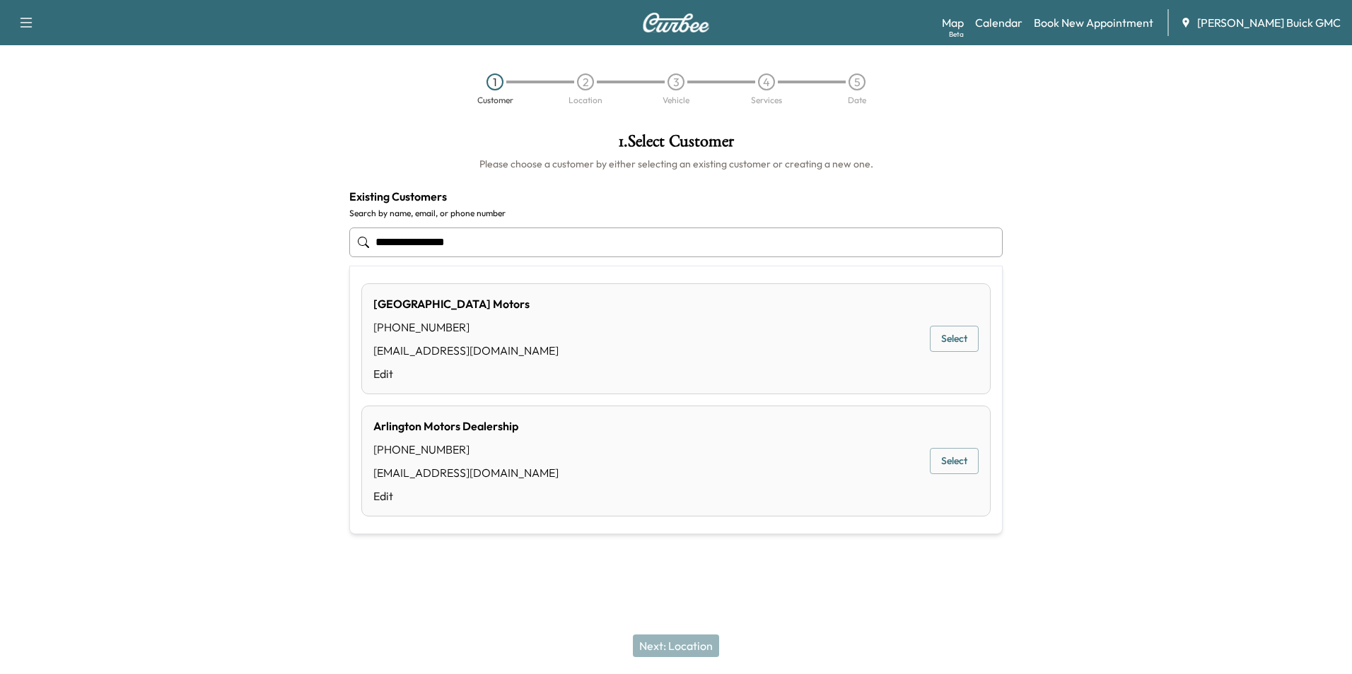
click at [923, 464] on div "Arlington Motors Dealership [PHONE_NUMBER] [EMAIL_ADDRESS][DOMAIN_NAME] Edit Se…" at bounding box center [675, 461] width 629 height 111
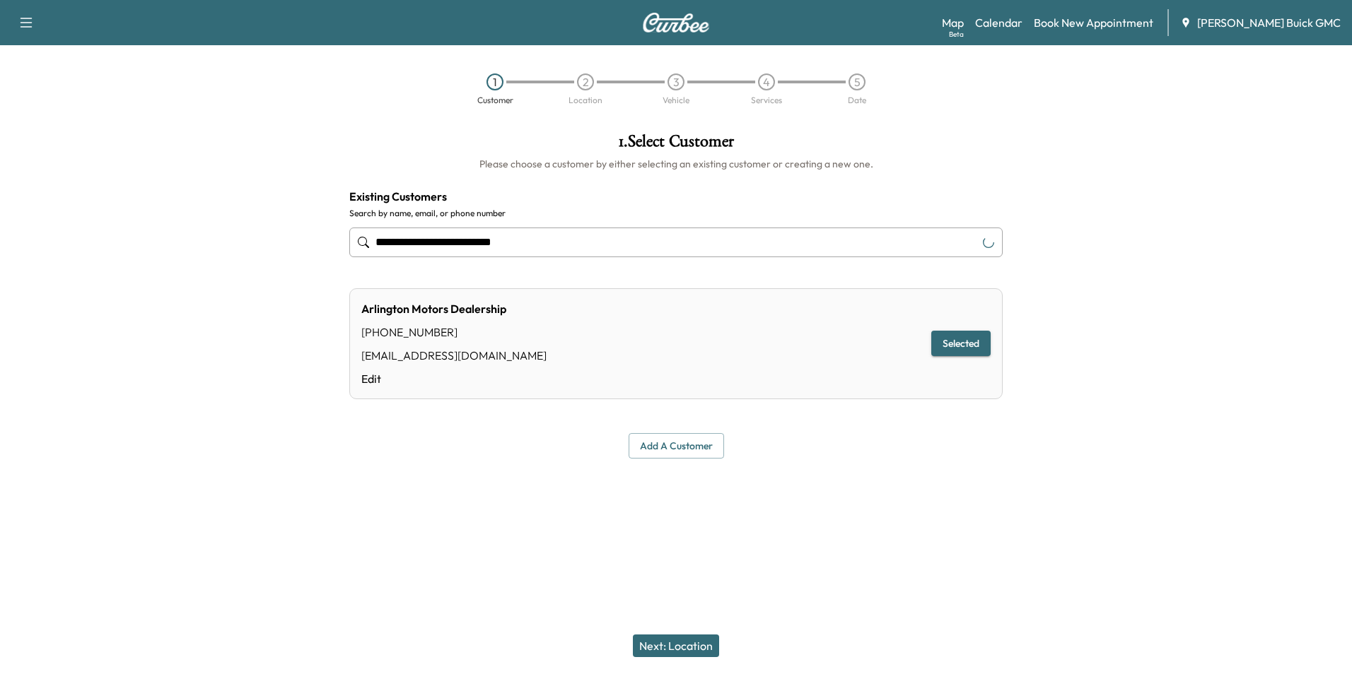
type input "**********"
click at [677, 645] on button "Next: Location" at bounding box center [676, 646] width 86 height 23
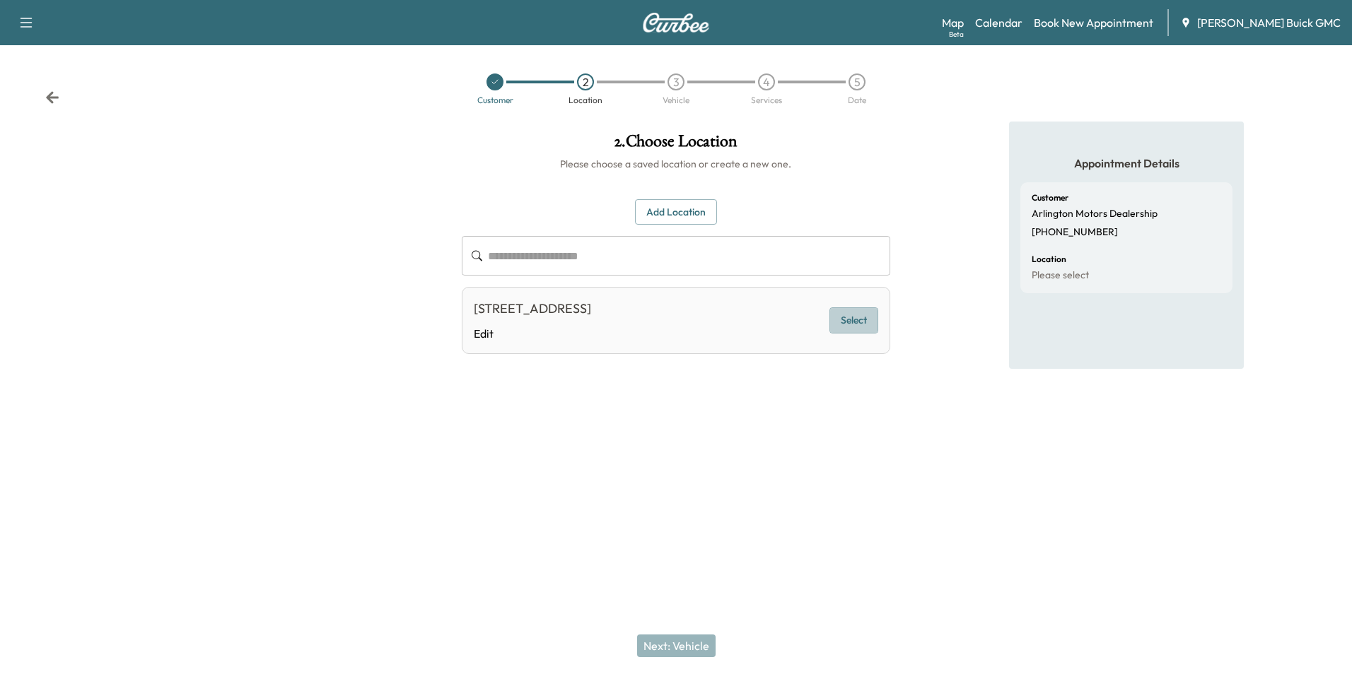
click at [860, 320] on button "Select" at bounding box center [853, 321] width 49 height 26
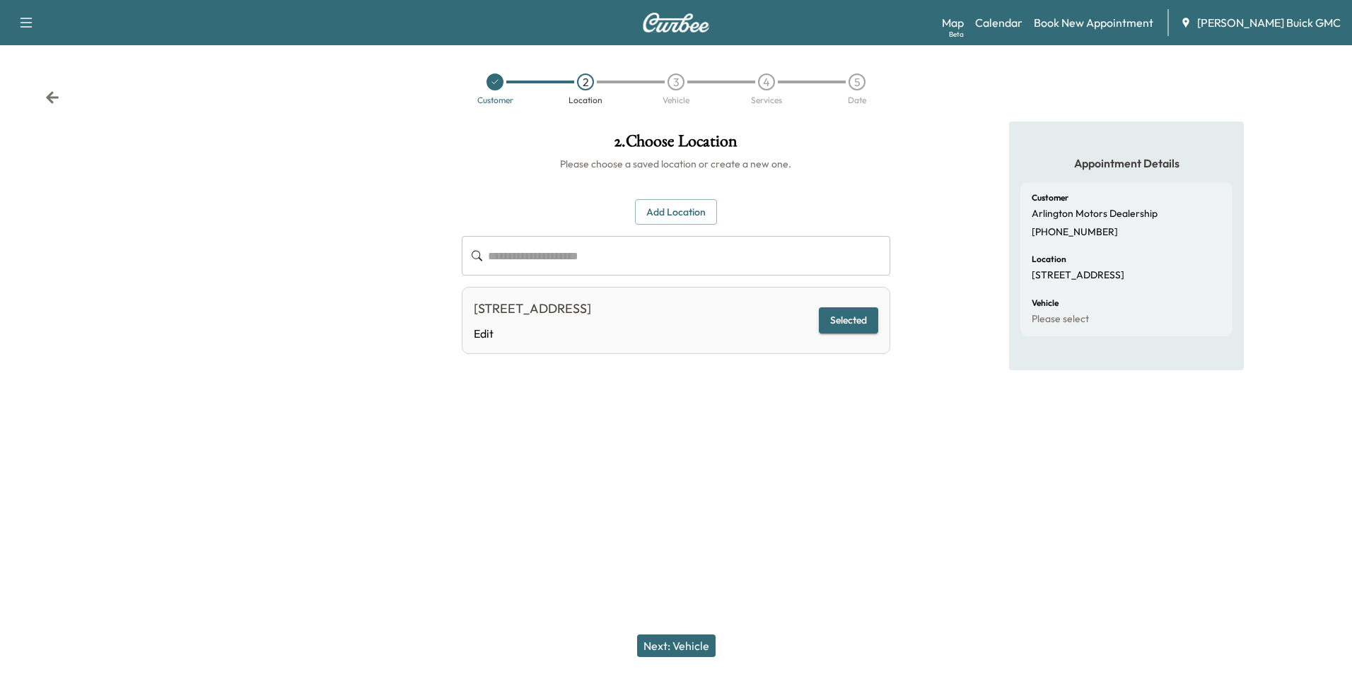
click at [697, 651] on button "Next: Vehicle" at bounding box center [676, 646] width 78 height 23
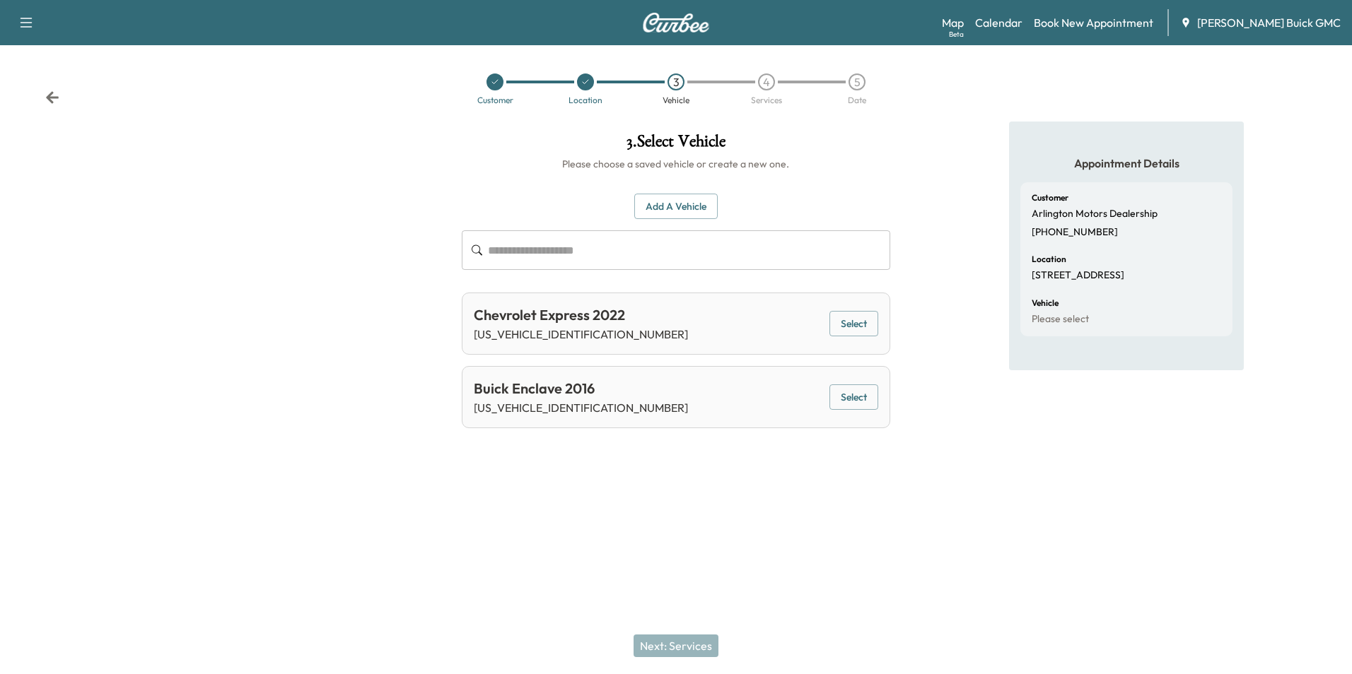
click at [679, 200] on button "Add a Vehicle" at bounding box center [675, 207] width 83 height 26
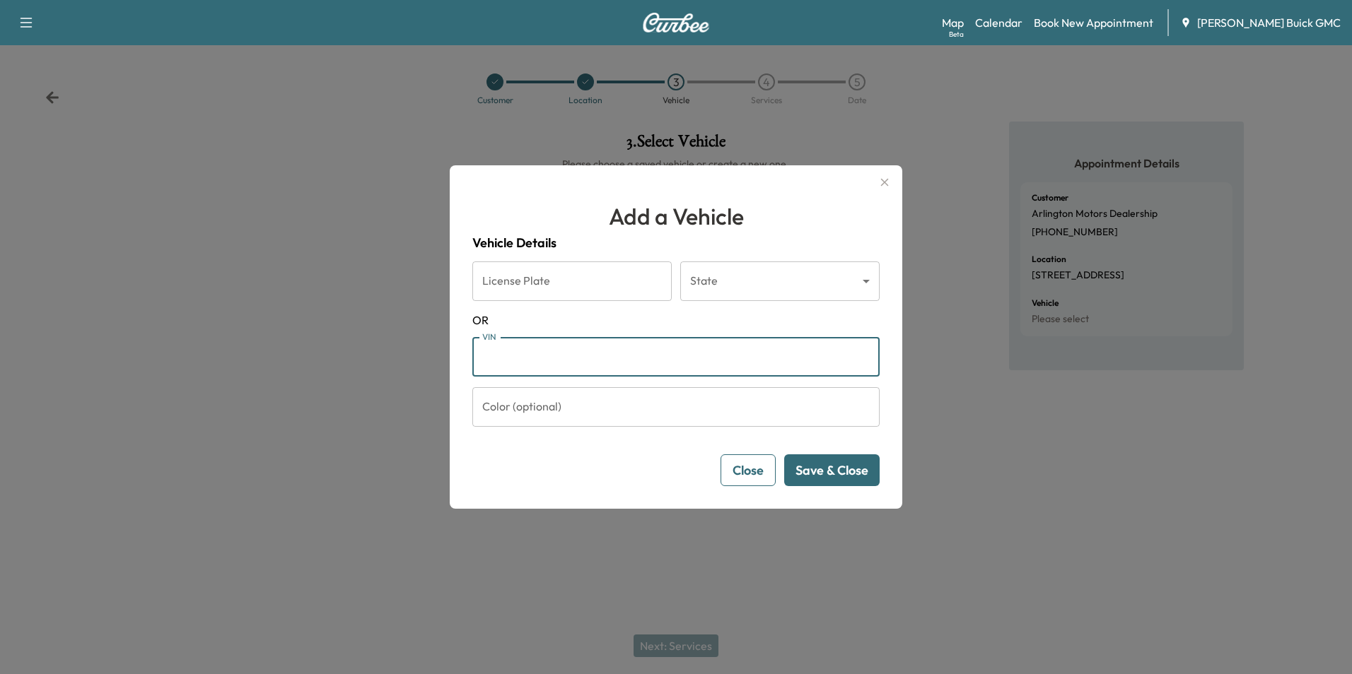
drag, startPoint x: 571, startPoint y: 353, endPoint x: 761, endPoint y: 352, distance: 190.2
click at [573, 353] on input "VIN" at bounding box center [675, 357] width 407 height 40
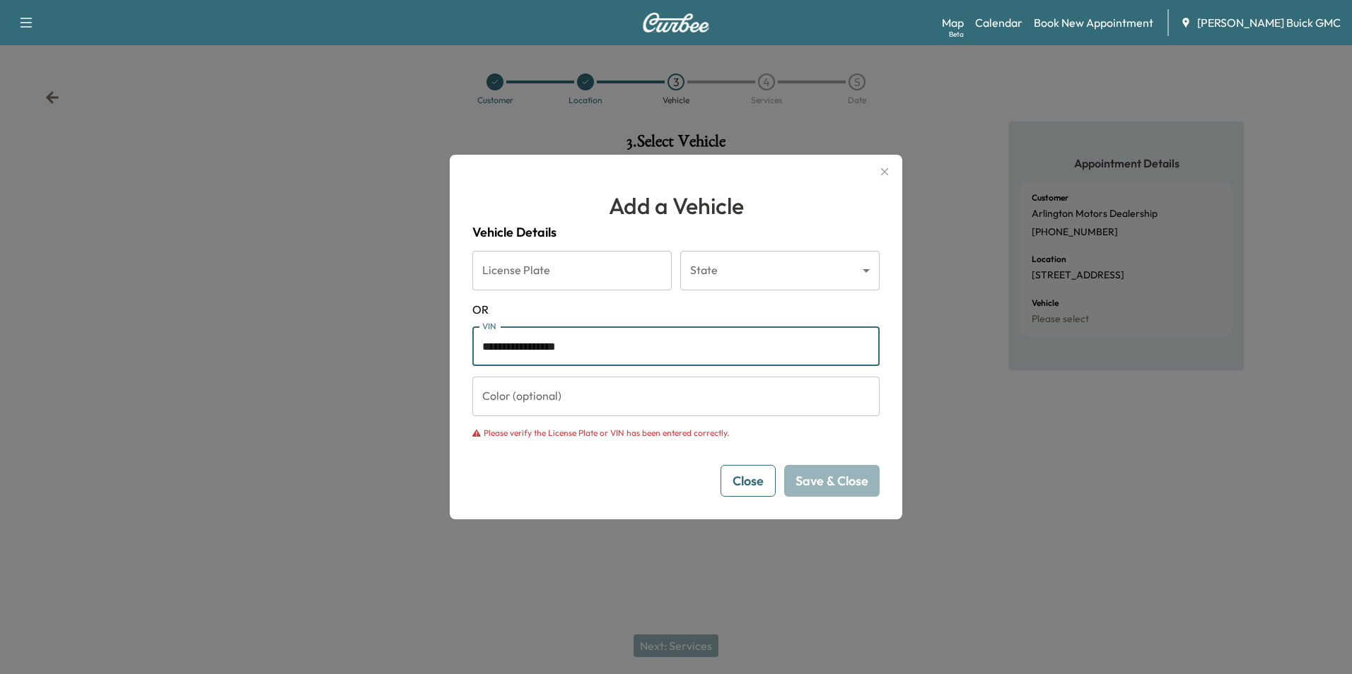
click at [624, 347] on input "**********" at bounding box center [675, 347] width 407 height 40
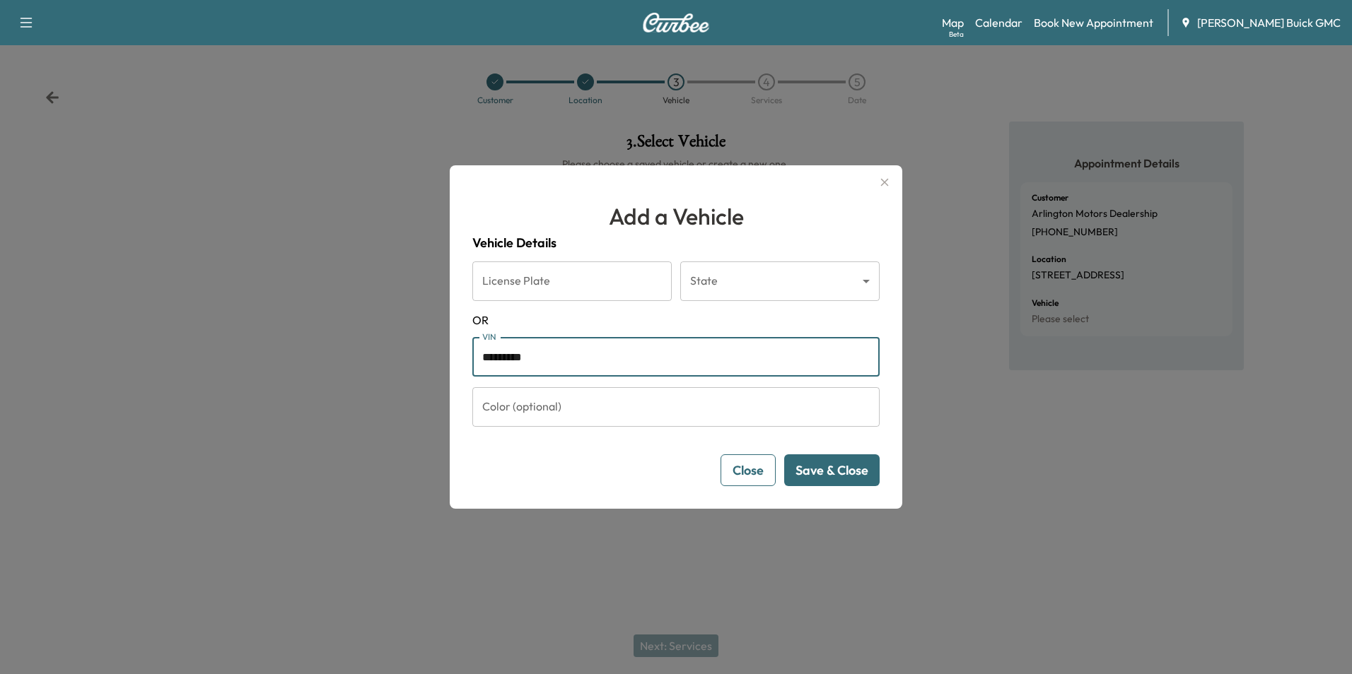
type input "**********"
click at [838, 469] on button "Save & Close" at bounding box center [831, 471] width 95 height 32
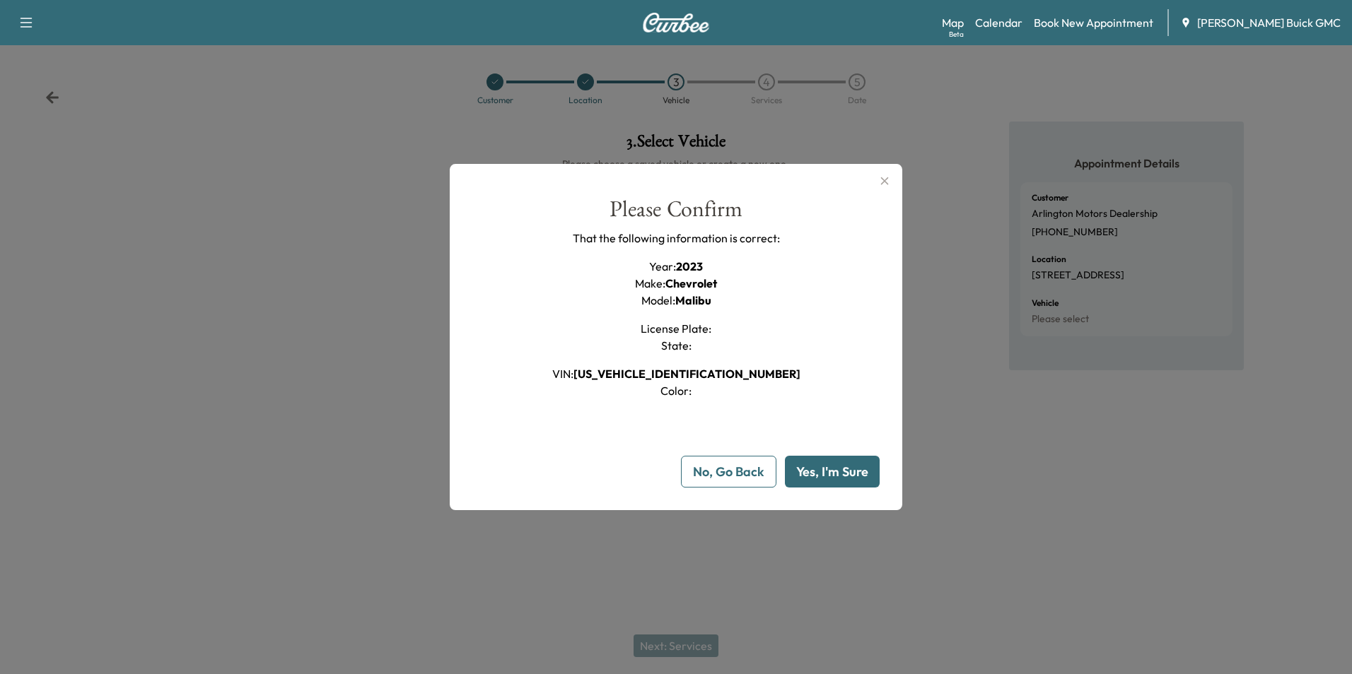
click at [841, 465] on button "Yes, I'm Sure" at bounding box center [832, 472] width 95 height 32
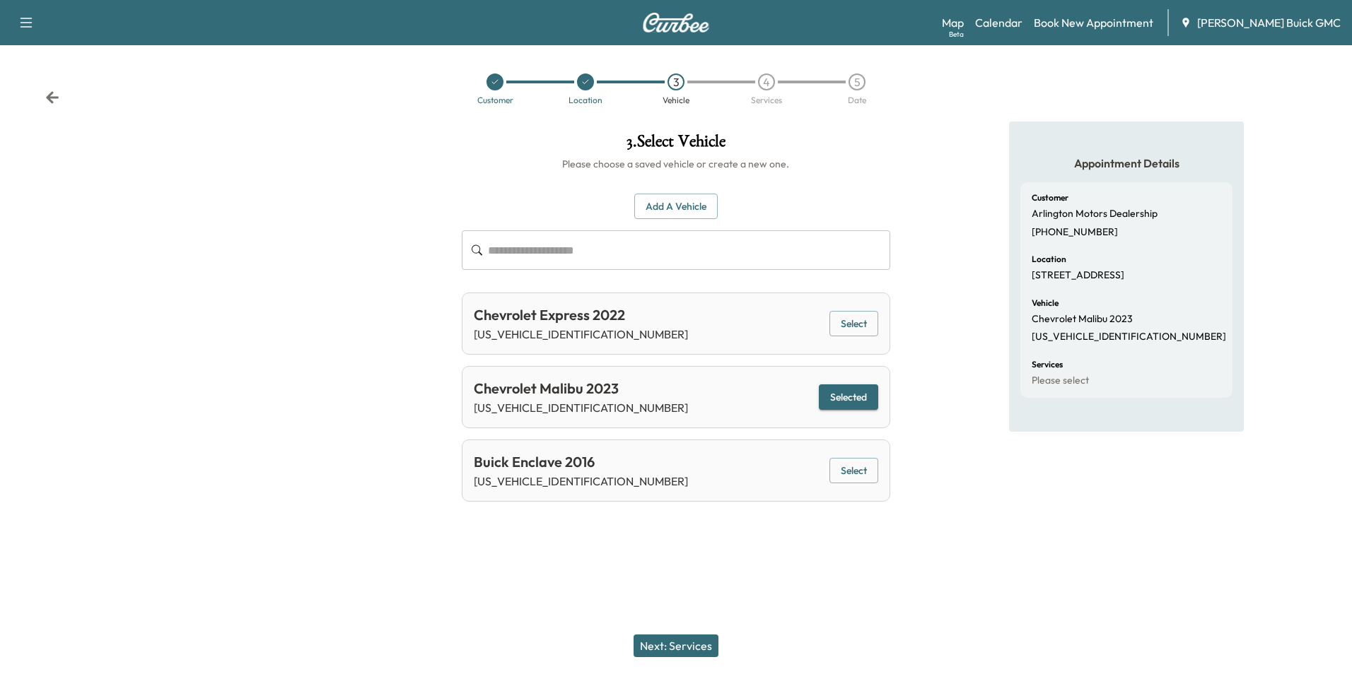
click at [688, 647] on button "Next: Services" at bounding box center [675, 646] width 85 height 23
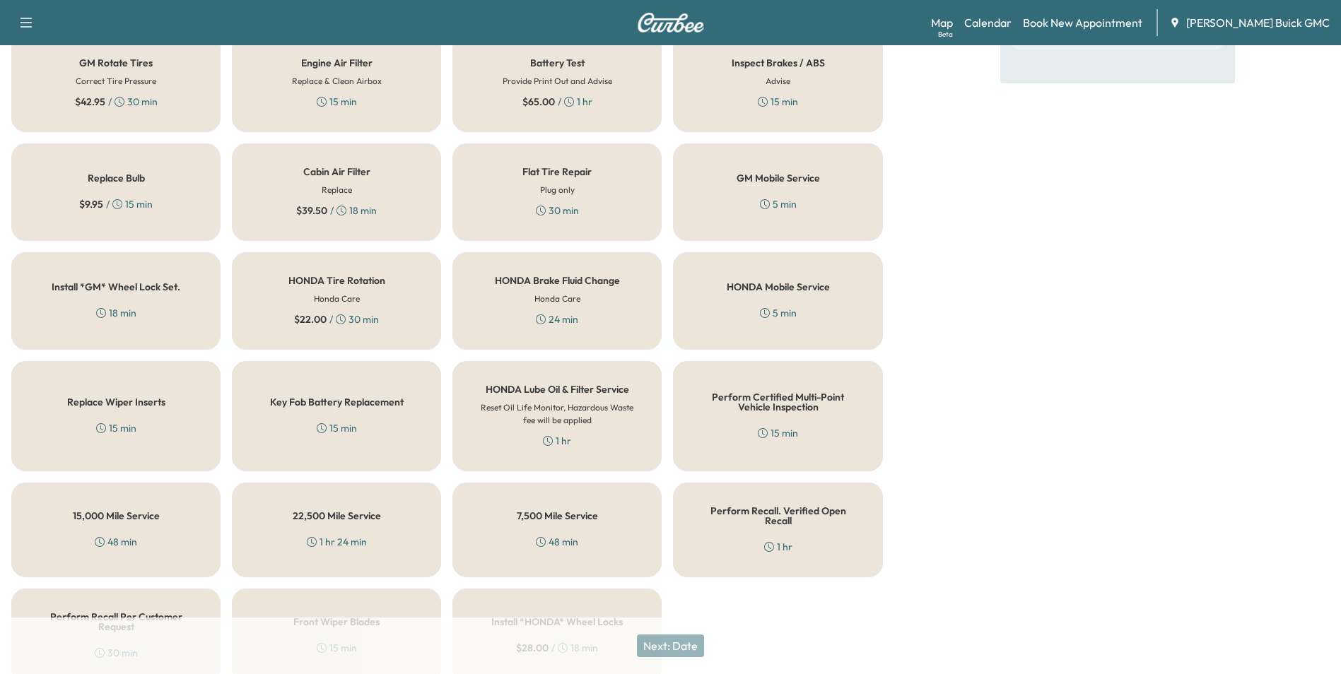
scroll to position [404, 0]
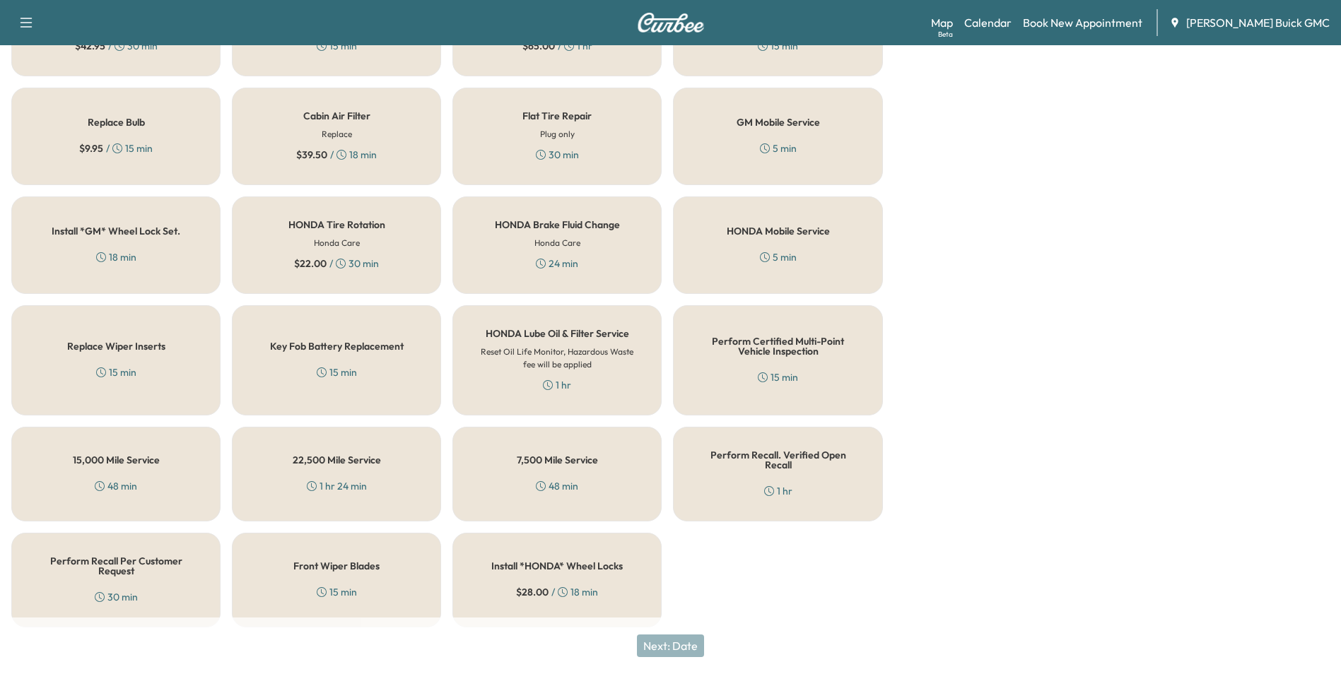
click at [78, 557] on h5 "Perform Recall Per Customer Request" at bounding box center [116, 566] width 163 height 20
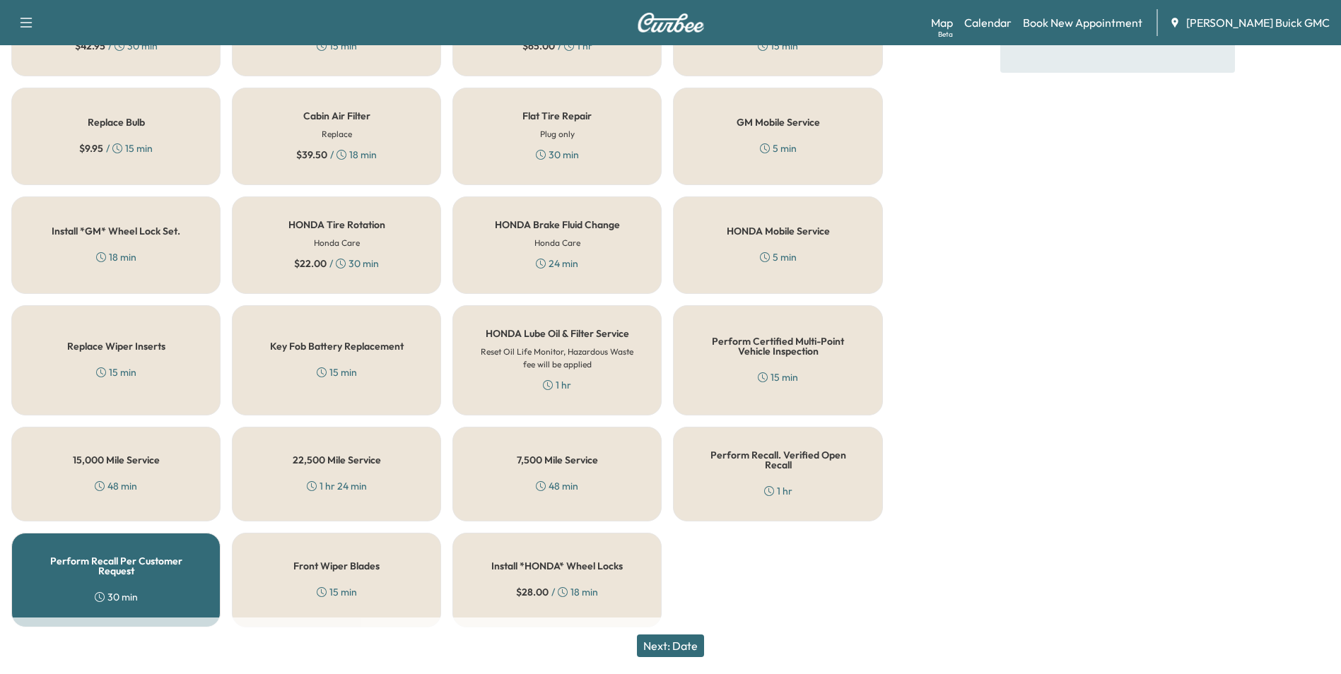
click at [682, 642] on button "Next: Date" at bounding box center [670, 646] width 67 height 23
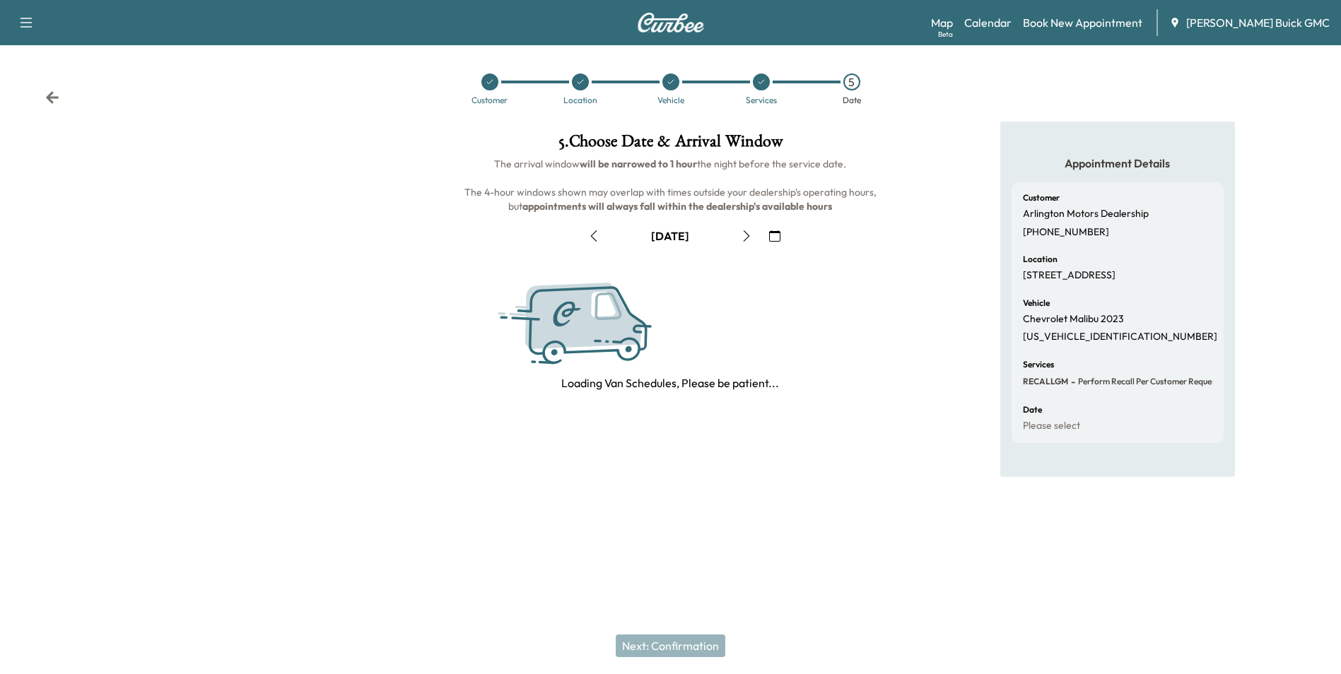
scroll to position [0, 0]
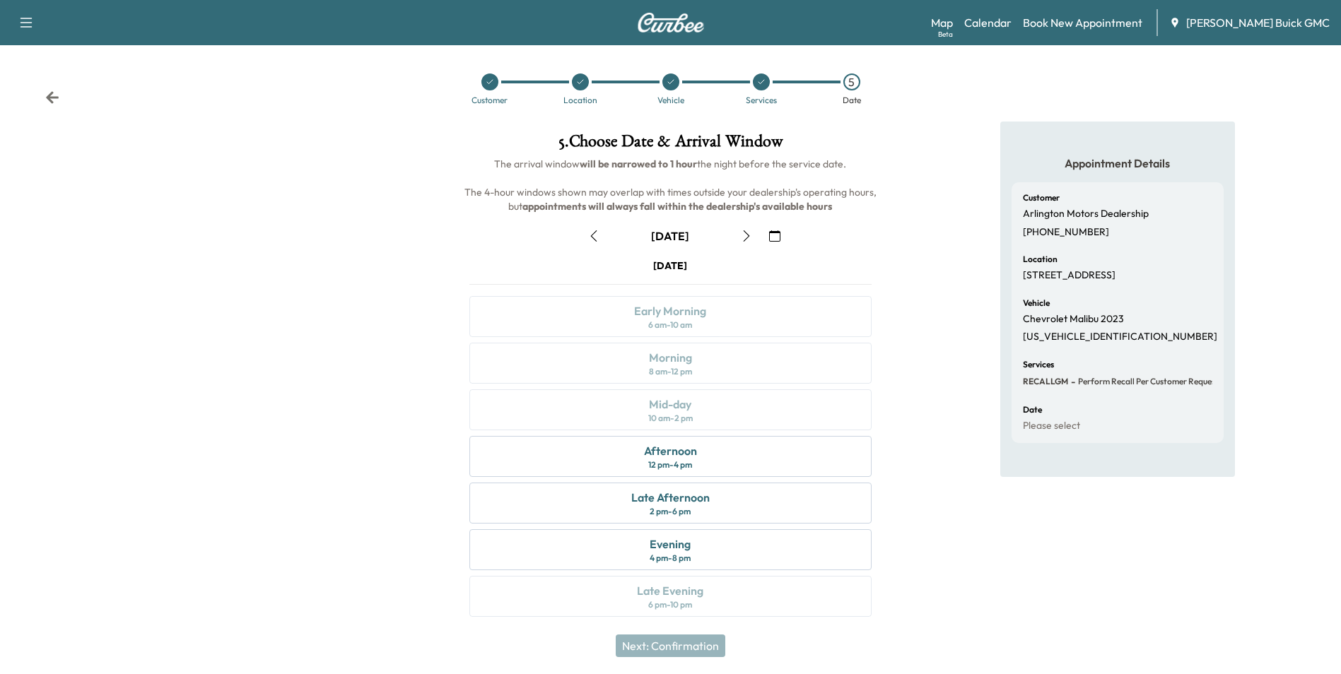
click at [773, 235] on icon "button" at bounding box center [774, 235] width 11 height 11
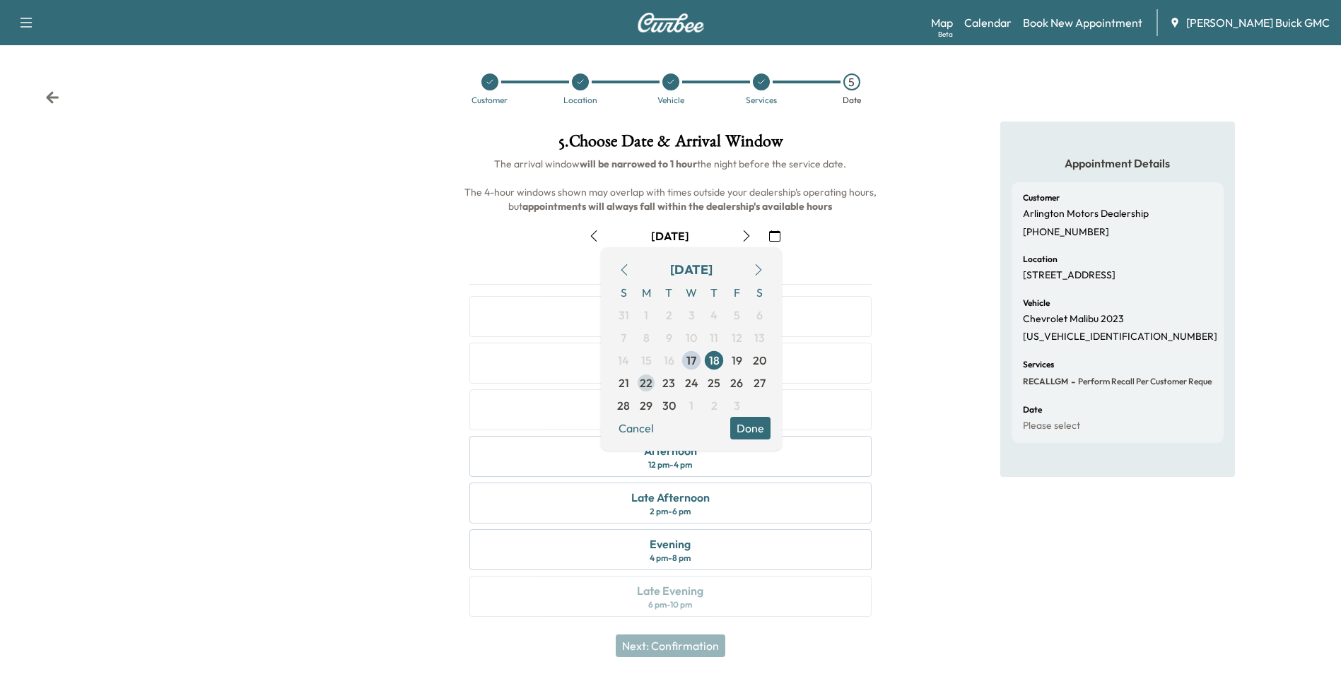
click at [646, 380] on span "22" at bounding box center [646, 383] width 13 height 17
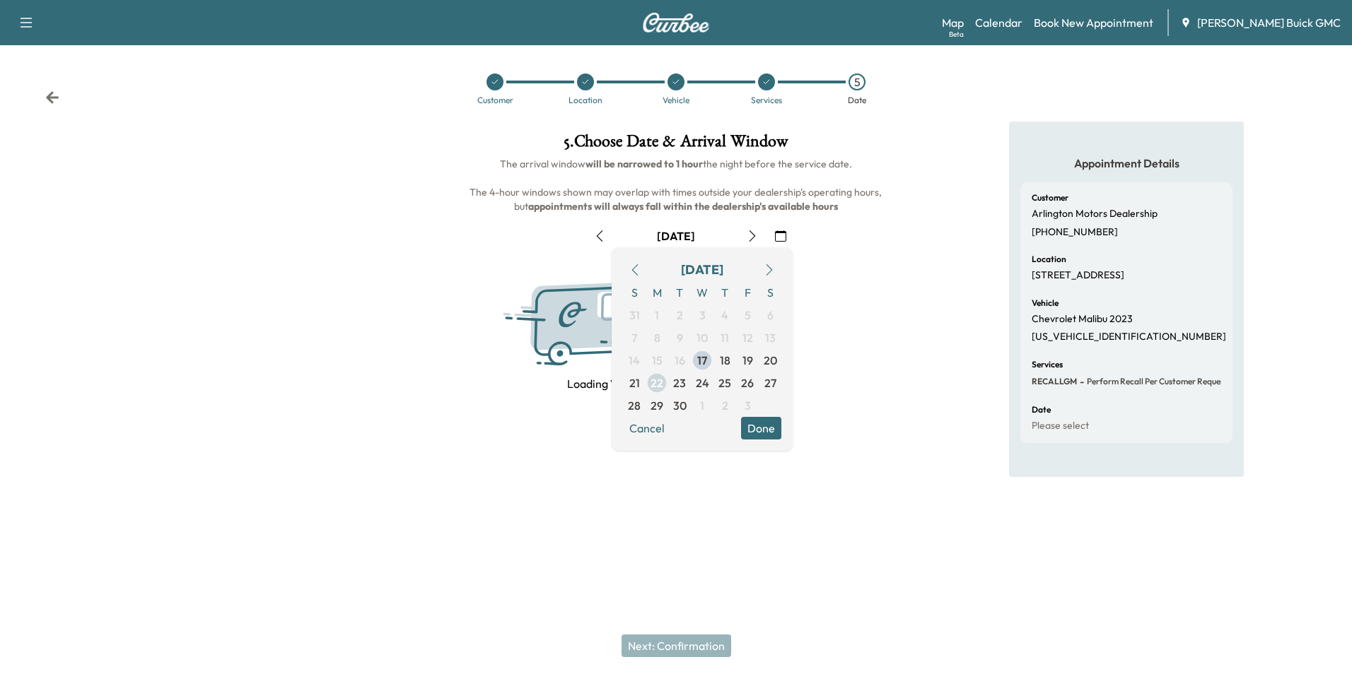
click at [648, 381] on span "22" at bounding box center [656, 383] width 23 height 23
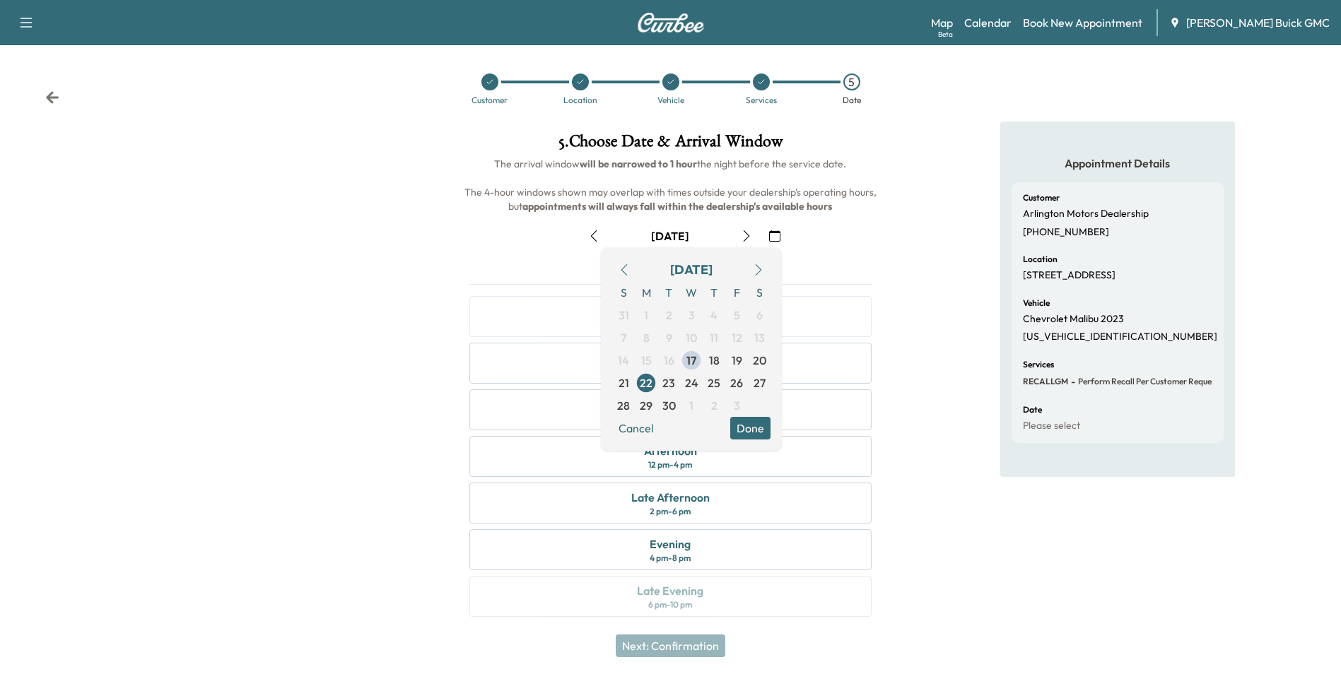
click at [750, 425] on button "Done" at bounding box center [750, 428] width 40 height 23
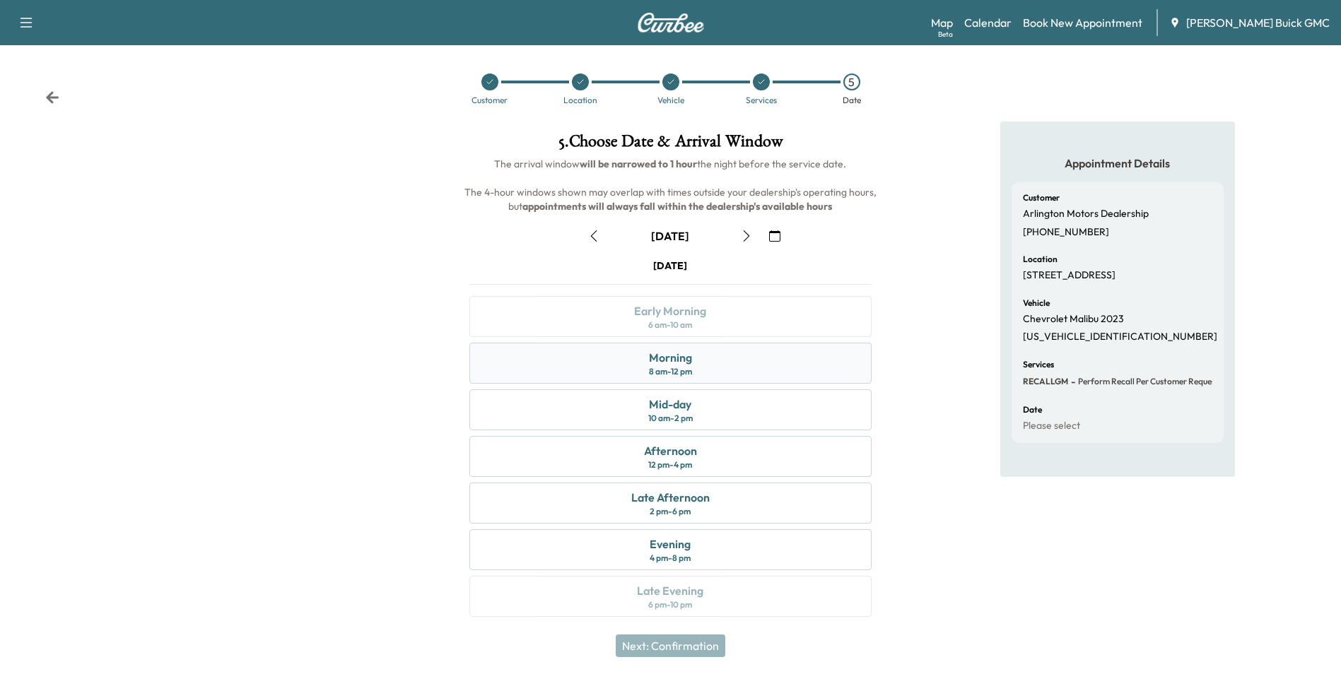
click at [682, 358] on div "Morning" at bounding box center [670, 357] width 43 height 17
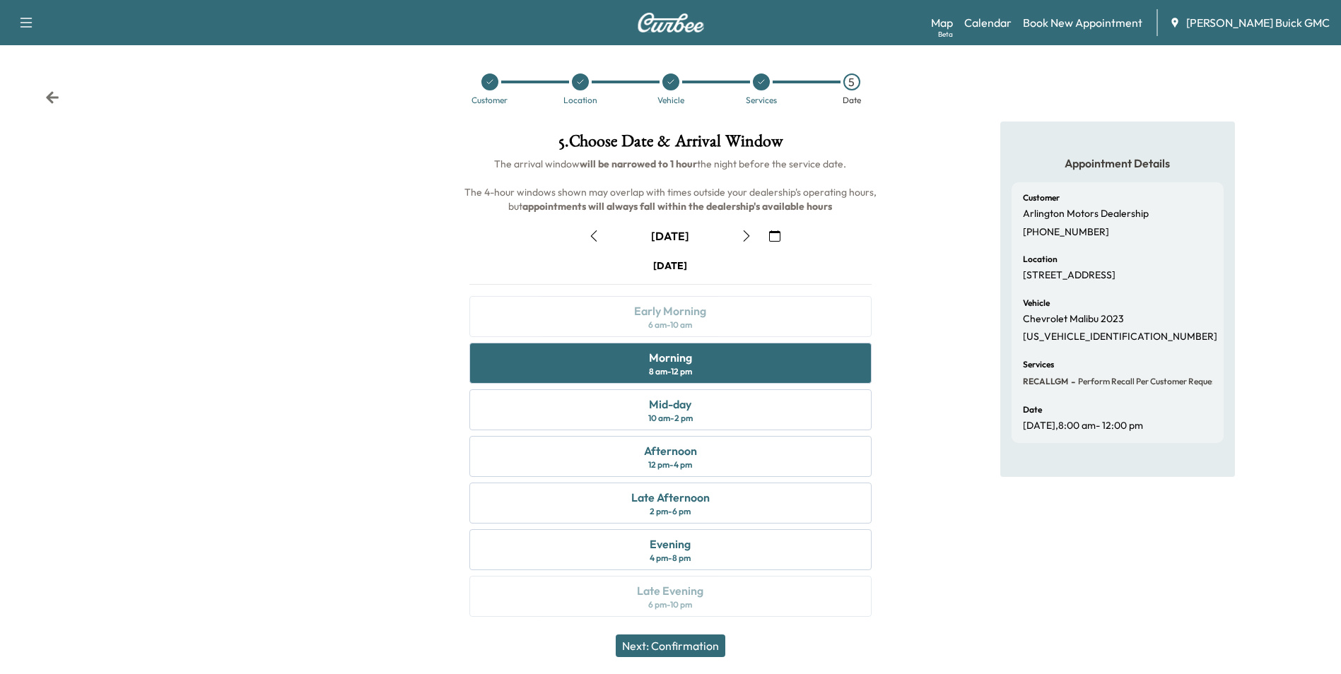
click at [694, 646] on button "Next: Confirmation" at bounding box center [671, 646] width 110 height 23
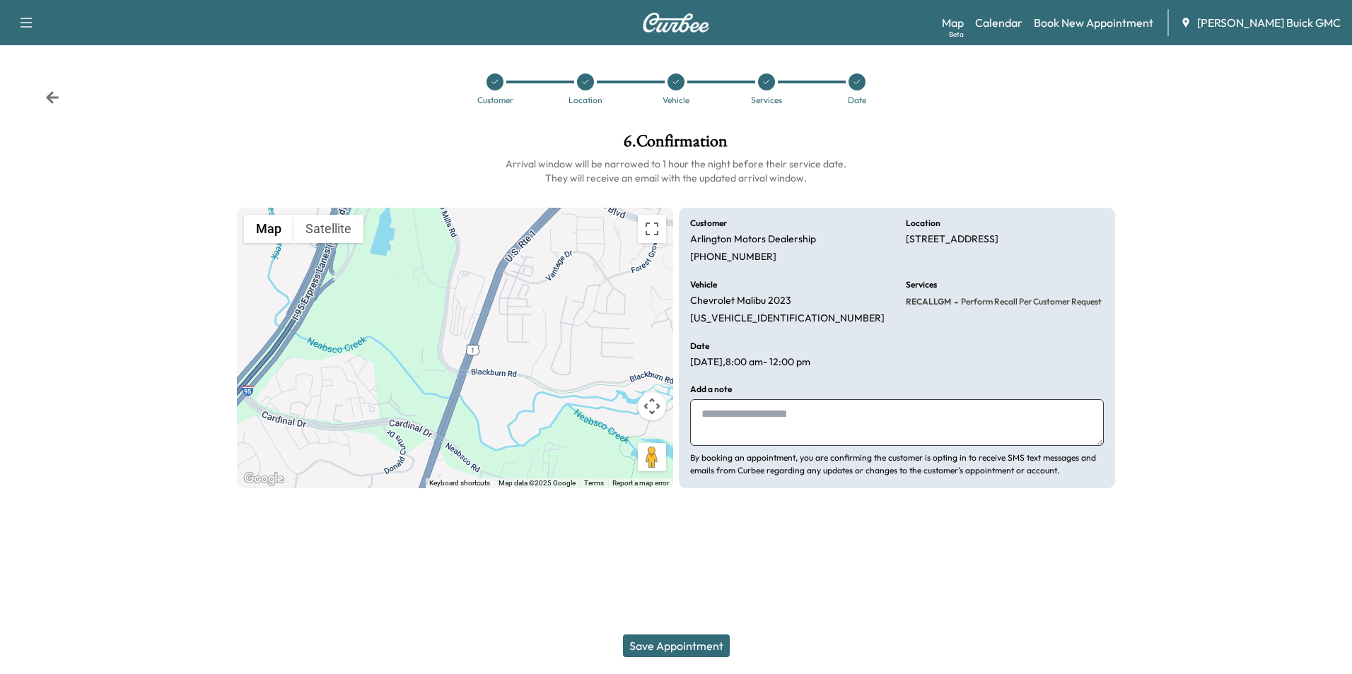
click at [784, 421] on textarea at bounding box center [897, 422] width 414 height 47
type textarea "*"
type textarea "**********"
click at [673, 643] on button "Save Appointment" at bounding box center [676, 646] width 107 height 23
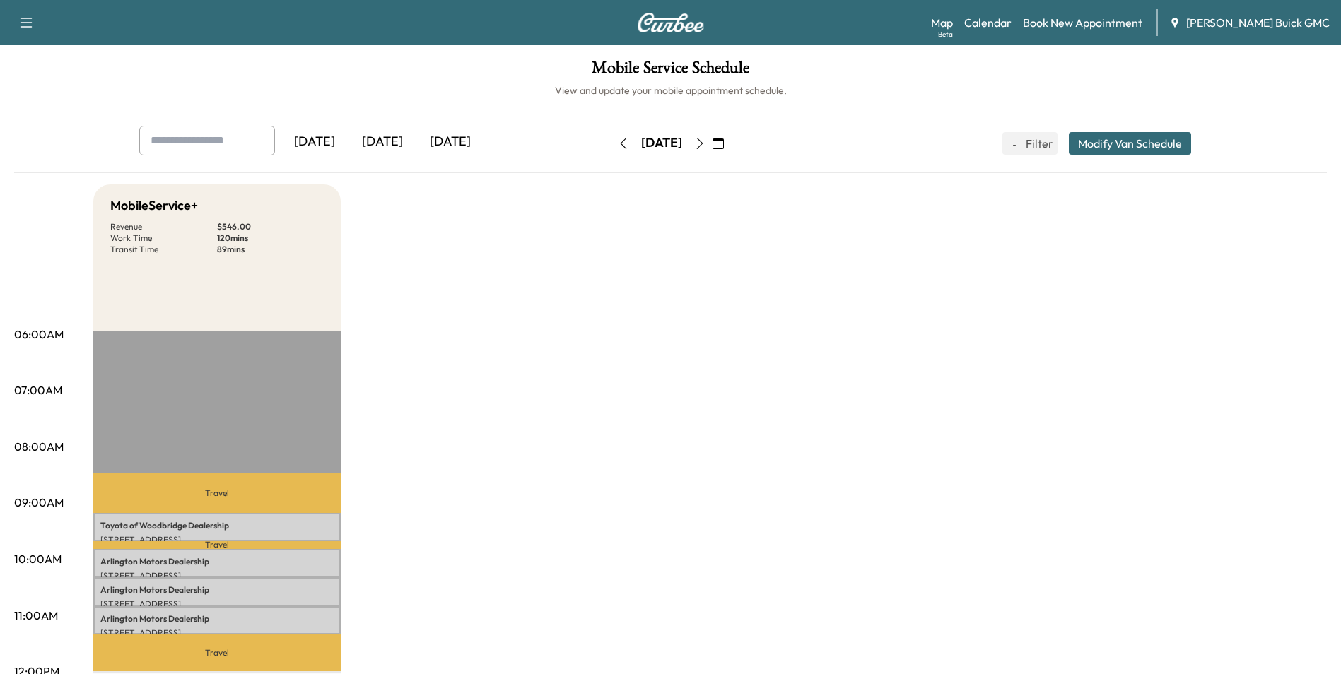
click at [1100, 23] on link "Book New Appointment" at bounding box center [1082, 22] width 119 height 17
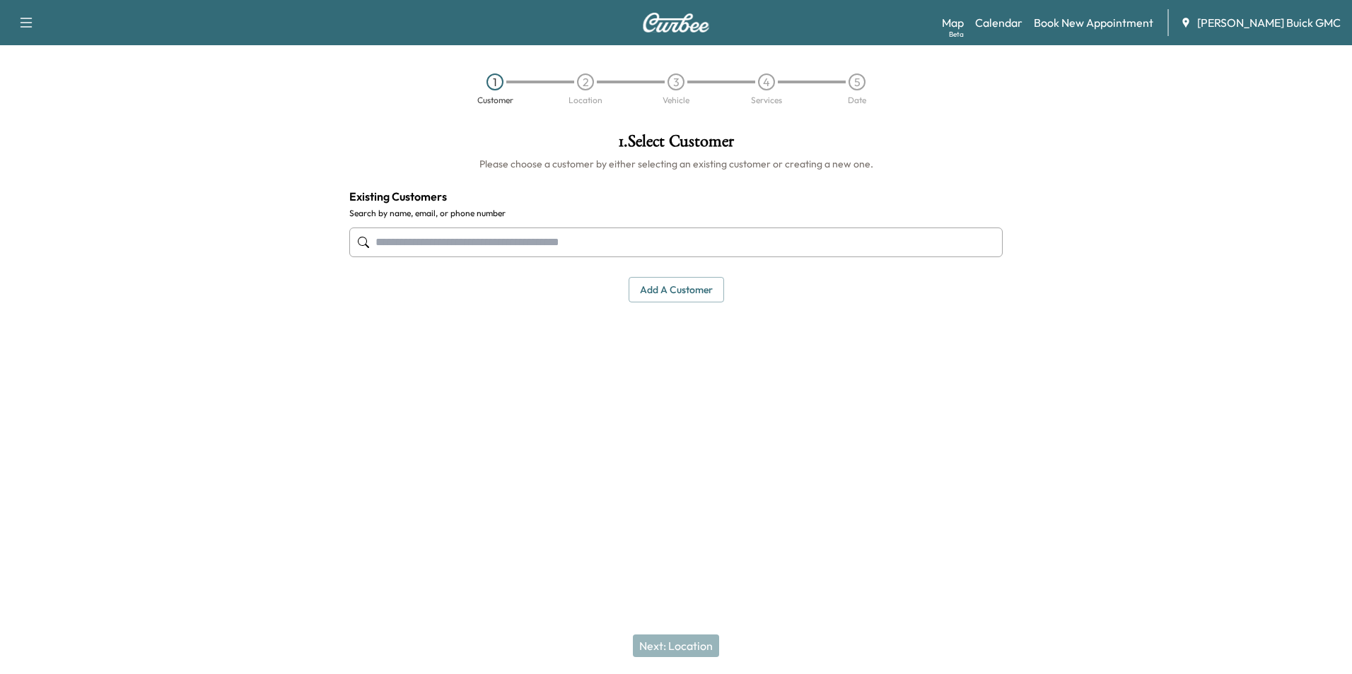
click at [551, 241] on input "text" at bounding box center [675, 243] width 653 height 30
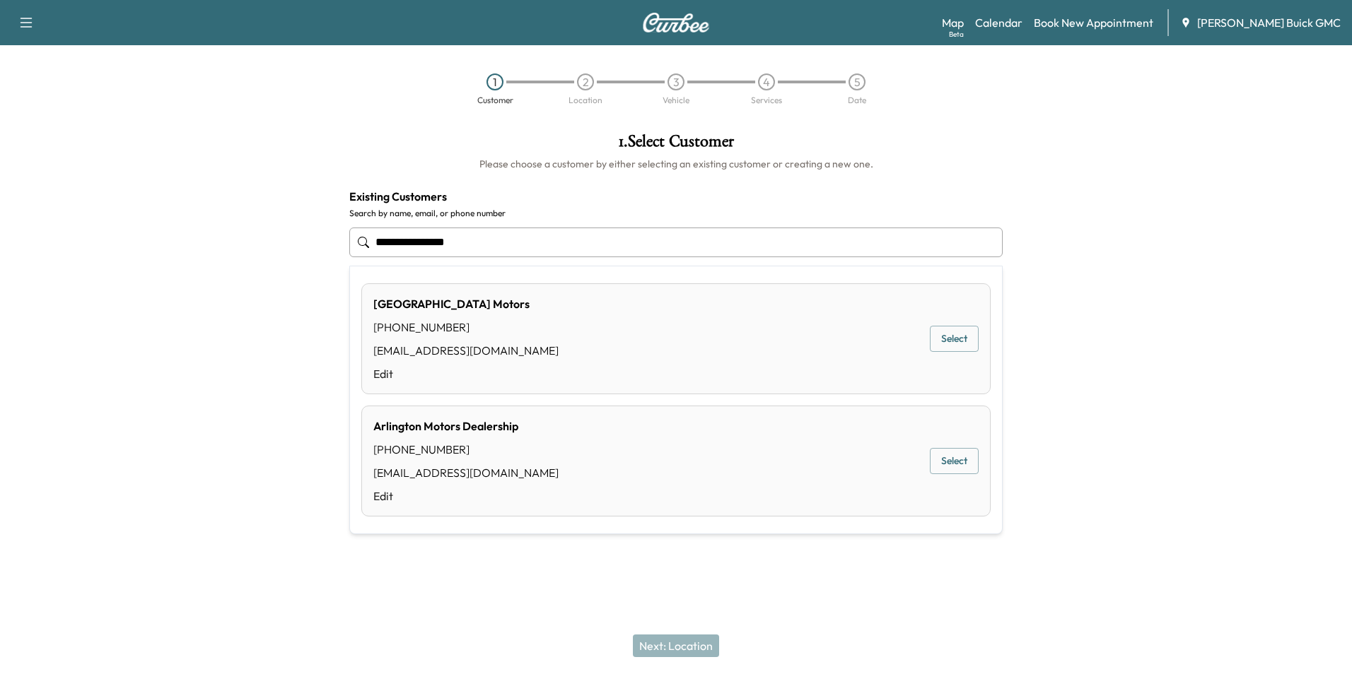
click at [945, 459] on button "Select" at bounding box center [954, 461] width 49 height 26
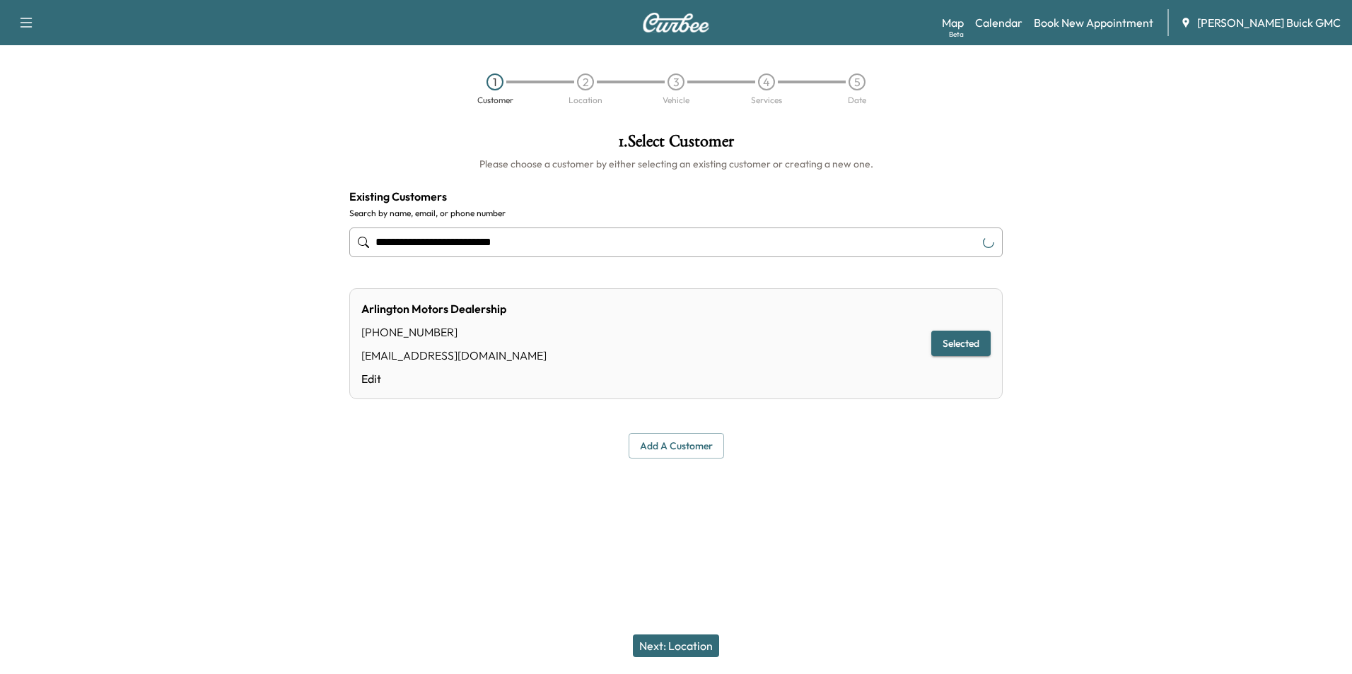
type input "**********"
click at [689, 643] on button "Next: Location" at bounding box center [676, 646] width 86 height 23
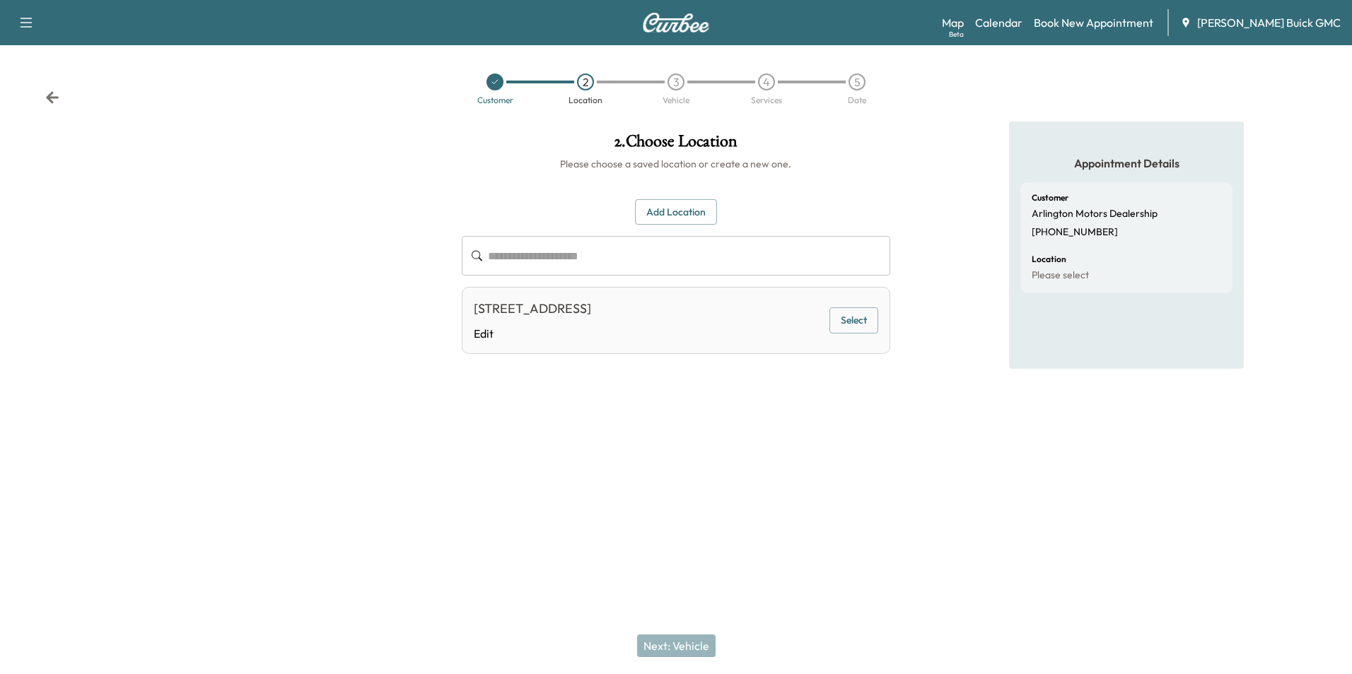
click at [852, 318] on button "Select" at bounding box center [853, 321] width 49 height 26
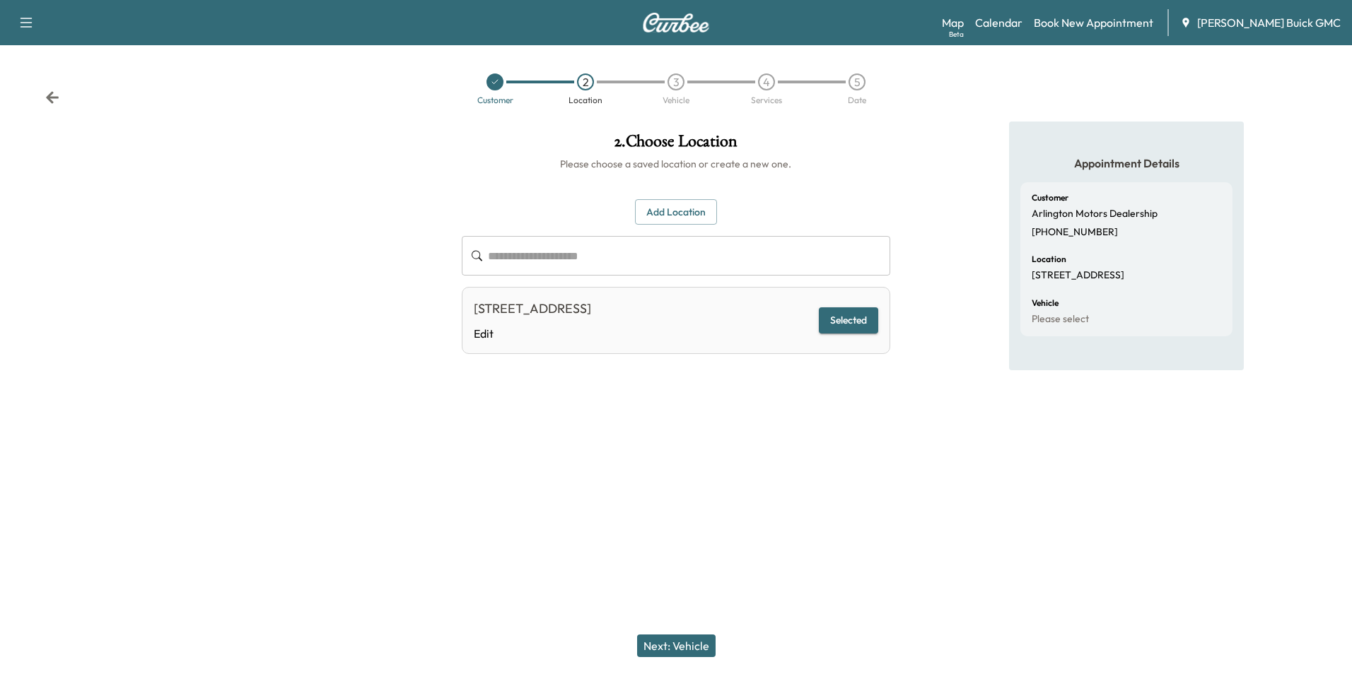
click at [684, 643] on button "Next: Vehicle" at bounding box center [676, 646] width 78 height 23
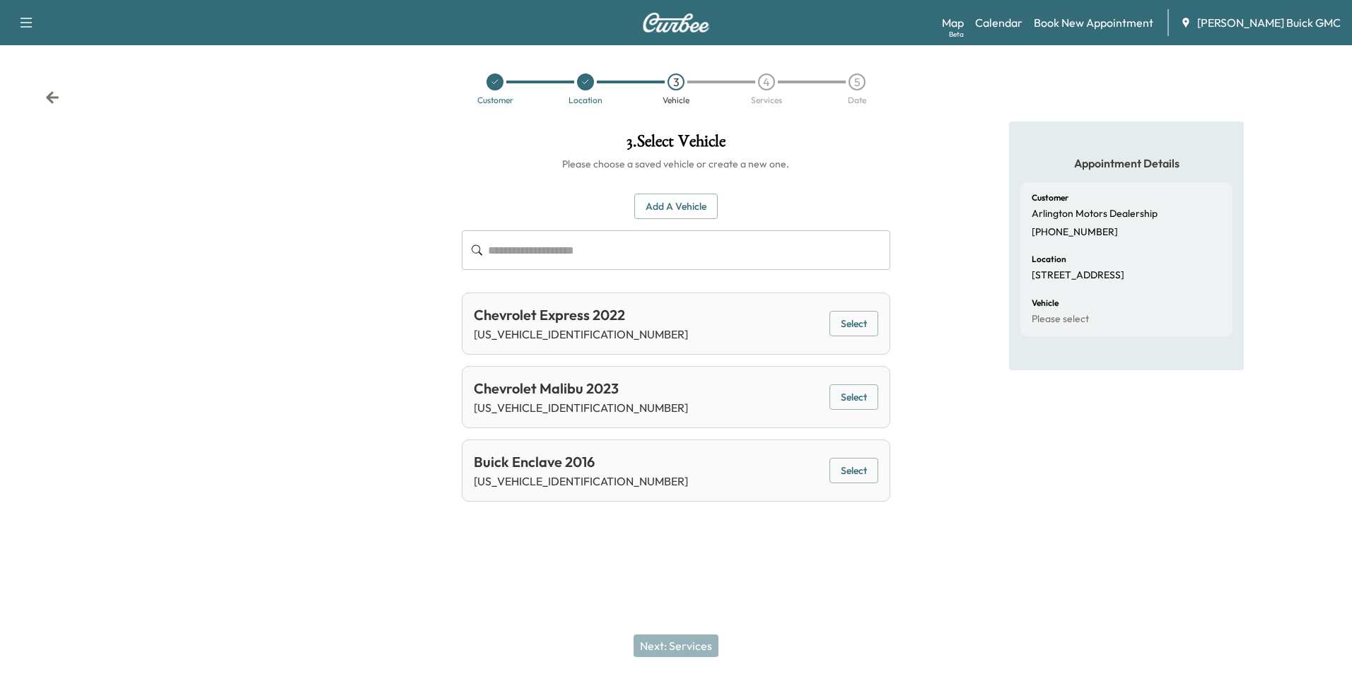
click at [670, 199] on button "Add a Vehicle" at bounding box center [675, 207] width 83 height 26
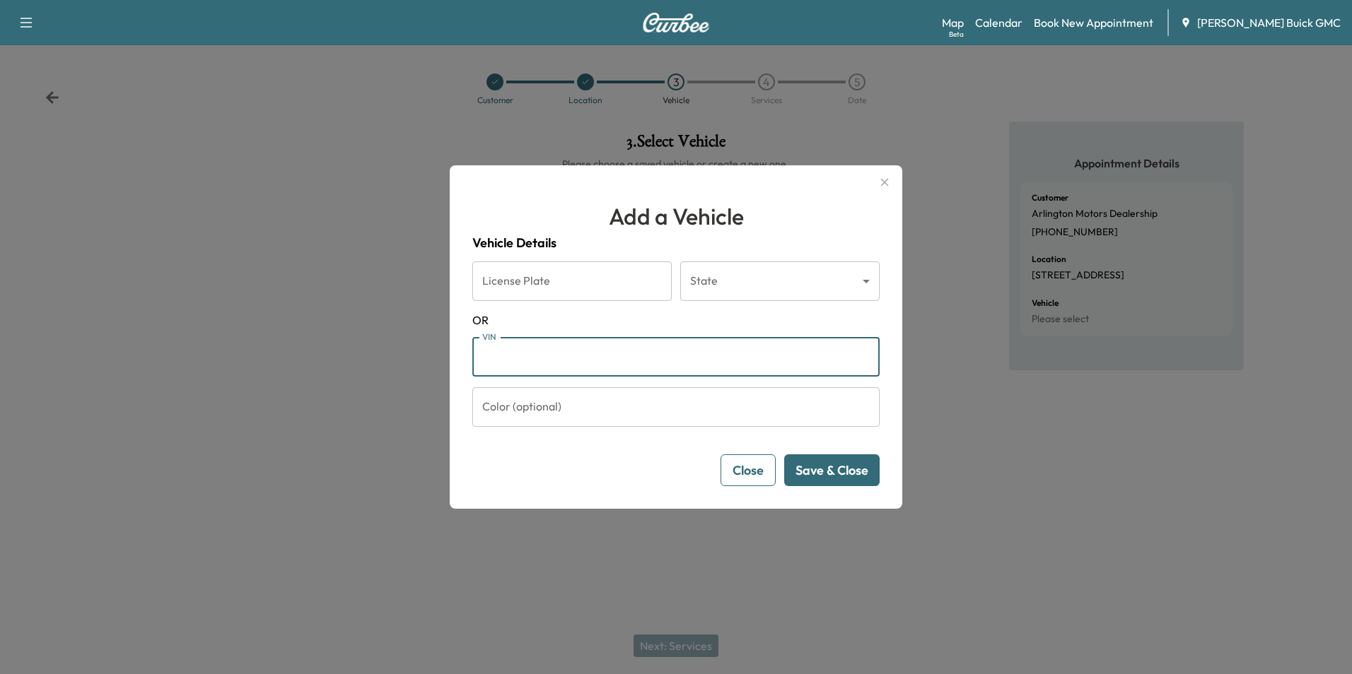
click at [619, 357] on input "VIN" at bounding box center [675, 357] width 407 height 40
type input "**********"
click at [848, 466] on button "Save & Close" at bounding box center [831, 471] width 95 height 32
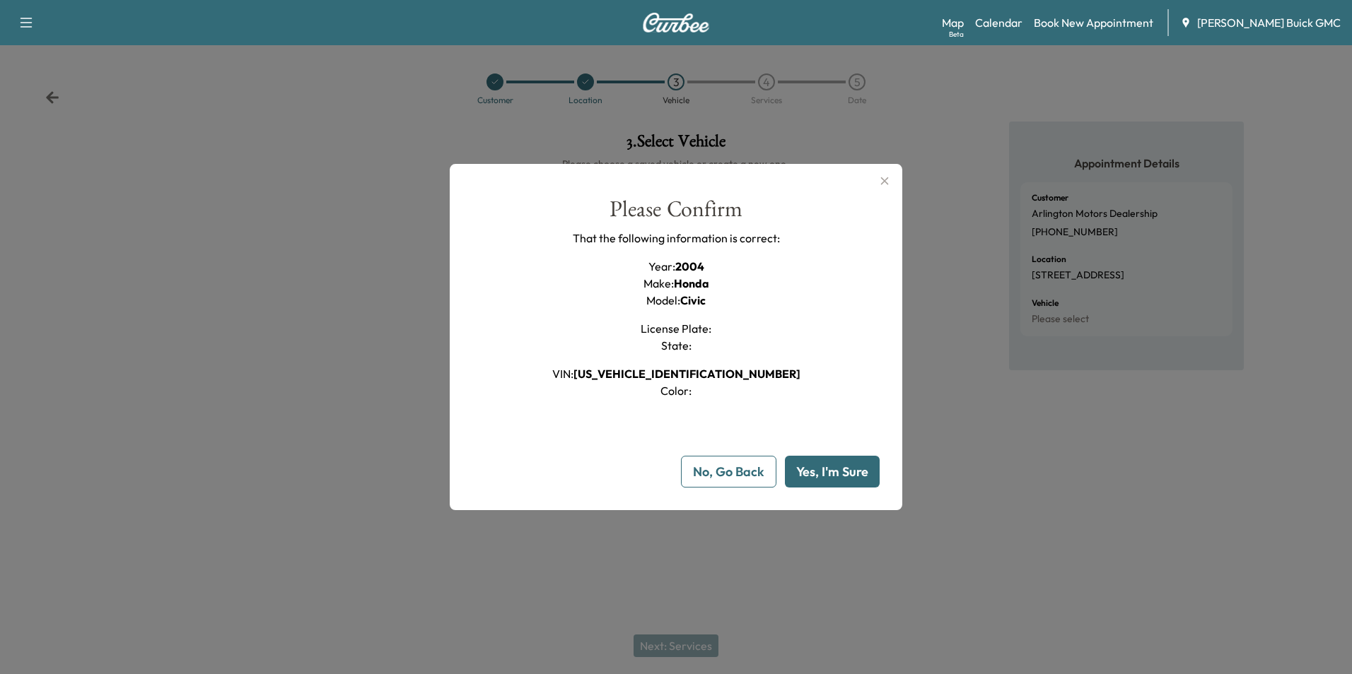
click at [838, 471] on button "Yes, I'm Sure" at bounding box center [832, 472] width 95 height 32
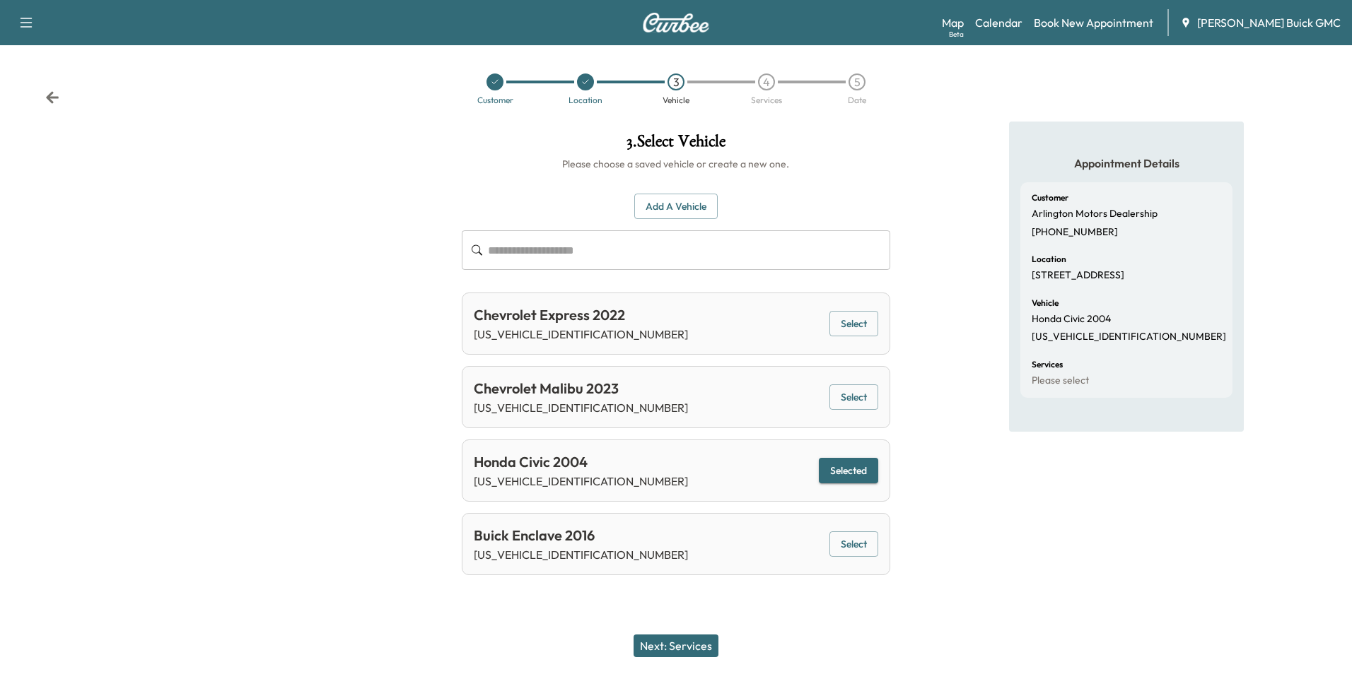
click at [679, 642] on button "Next: Services" at bounding box center [675, 646] width 85 height 23
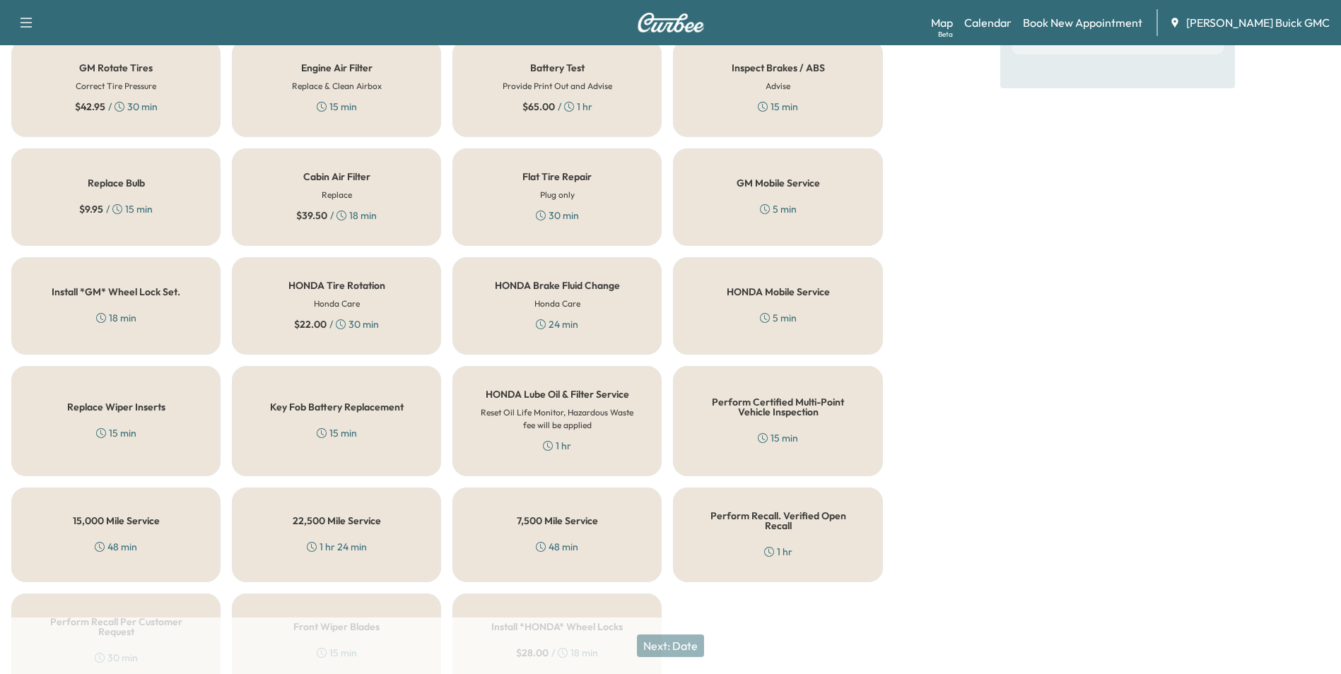
scroll to position [404, 0]
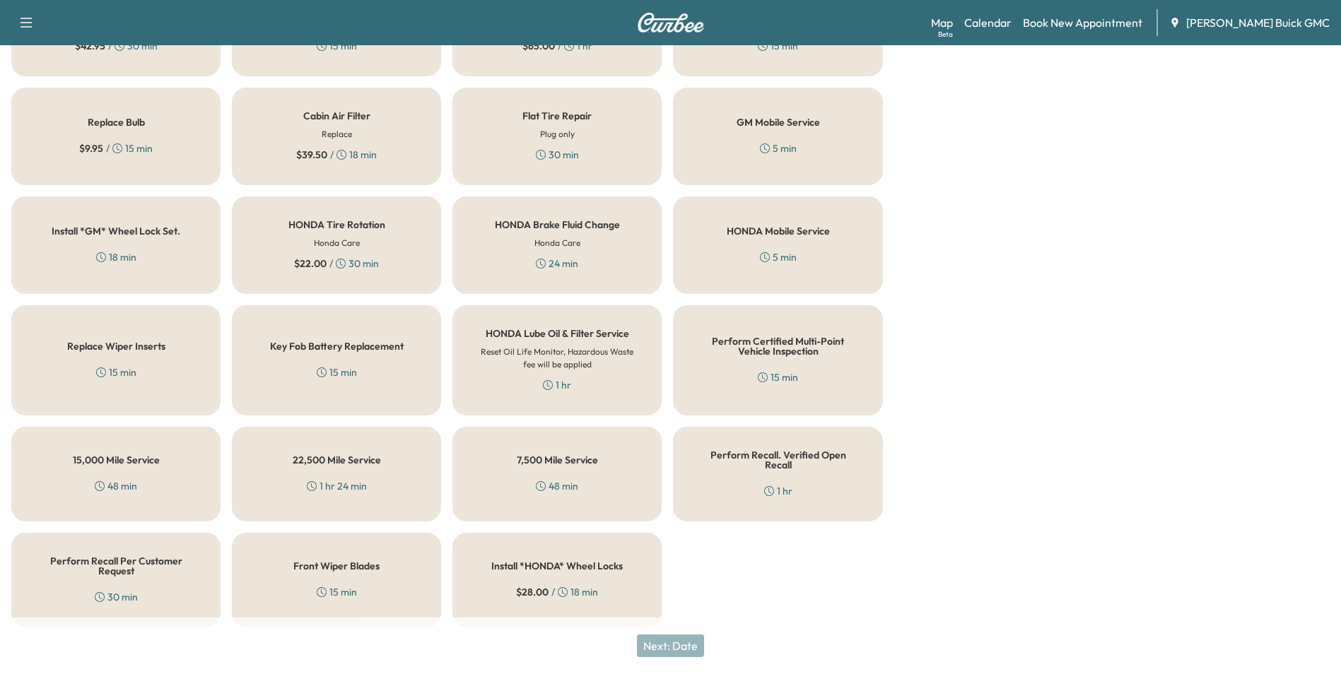
click at [144, 558] on h5 "Perform Recall Per Customer Request" at bounding box center [116, 566] width 163 height 20
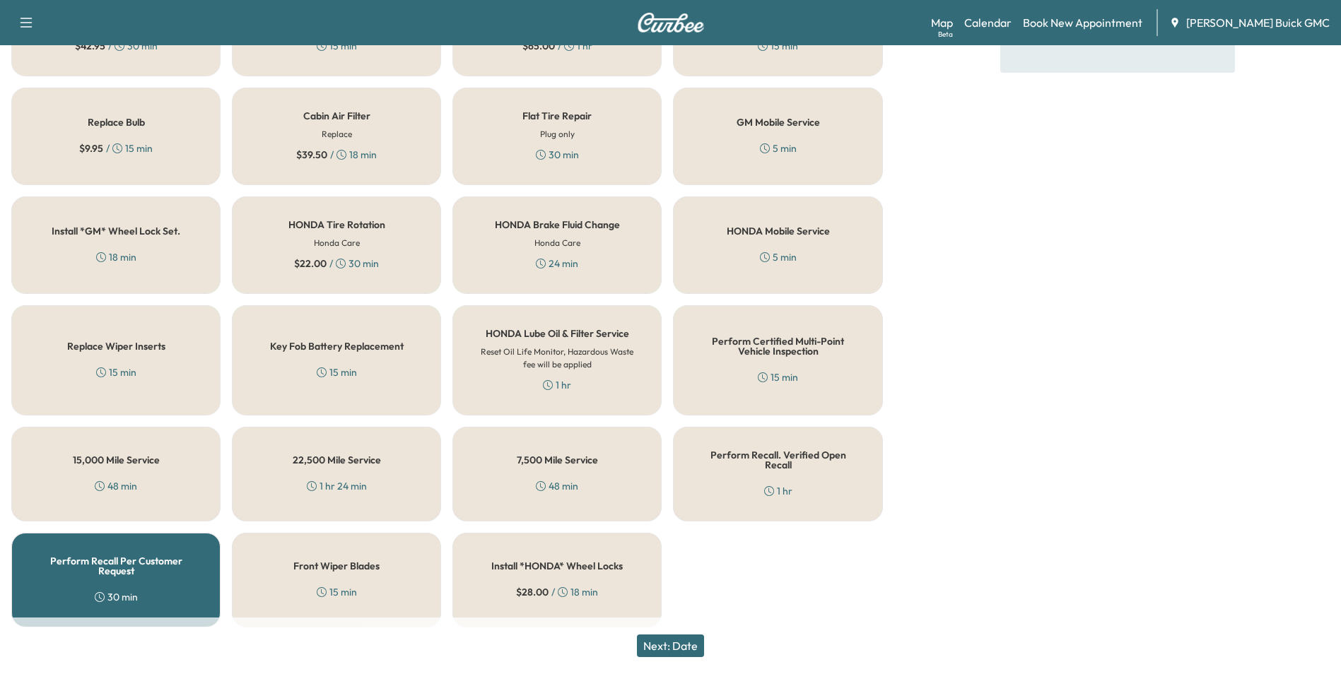
click at [688, 640] on button "Next: Date" at bounding box center [670, 646] width 67 height 23
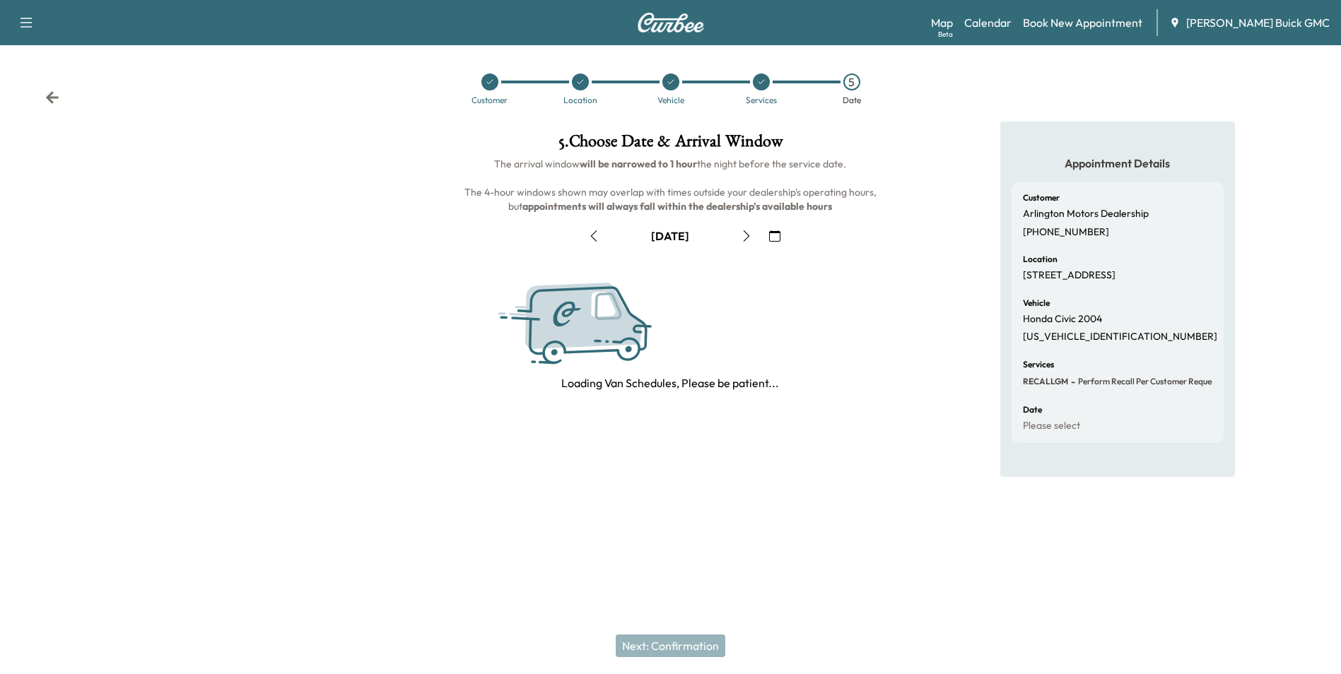
scroll to position [0, 0]
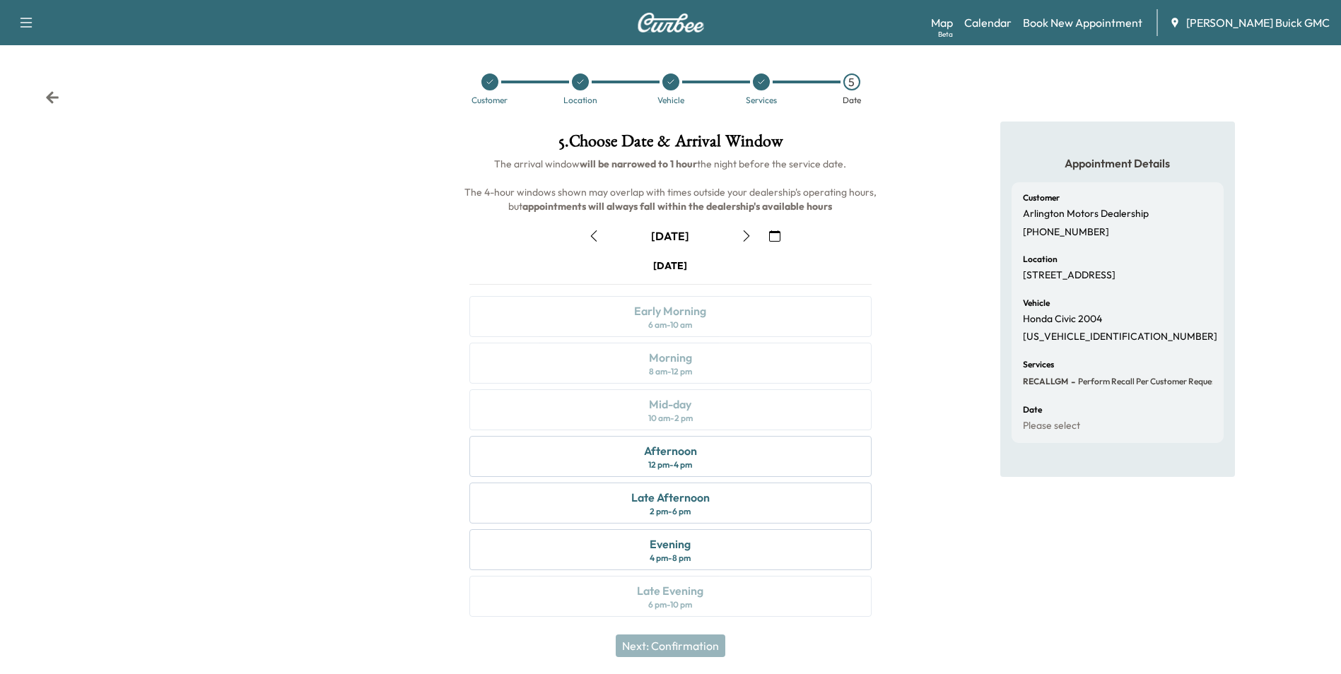
click at [772, 233] on icon "button" at bounding box center [774, 235] width 11 height 11
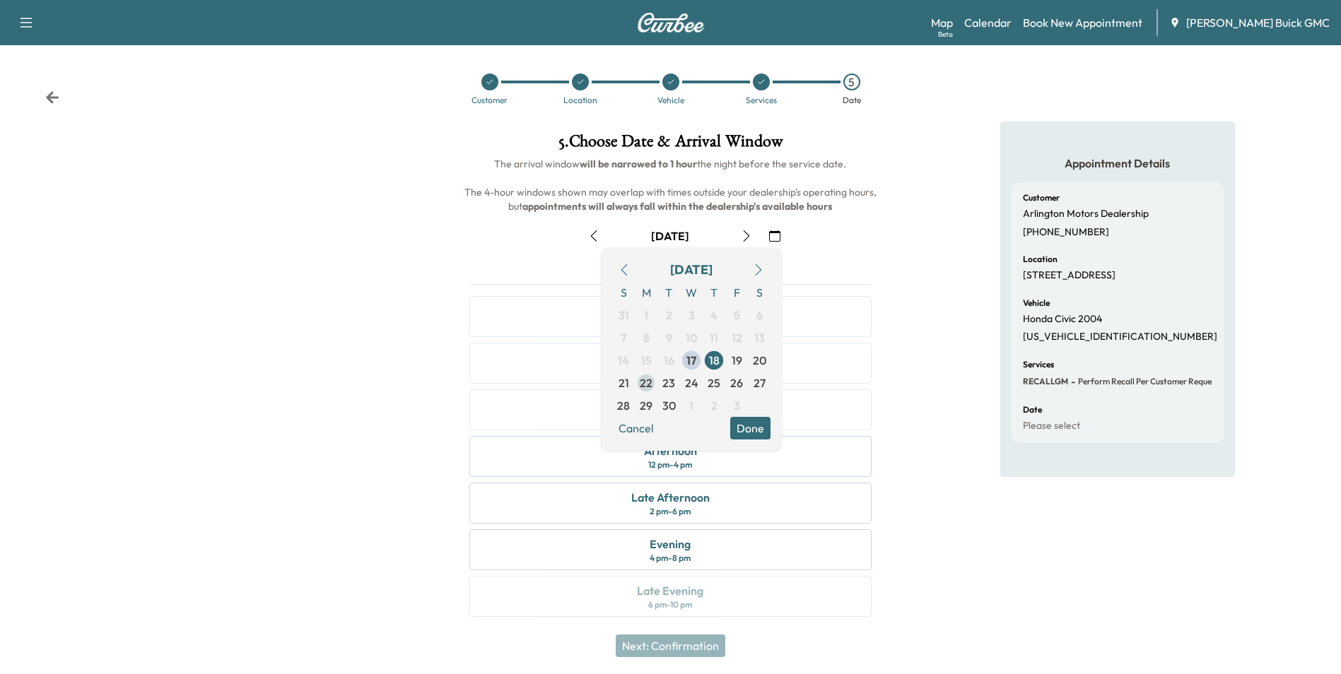
click at [645, 381] on span "22" at bounding box center [646, 383] width 13 height 17
click at [645, 381] on span "21" at bounding box center [634, 383] width 23 height 23
click at [642, 381] on span "22" at bounding box center [646, 383] width 13 height 17
click at [750, 424] on button "Done" at bounding box center [750, 428] width 40 height 23
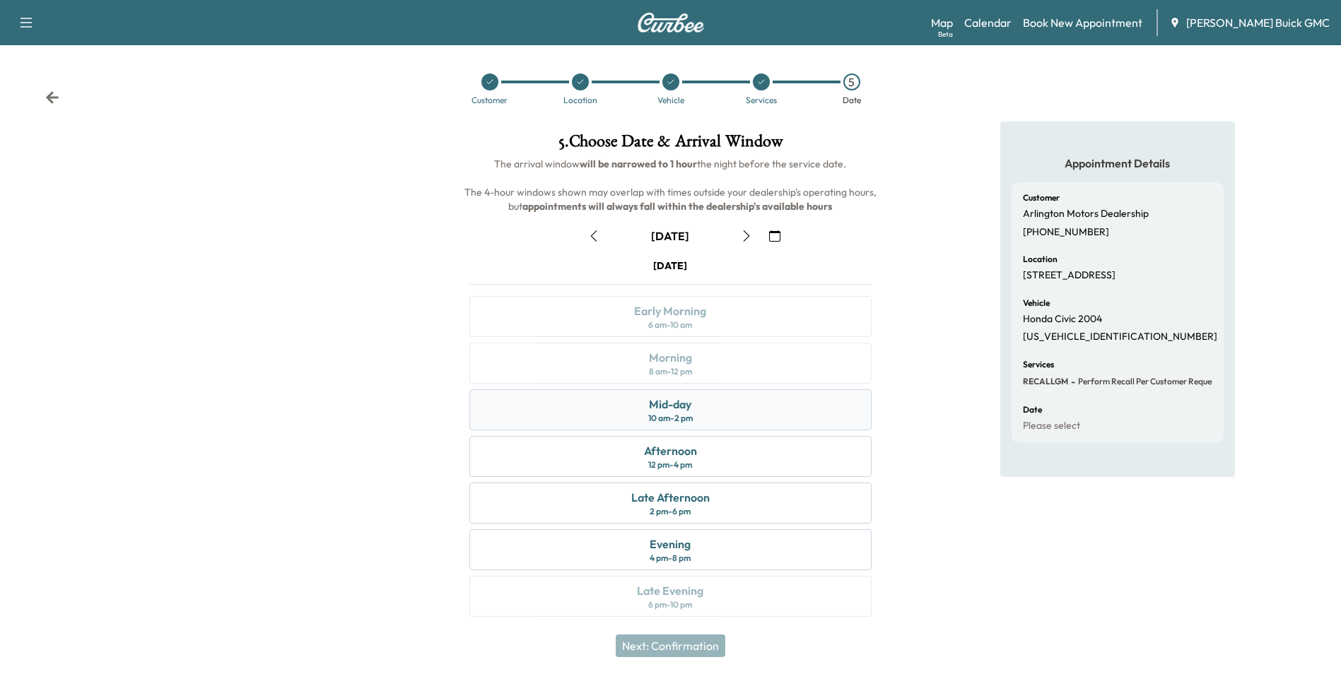
click at [685, 418] on div "10 am - 2 pm" at bounding box center [670, 418] width 45 height 11
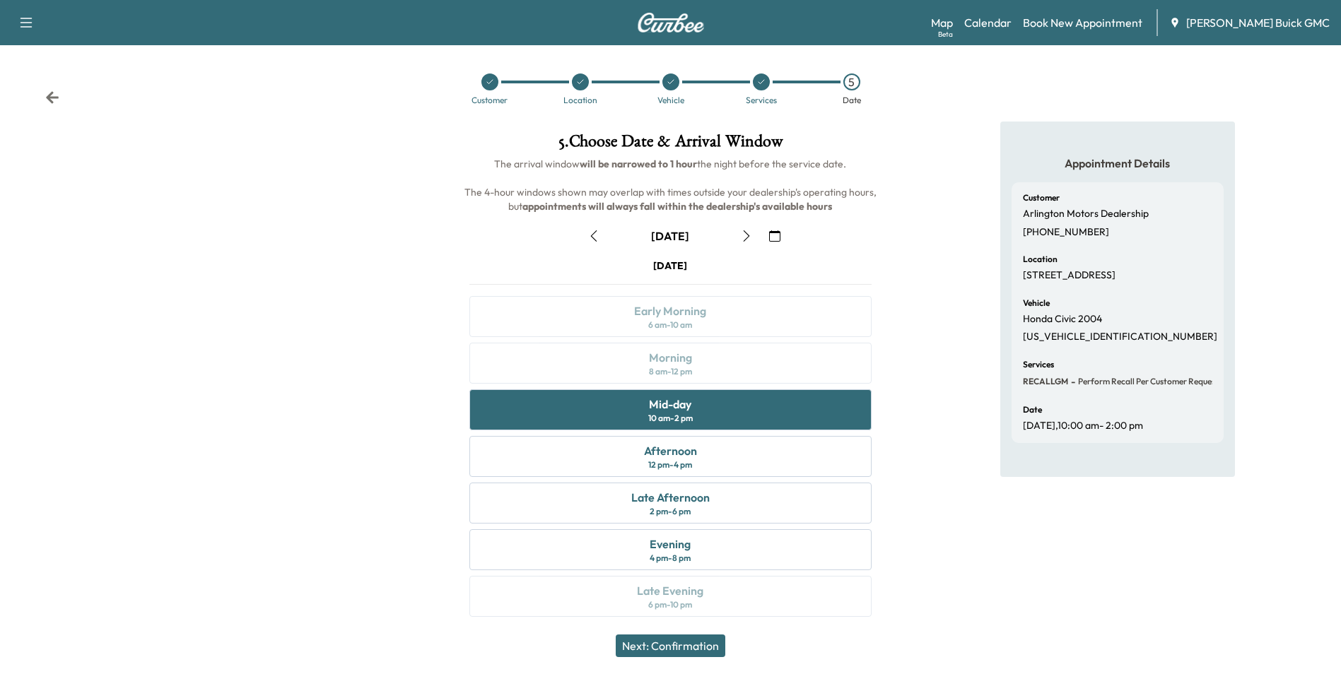
click at [704, 642] on button "Next: Confirmation" at bounding box center [671, 646] width 110 height 23
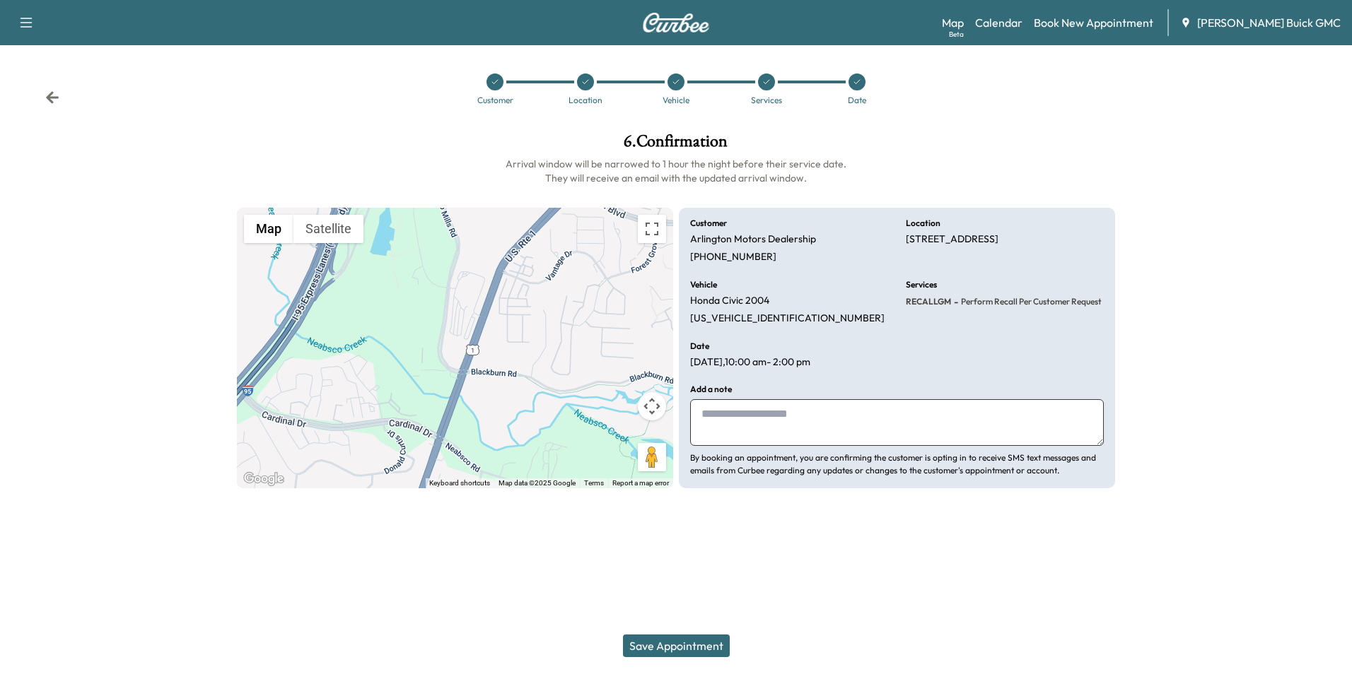
click at [781, 418] on textarea at bounding box center [897, 422] width 414 height 47
type textarea "**********"
click at [687, 646] on button "Save Appointment" at bounding box center [676, 646] width 107 height 23
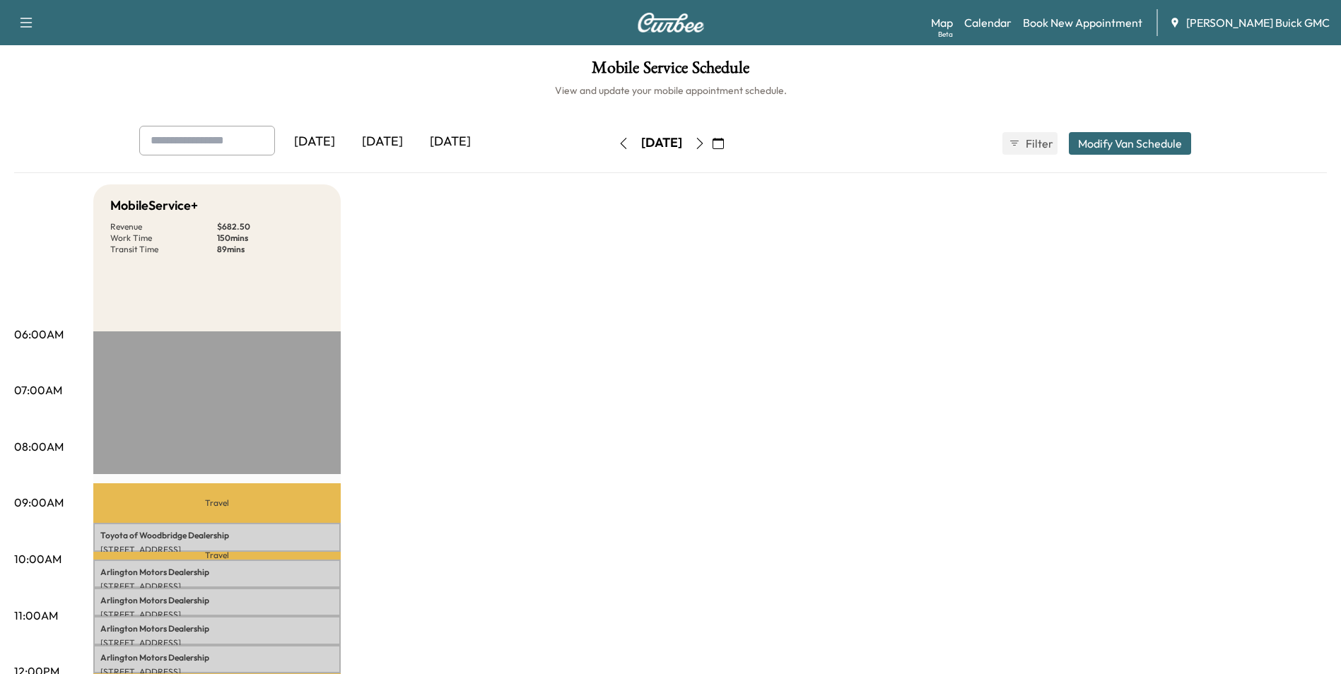
drag, startPoint x: 1138, startPoint y: 339, endPoint x: 1129, endPoint y: 342, distance: 8.9
click at [618, 142] on icon "button" at bounding box center [623, 143] width 11 height 11
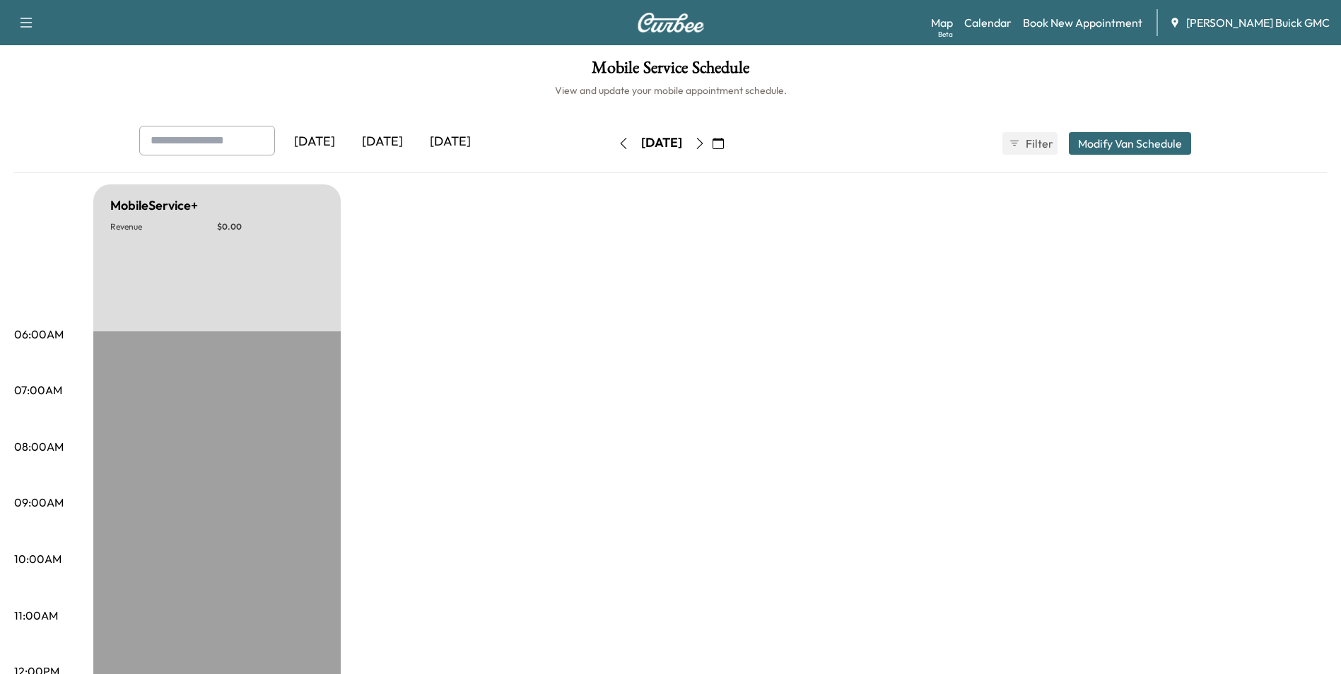
click at [326, 138] on div "[DATE]" at bounding box center [315, 142] width 68 height 33
